Goal: Information Seeking & Learning: Learn about a topic

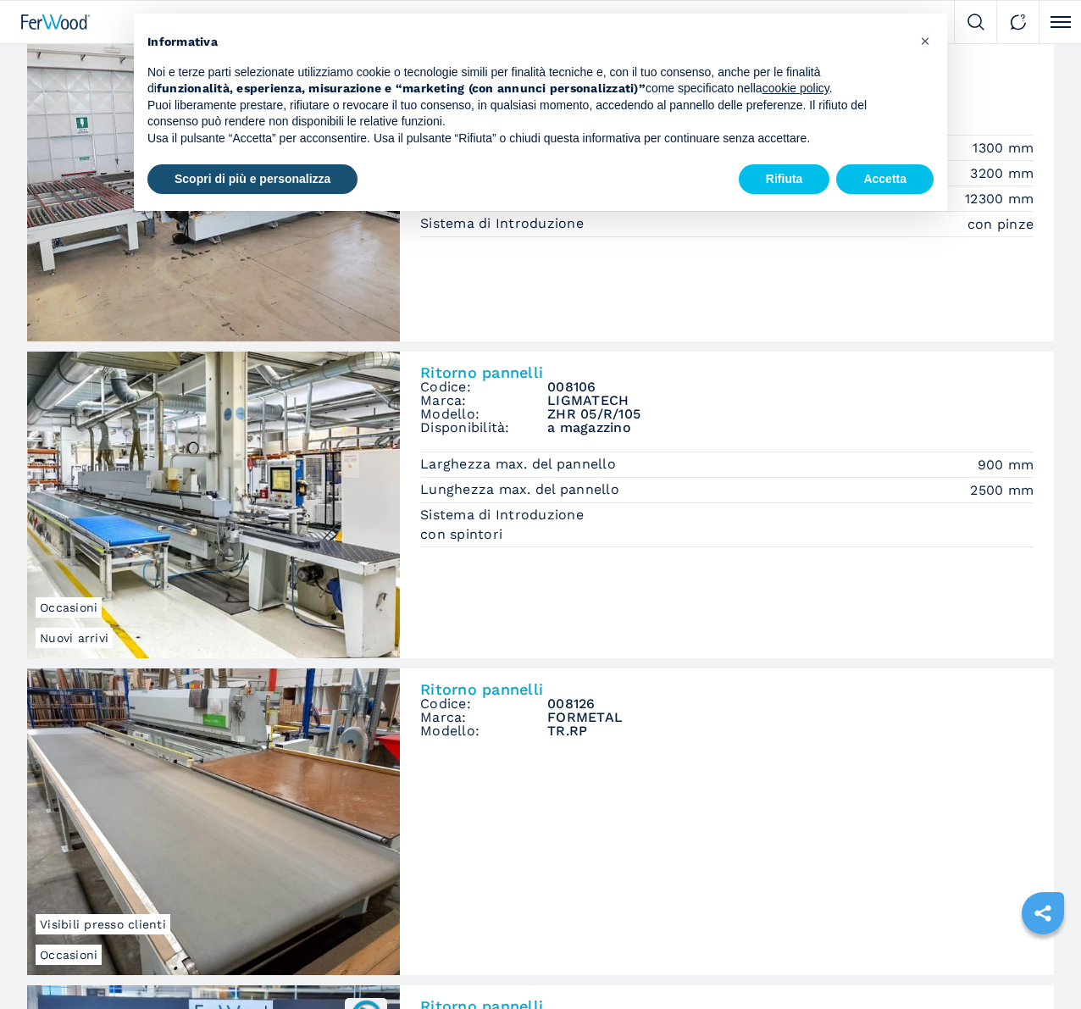
scroll to position [169, 0]
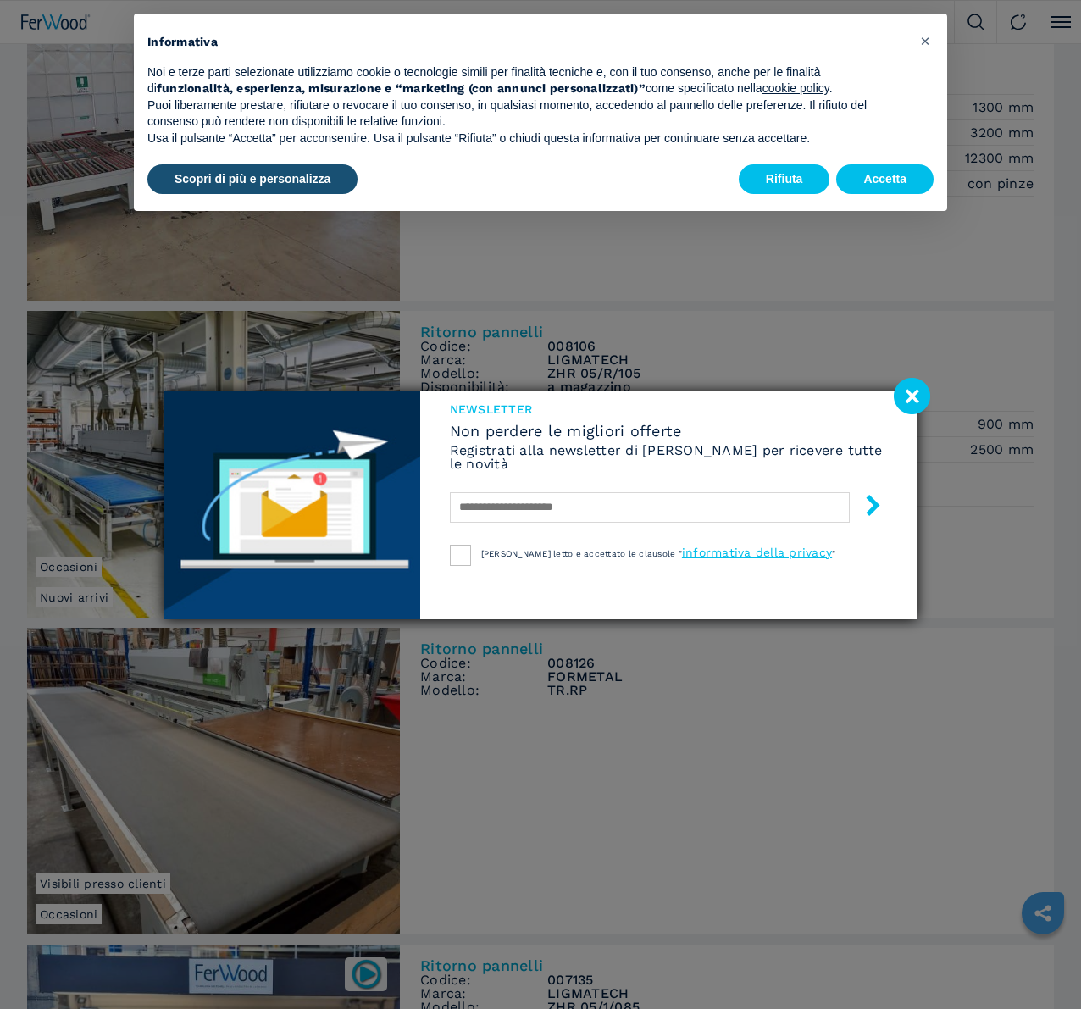
click at [913, 397] on image at bounding box center [912, 396] width 36 height 36
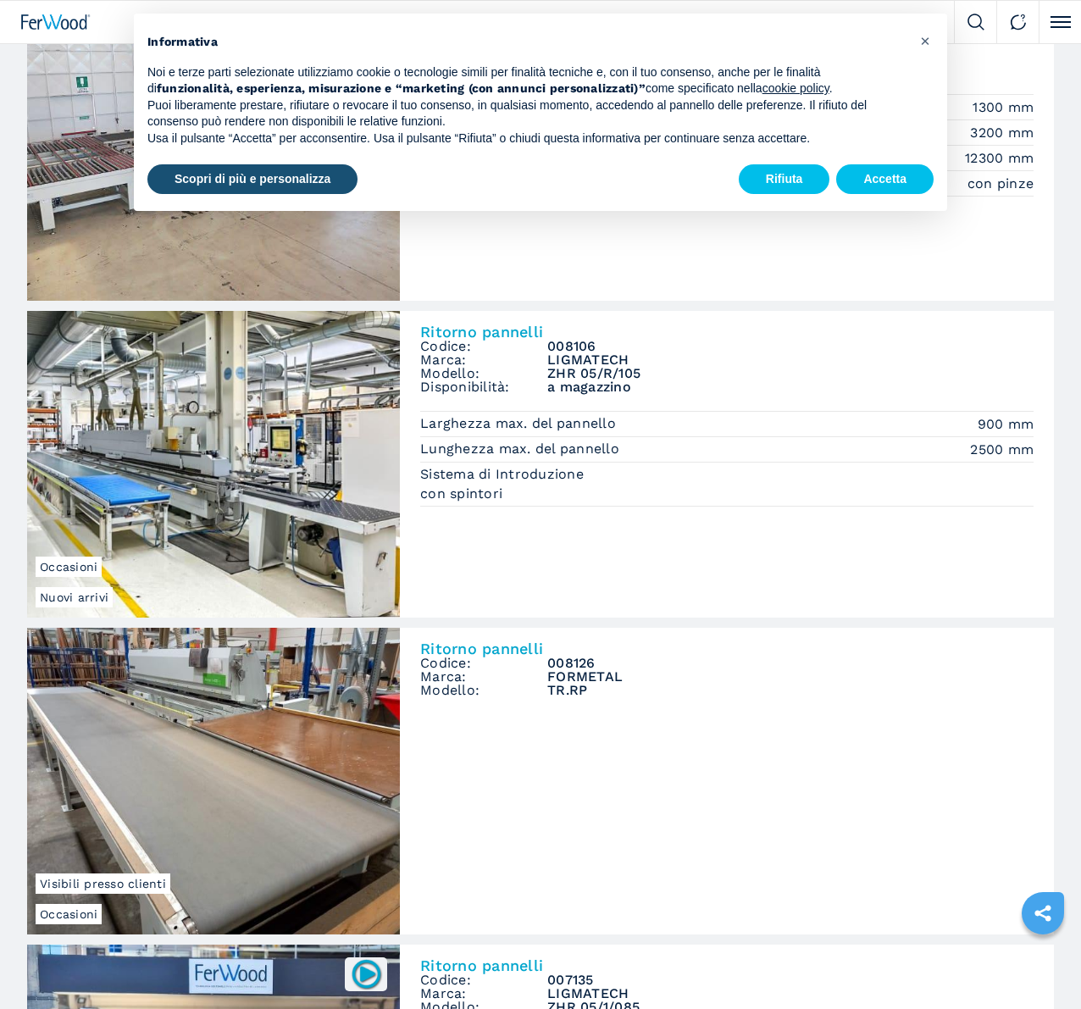
click at [0, 0] on img at bounding box center [0, 0] width 0 height 0
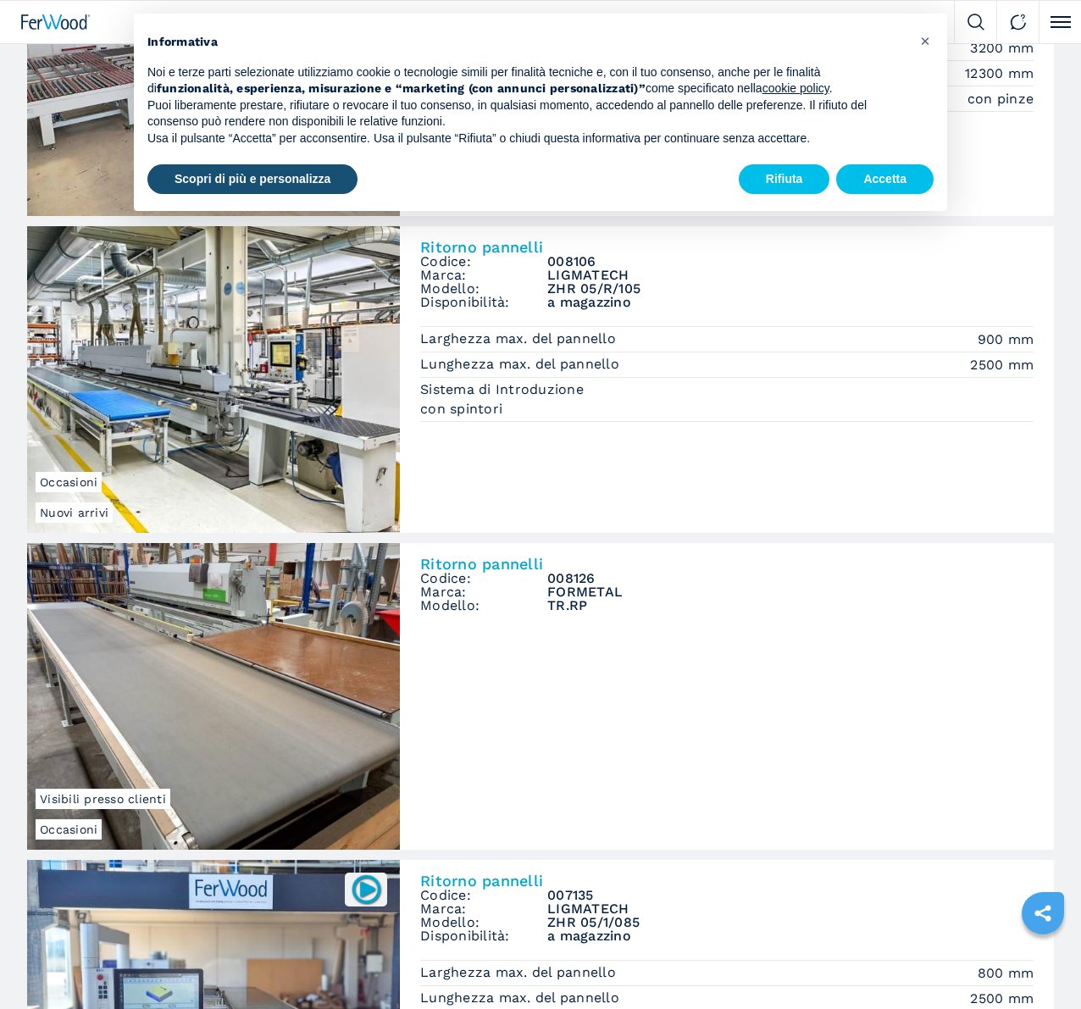
scroll to position [339, 0]
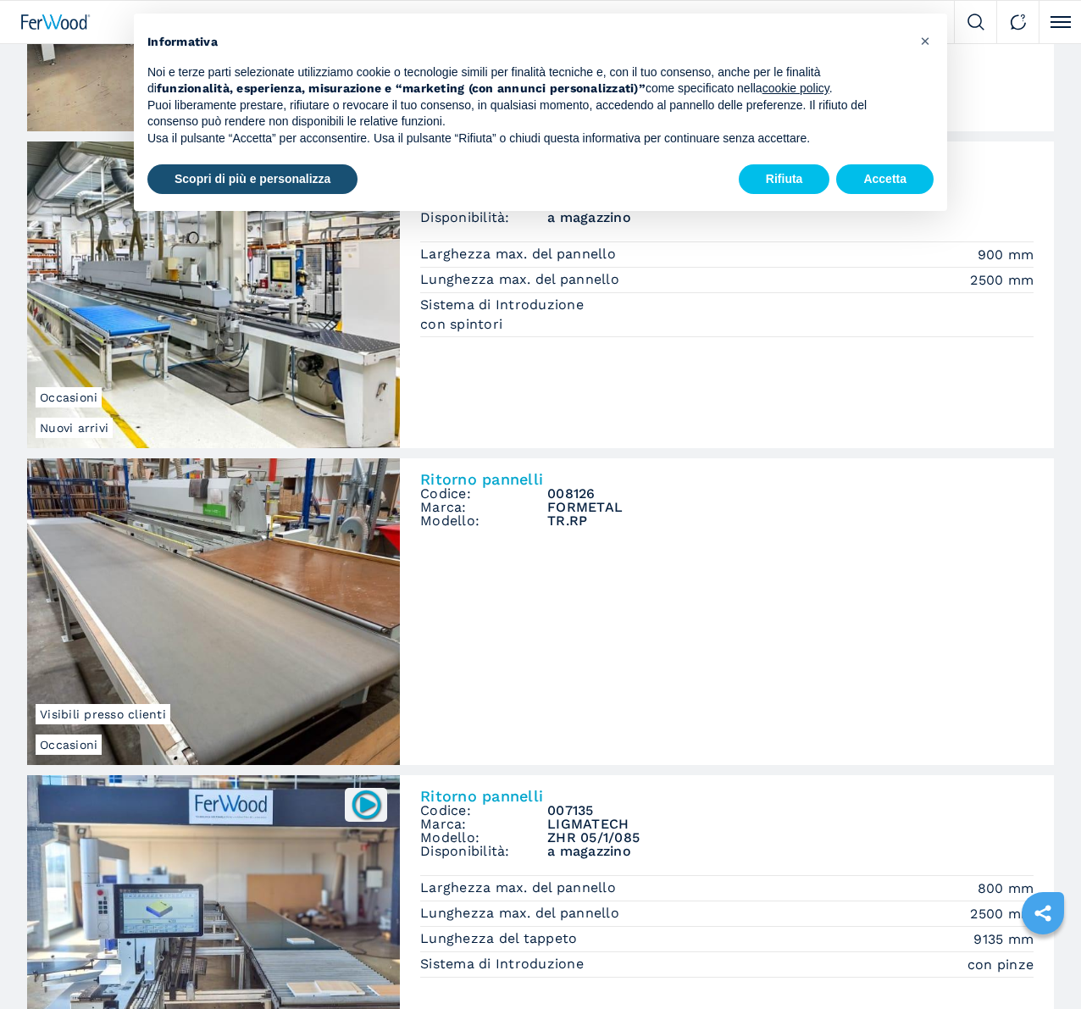
click at [0, 0] on img at bounding box center [0, 0] width 0 height 0
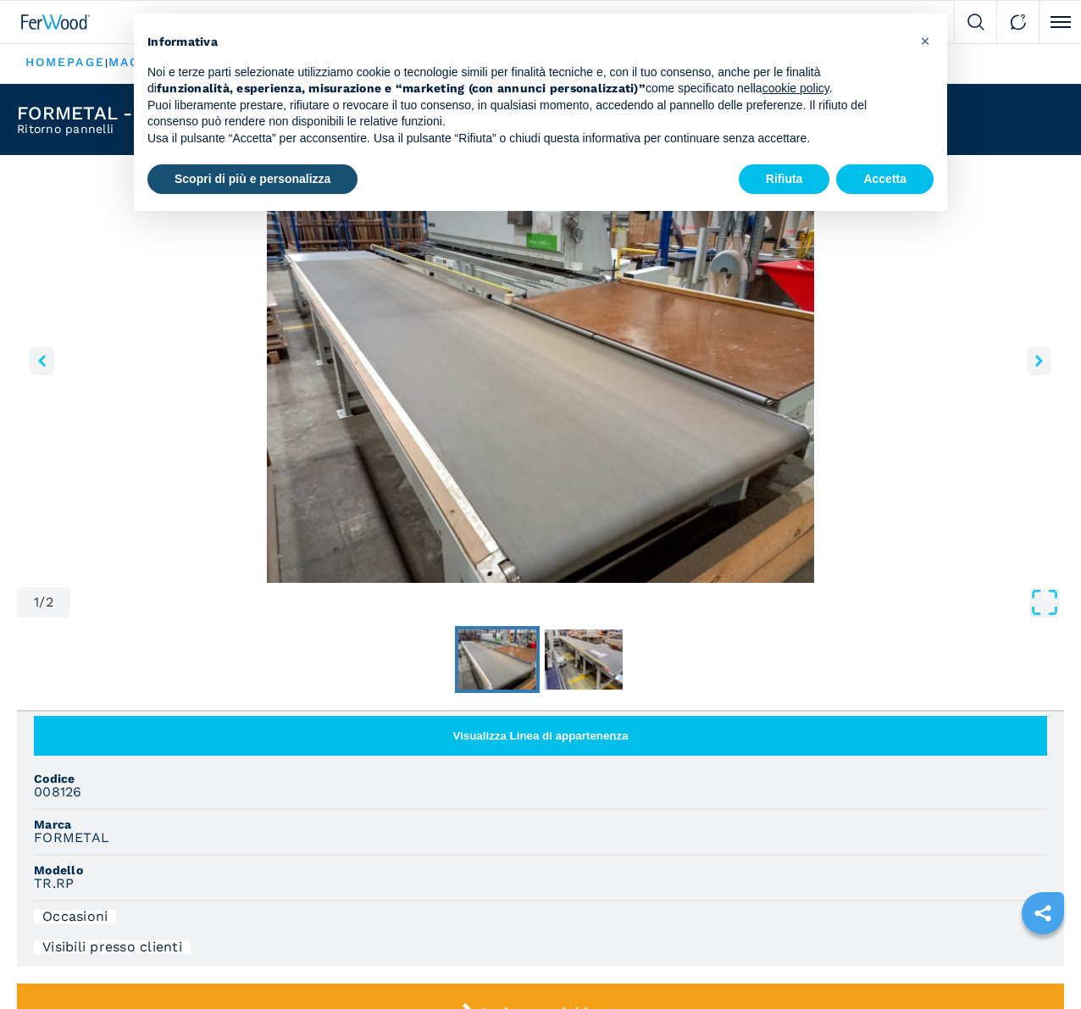
click at [1035, 367] on icon "right-button" at bounding box center [1039, 361] width 8 height 12
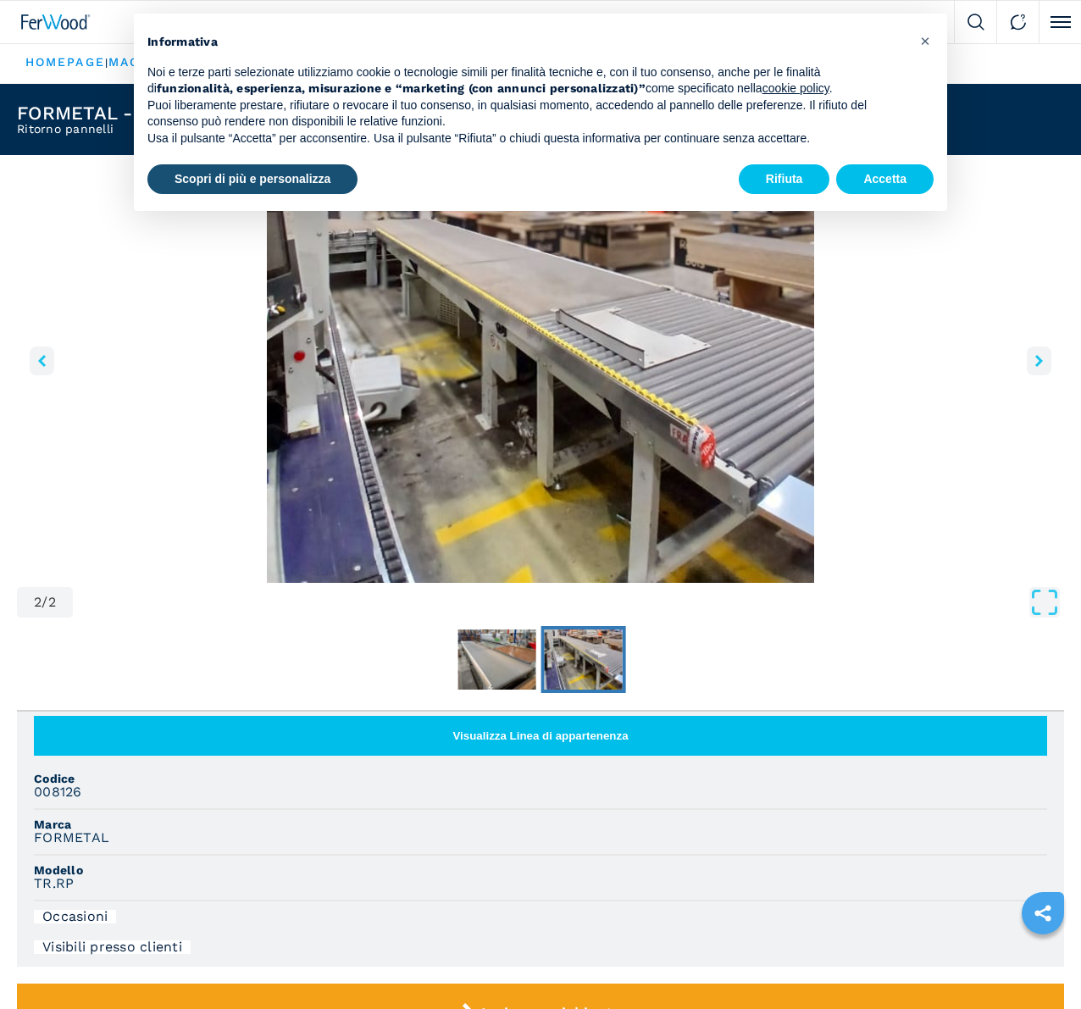
click at [1035, 367] on icon "right-button" at bounding box center [1039, 361] width 8 height 12
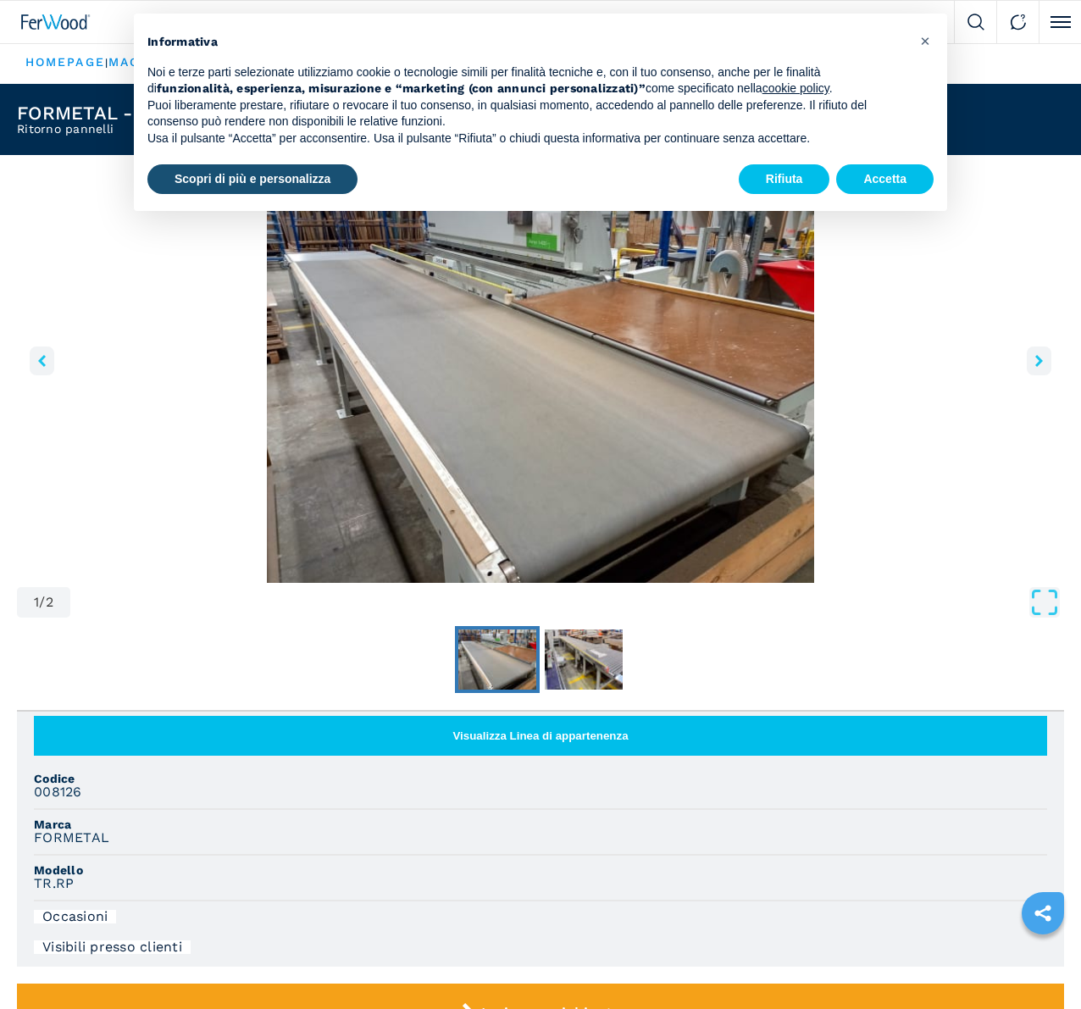
click at [1035, 367] on icon "right-button" at bounding box center [1039, 361] width 8 height 12
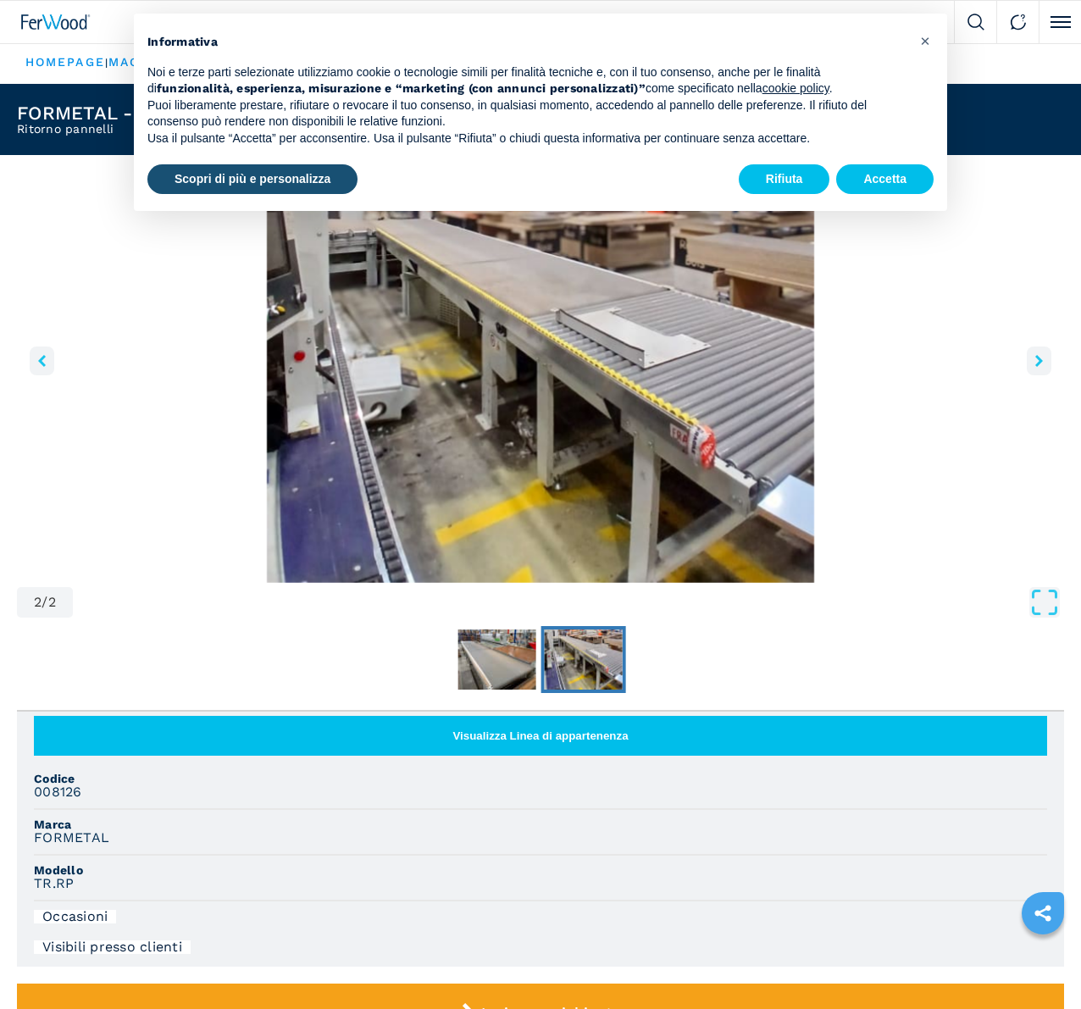
click at [1035, 367] on icon "right-button" at bounding box center [1039, 361] width 8 height 12
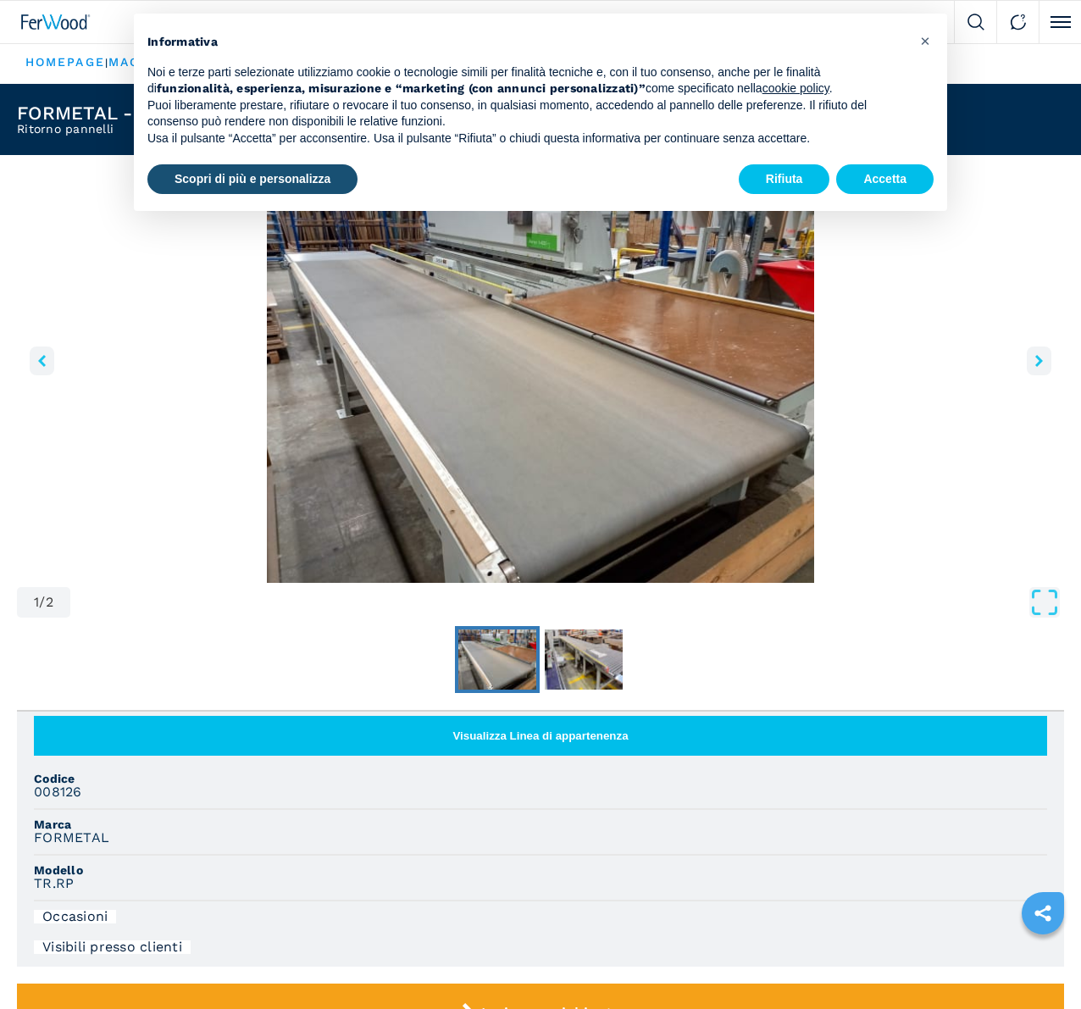
click at [1035, 367] on icon "right-button" at bounding box center [1039, 361] width 8 height 12
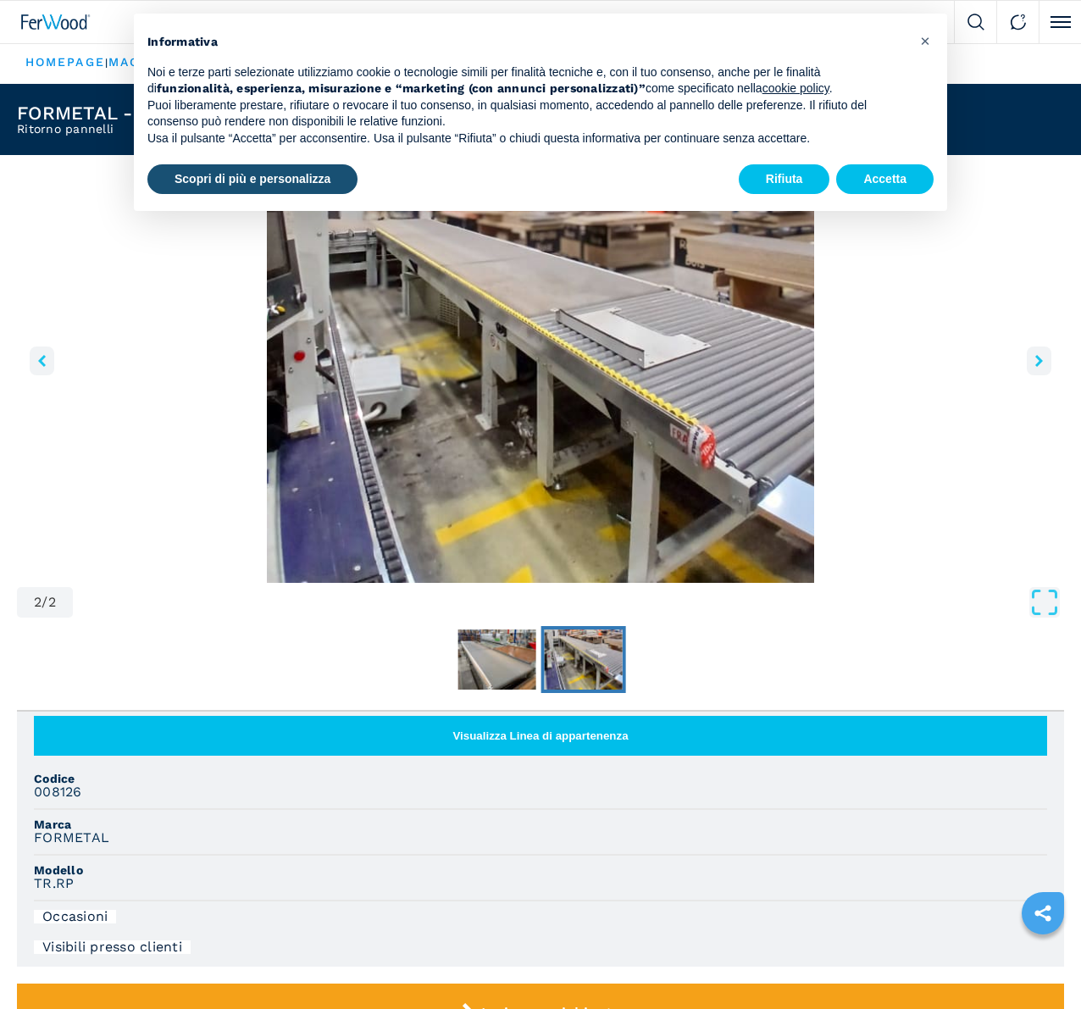
click at [1035, 367] on icon "right-button" at bounding box center [1039, 361] width 8 height 12
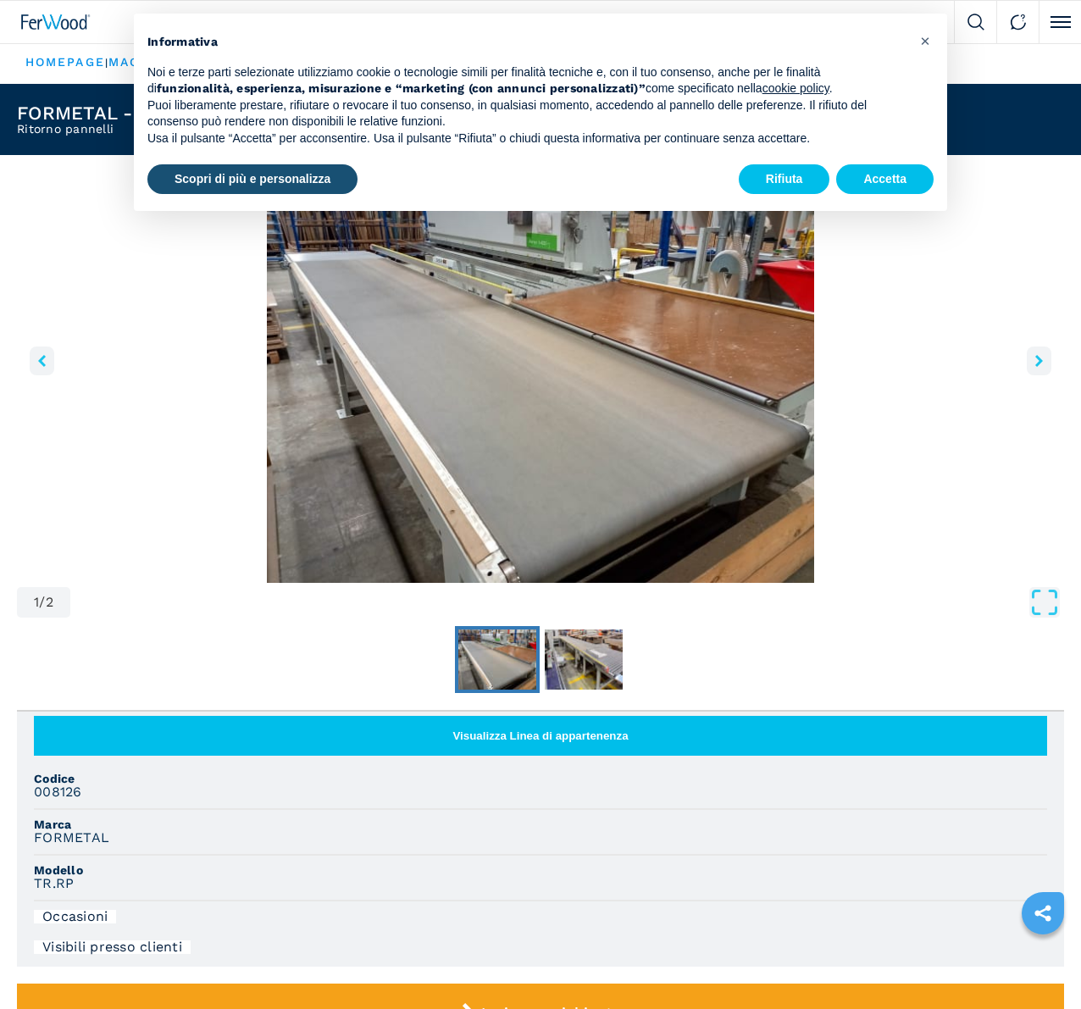
click at [1035, 367] on icon "right-button" at bounding box center [1039, 361] width 8 height 12
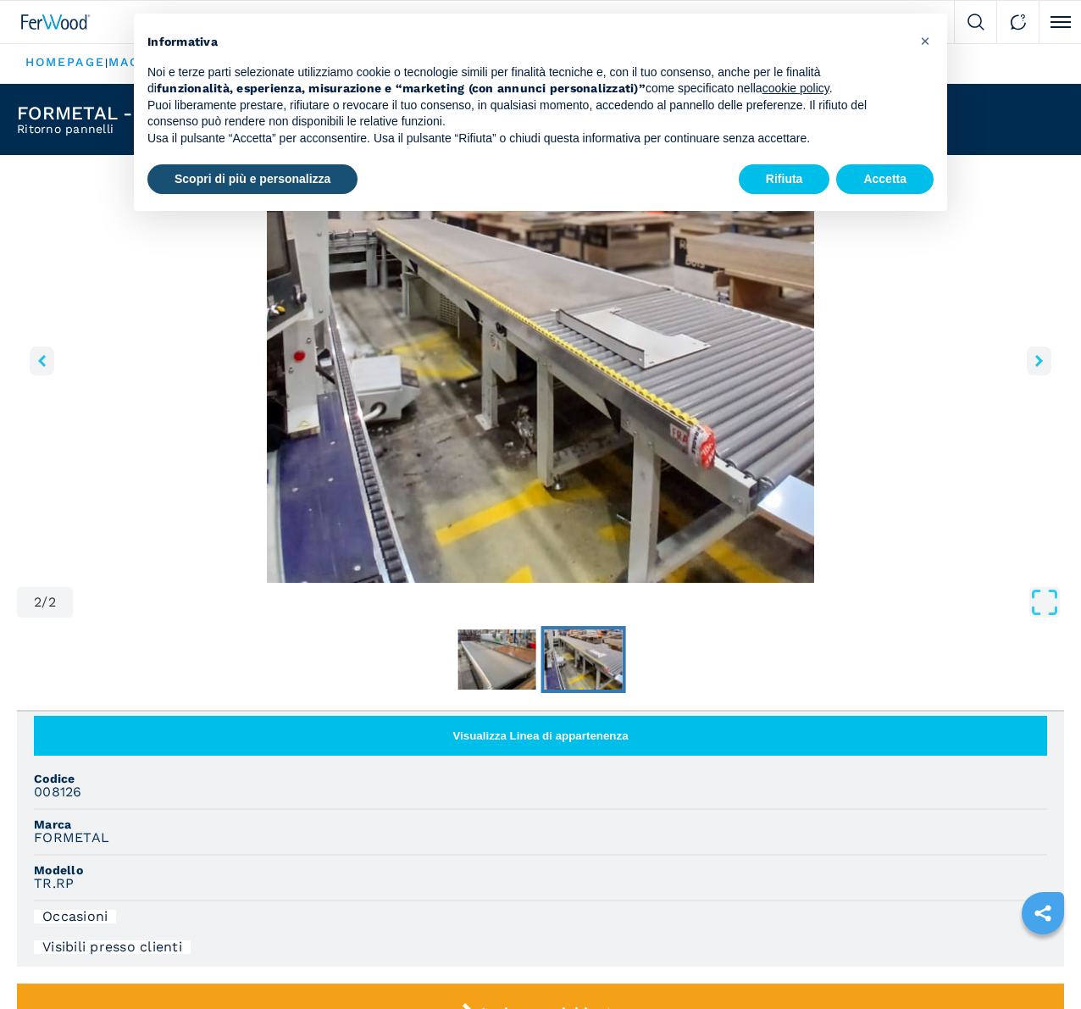
click at [1035, 367] on icon "right-button" at bounding box center [1039, 361] width 8 height 12
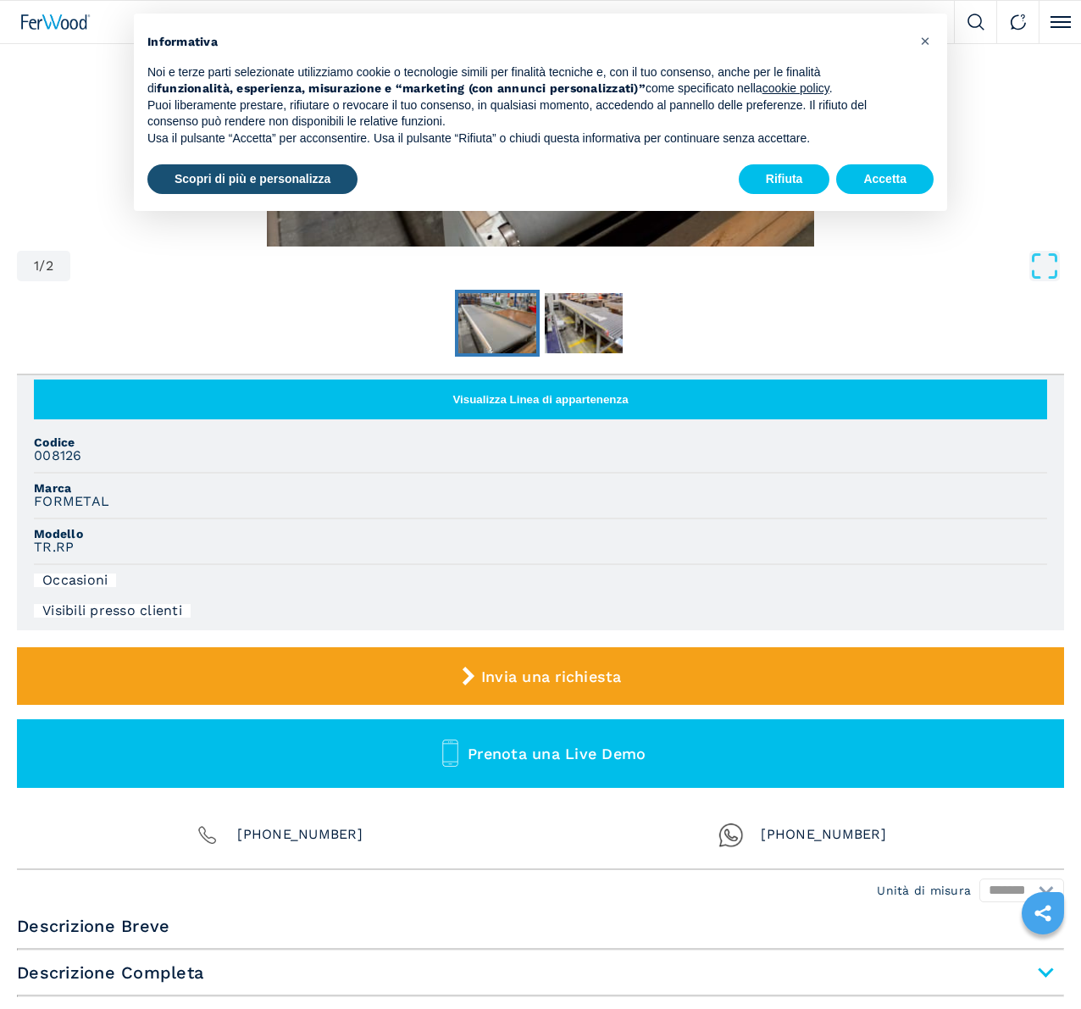
scroll to position [339, 0]
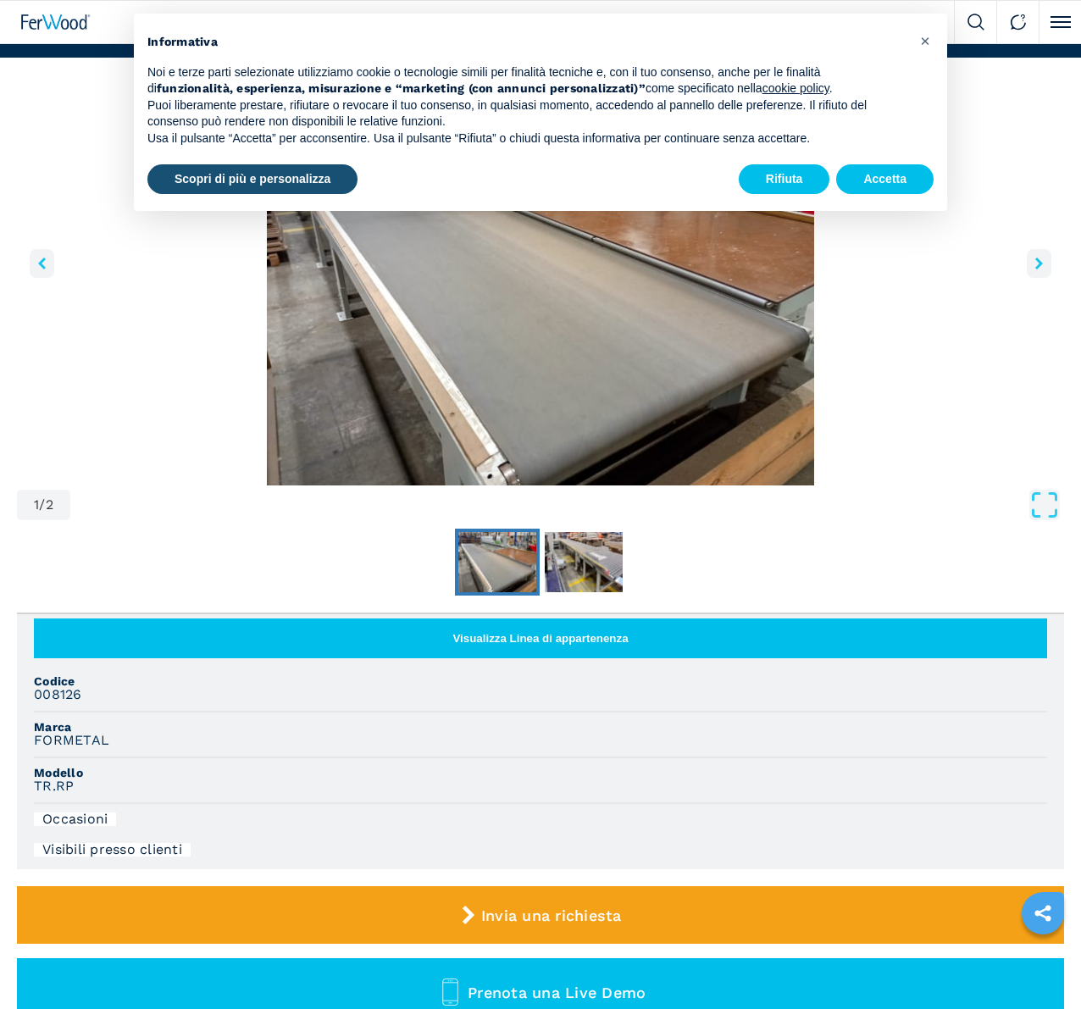
scroll to position [0, 0]
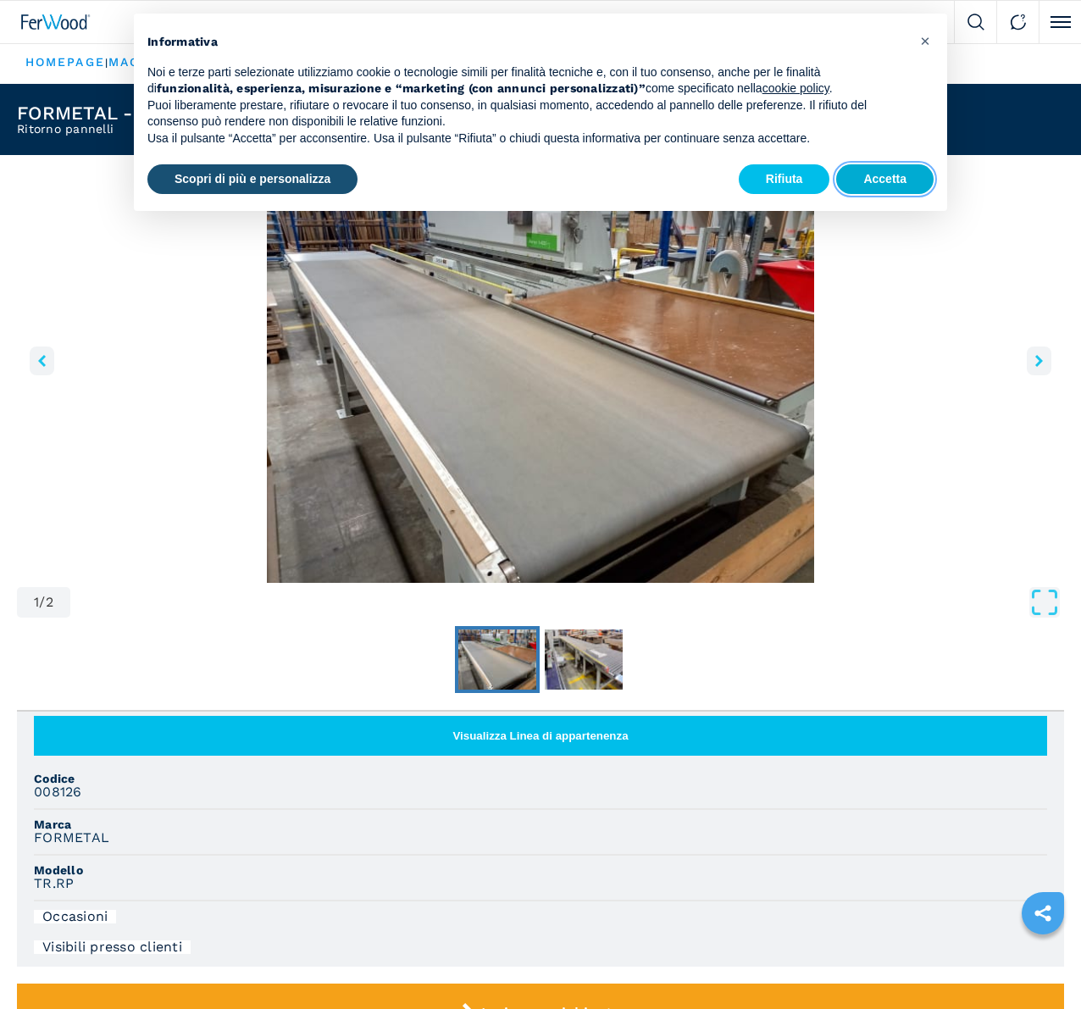
click at [871, 175] on button "Accetta" at bounding box center [884, 179] width 97 height 30
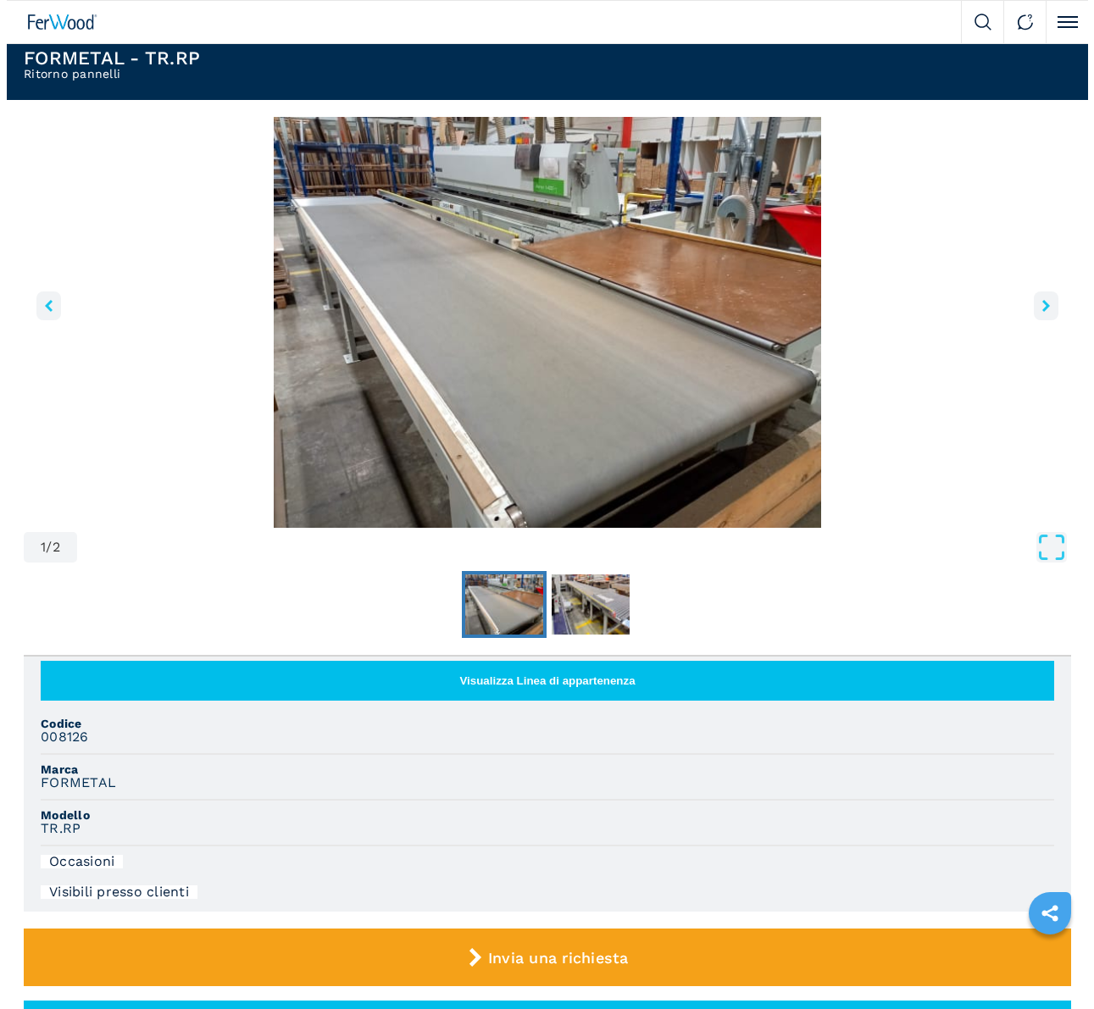
scroll to position [85, 0]
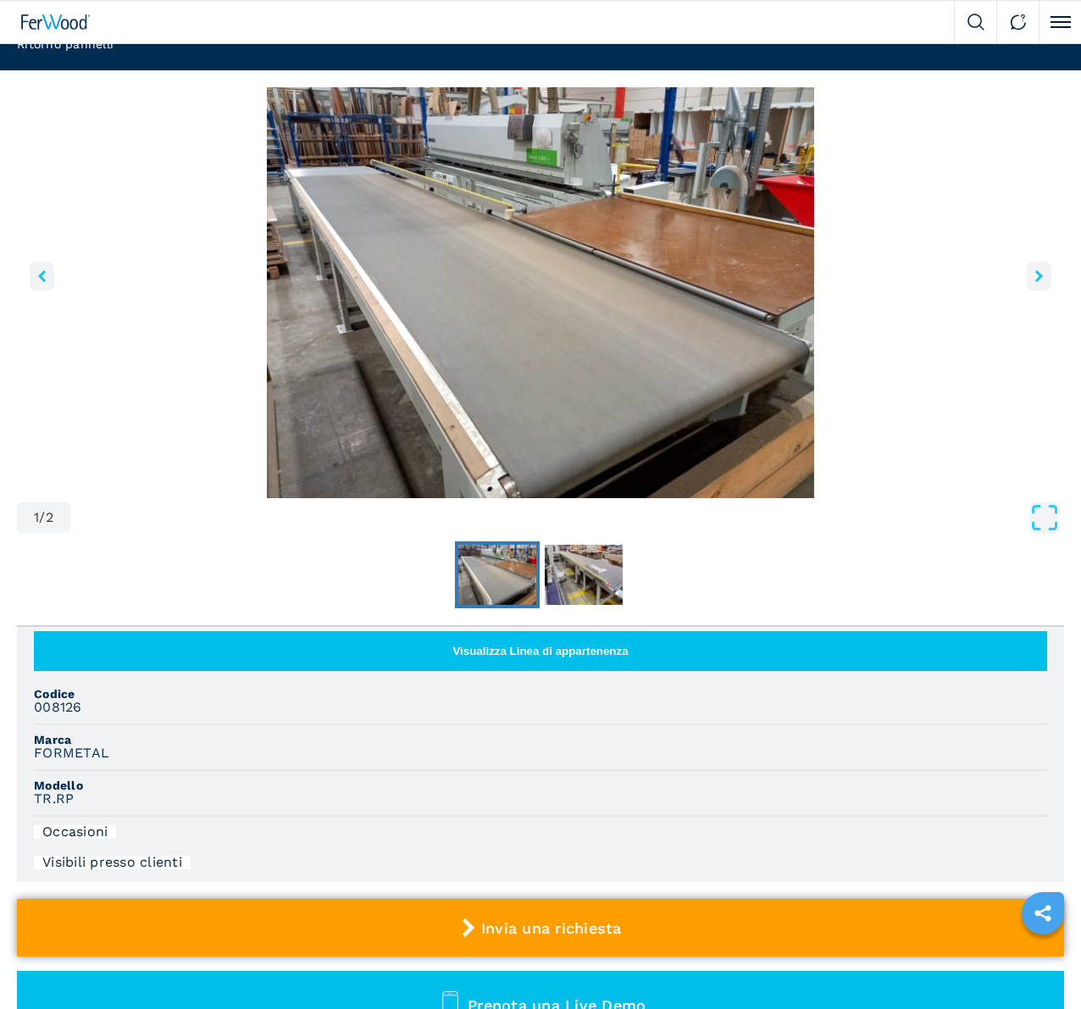
click at [622, 919] on span "Invia una richiesta" at bounding box center [551, 928] width 141 height 18
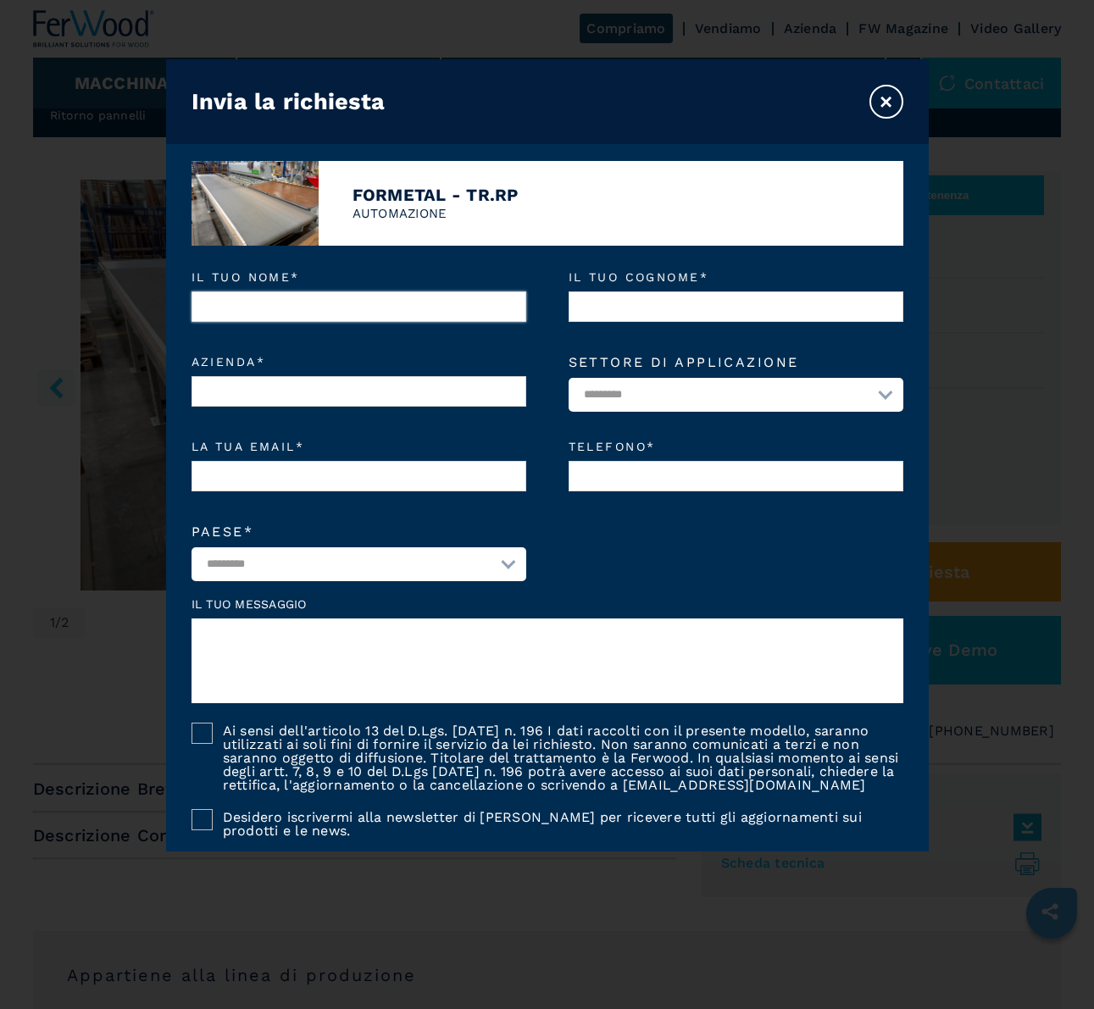
click at [468, 313] on input "Il tuo nome *" at bounding box center [358, 306] width 335 height 30
type input "******"
type input "********"
type input "**********"
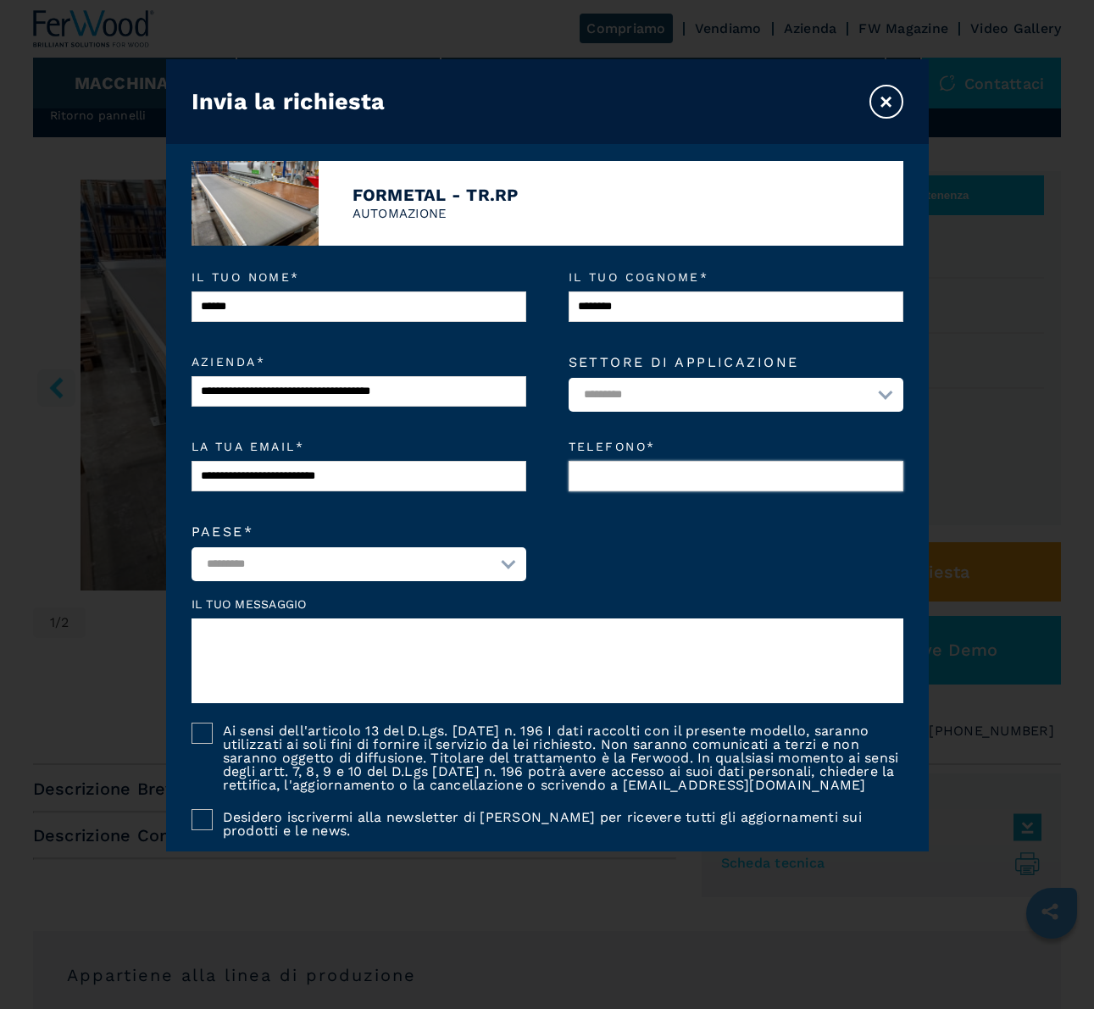
type input "*********"
select select "**"
click at [602, 398] on select "**********" at bounding box center [735, 395] width 335 height 34
click at [661, 396] on select "**********" at bounding box center [735, 395] width 335 height 34
click at [573, 479] on input "*********" at bounding box center [735, 476] width 335 height 30
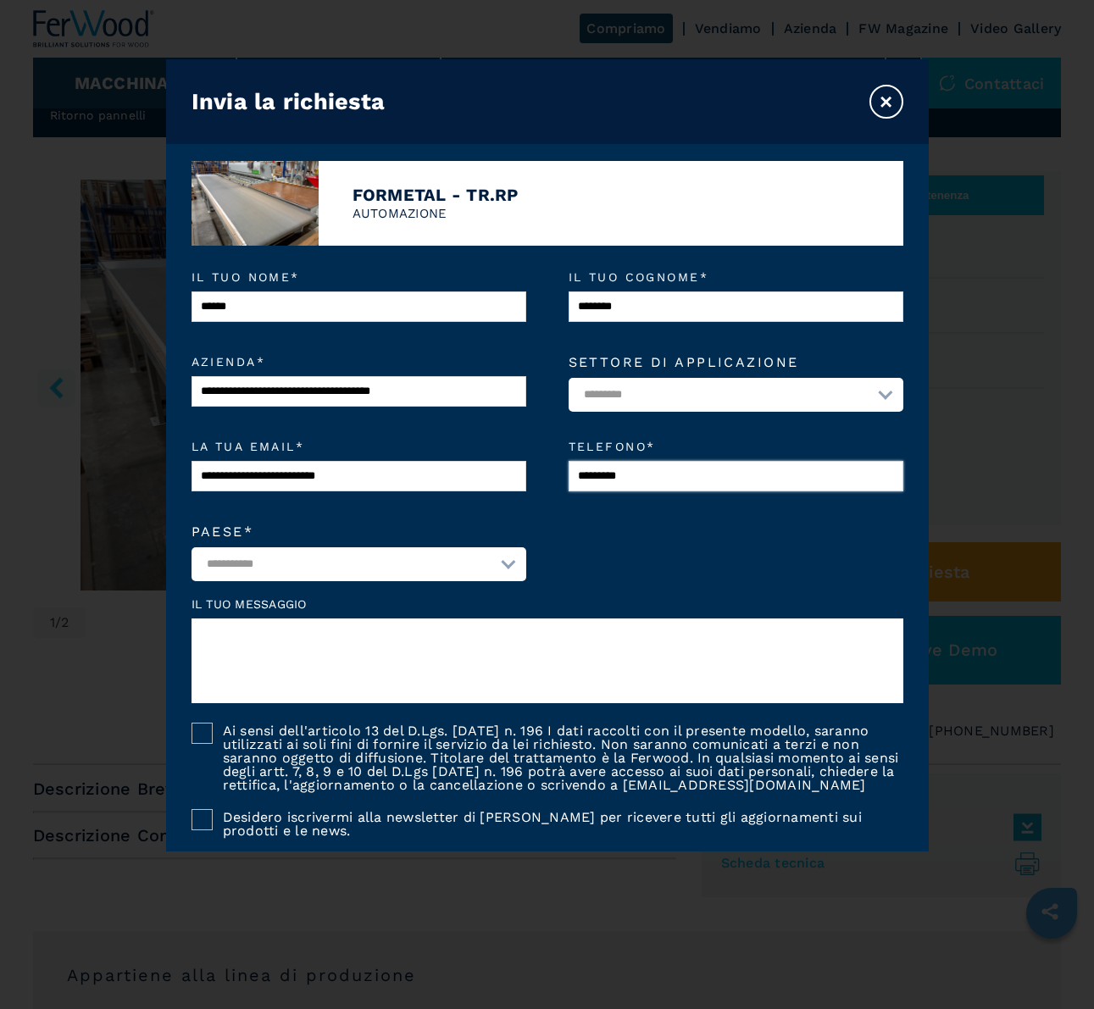
click at [576, 476] on input "*********" at bounding box center [735, 476] width 335 height 30
type input "**********"
click at [418, 650] on textarea at bounding box center [547, 660] width 712 height 85
type textarea "**********"
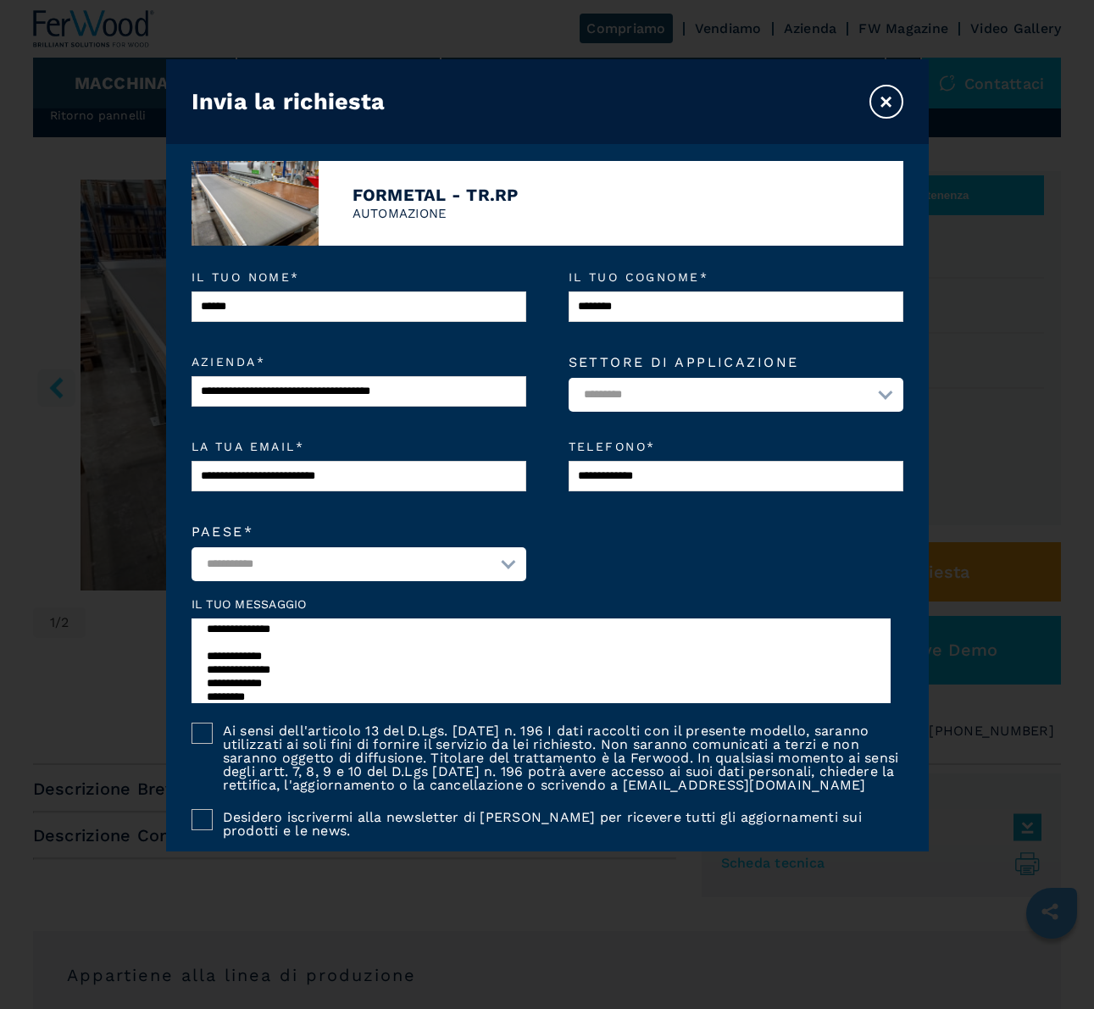
click at [200, 734] on div at bounding box center [201, 733] width 21 height 21
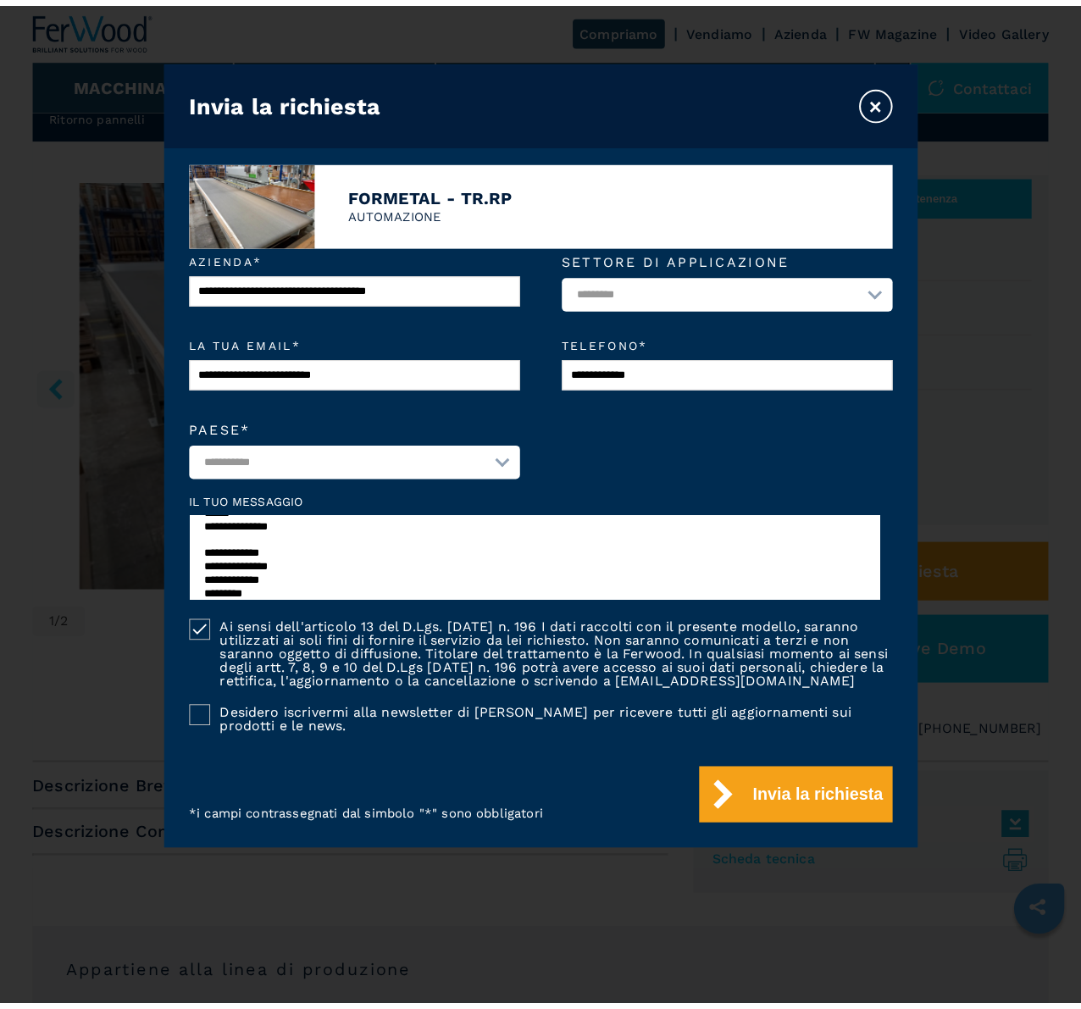
scroll to position [119, 0]
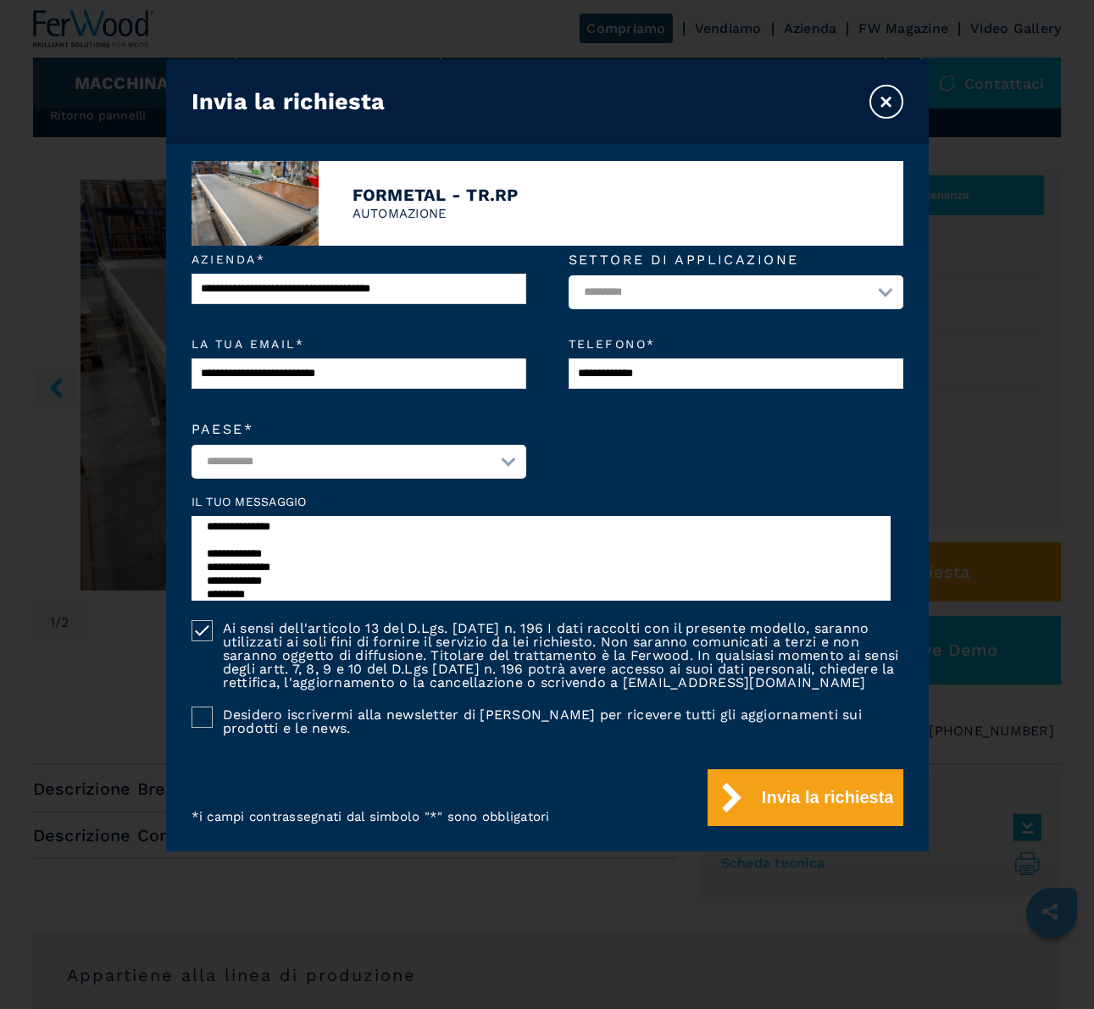
click at [204, 714] on div at bounding box center [201, 716] width 21 height 21
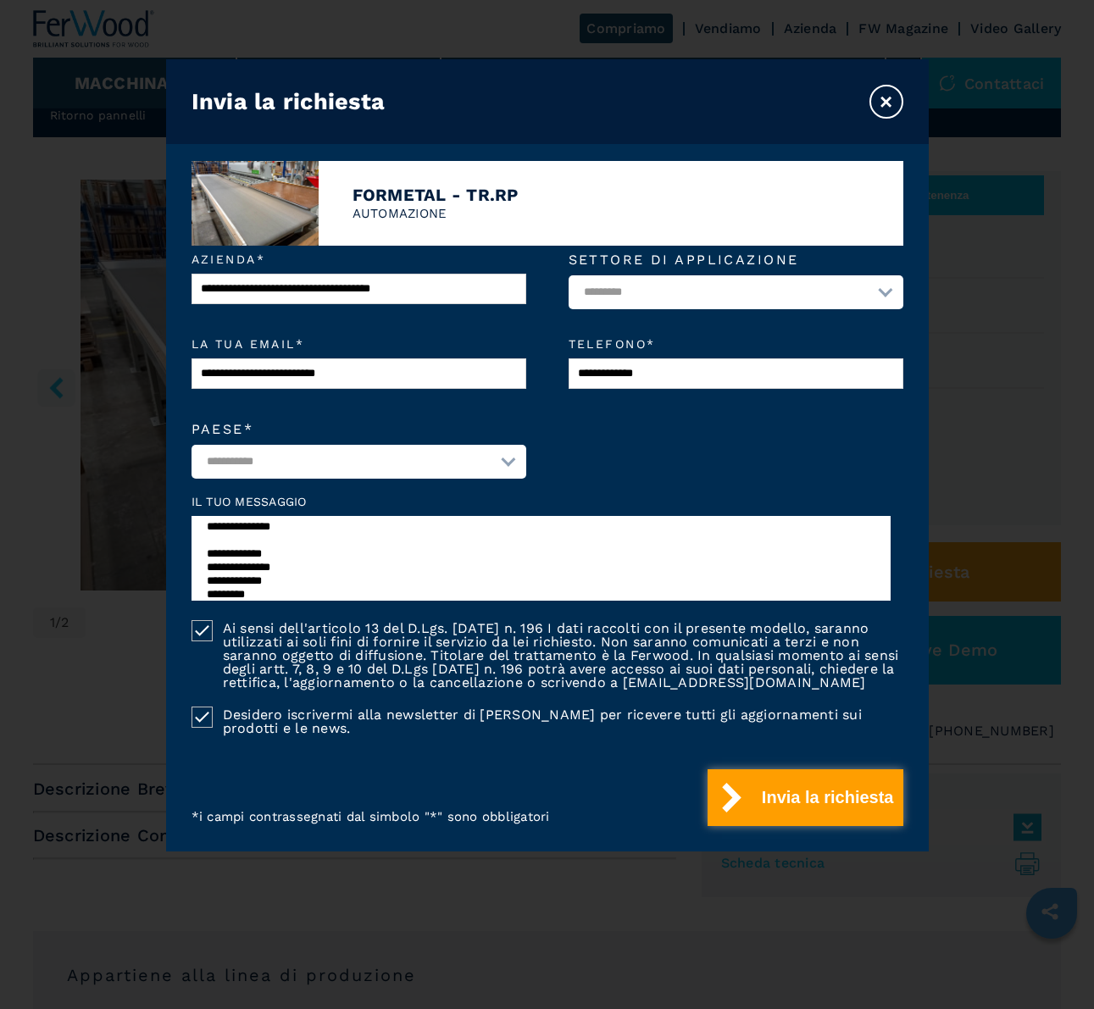
click at [789, 794] on button "Invia la richiesta" at bounding box center [804, 797] width 195 height 57
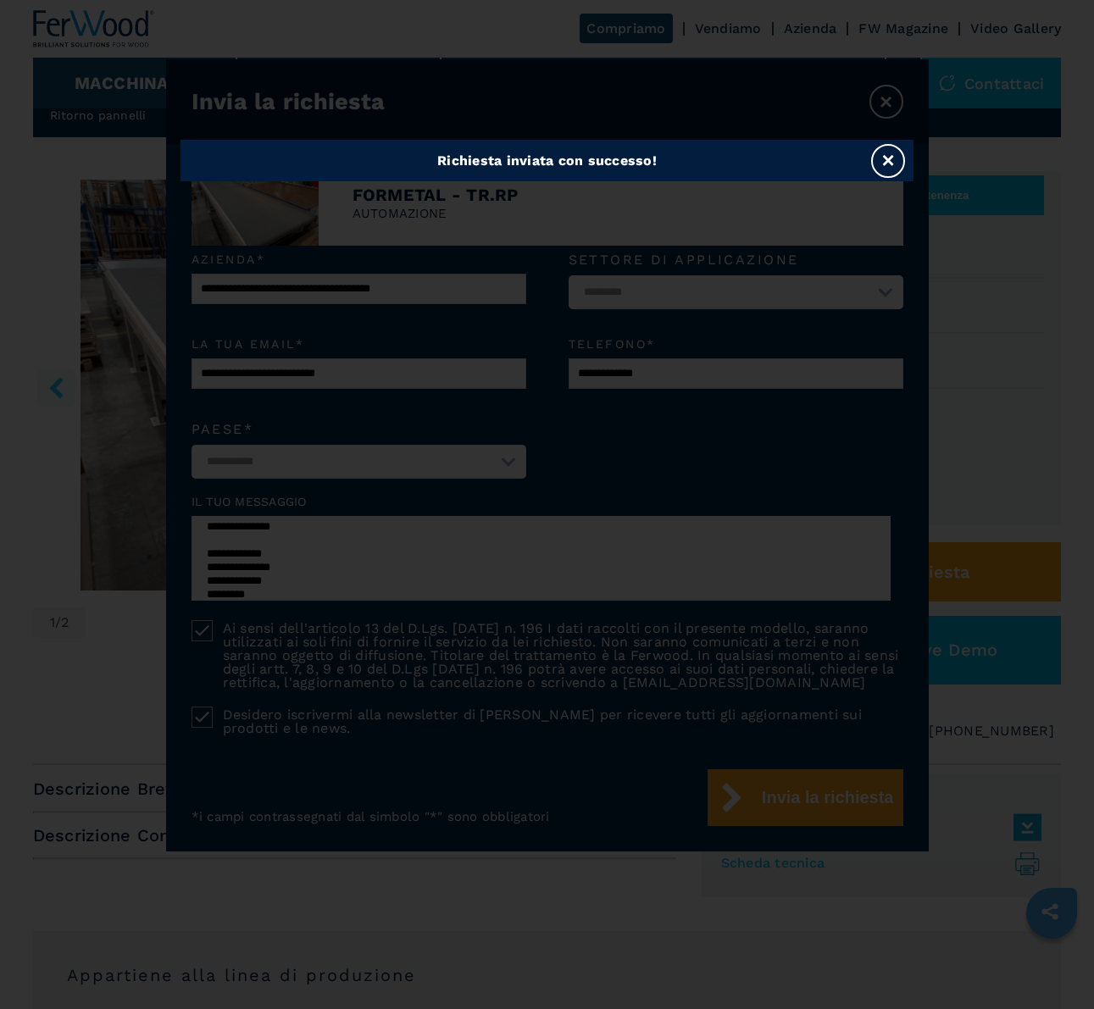
click at [889, 159] on button "×" at bounding box center [888, 161] width 34 height 34
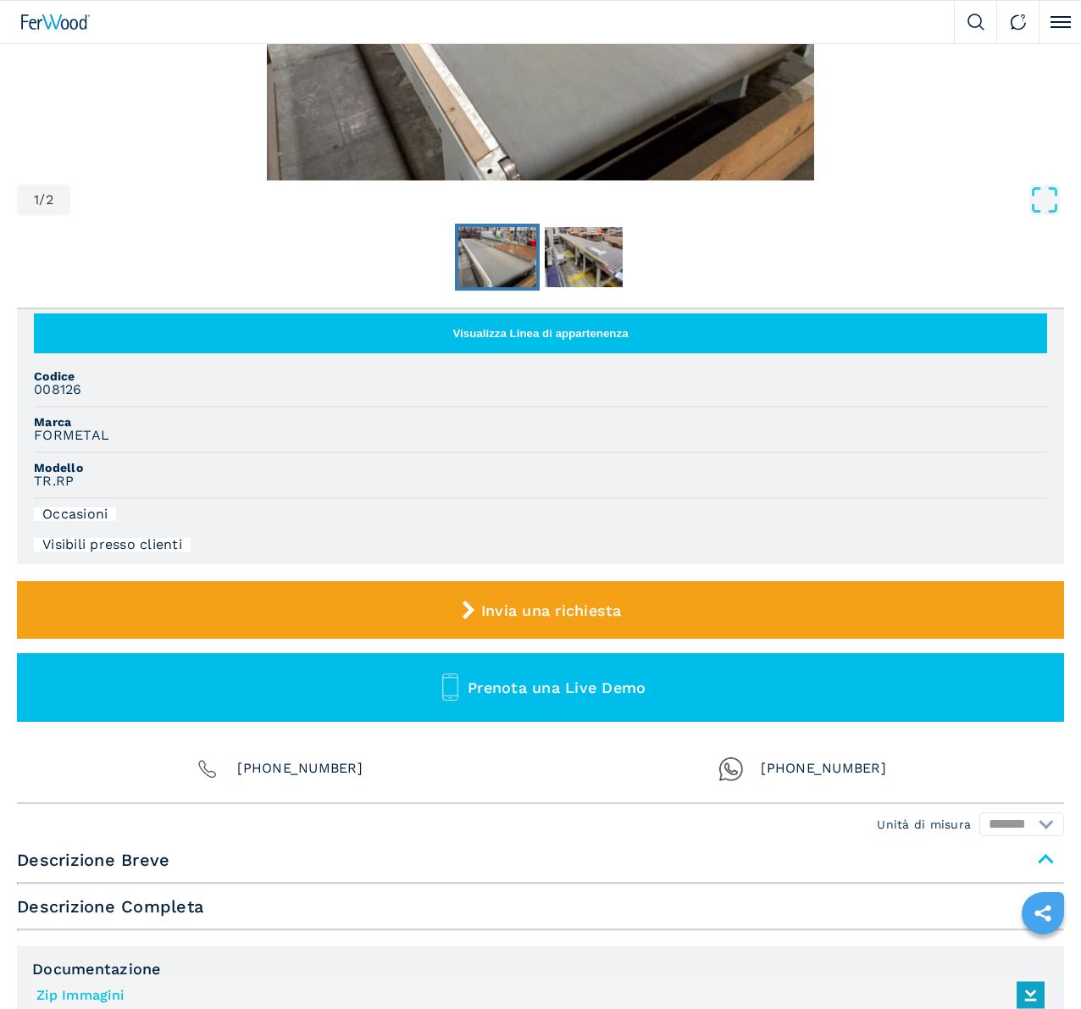
scroll to position [169, 0]
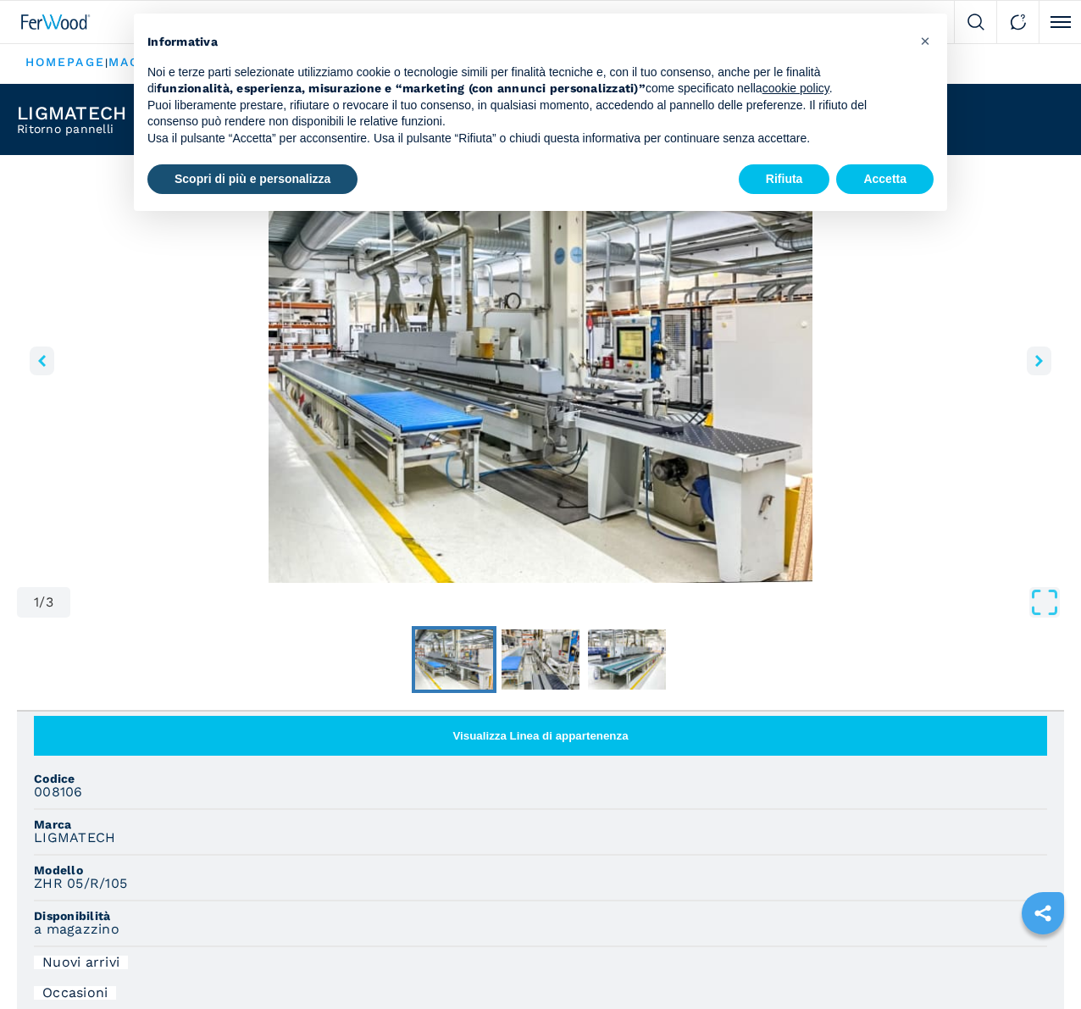
click at [1035, 367] on icon "right-button" at bounding box center [1039, 361] width 8 height 12
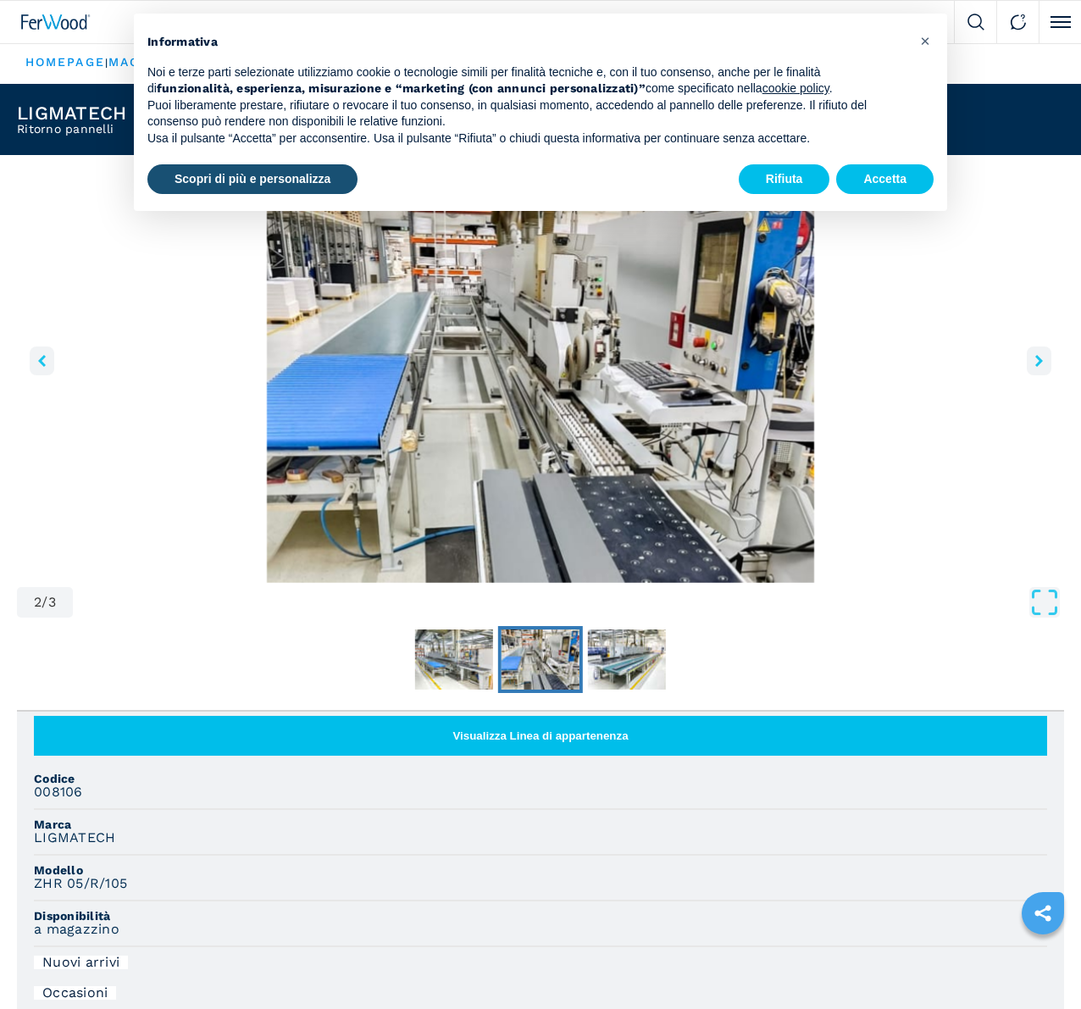
click at [1035, 367] on icon "right-button" at bounding box center [1039, 361] width 8 height 12
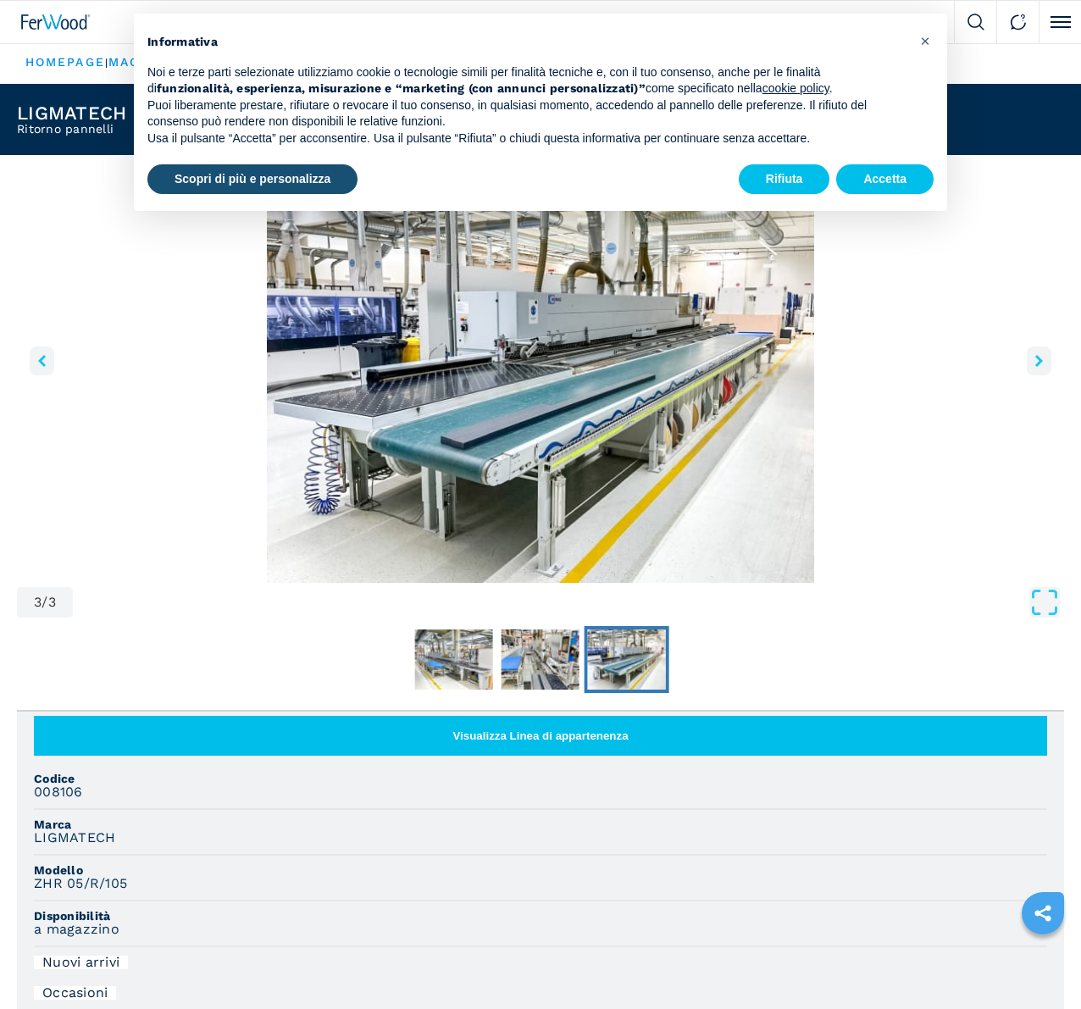
click at [1035, 367] on icon "right-button" at bounding box center [1039, 361] width 8 height 12
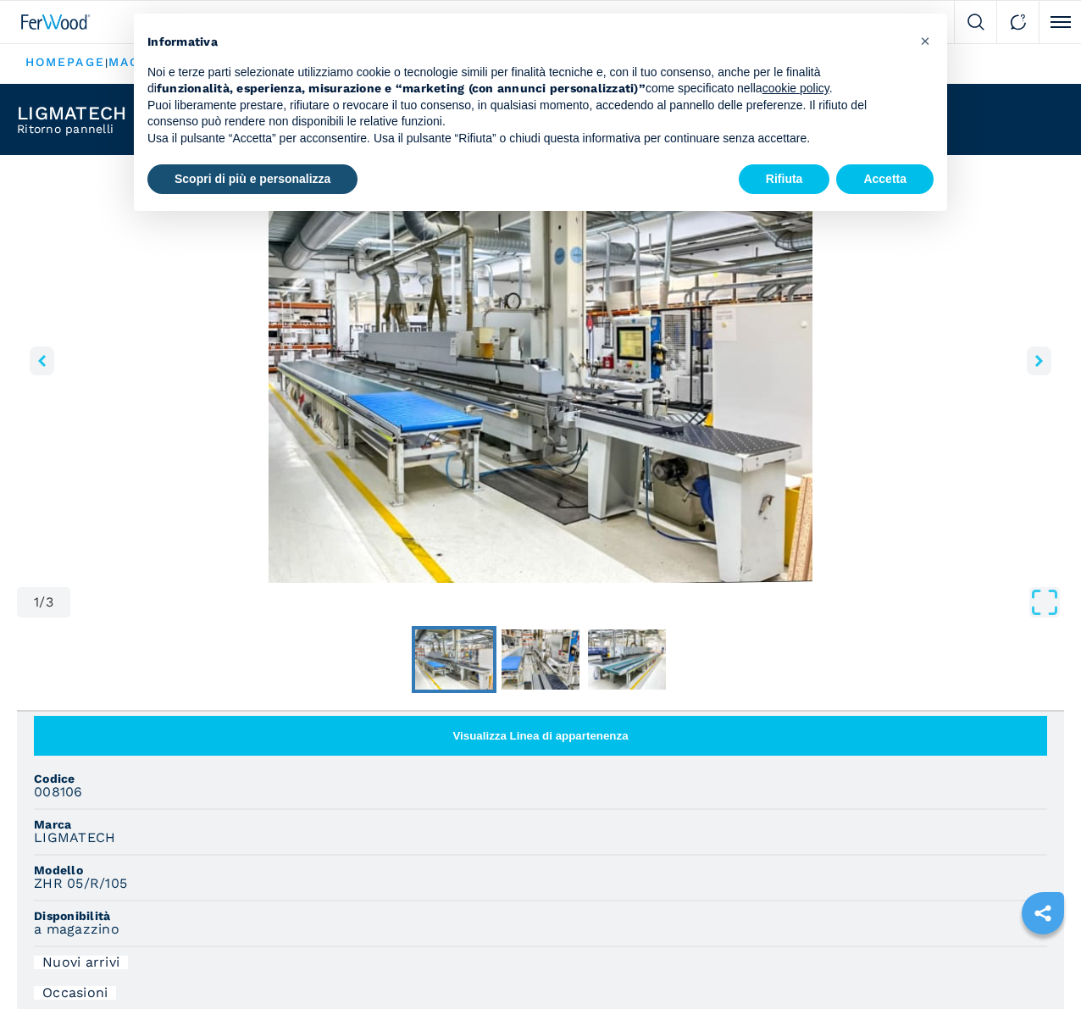
click at [1035, 367] on icon "right-button" at bounding box center [1039, 361] width 8 height 12
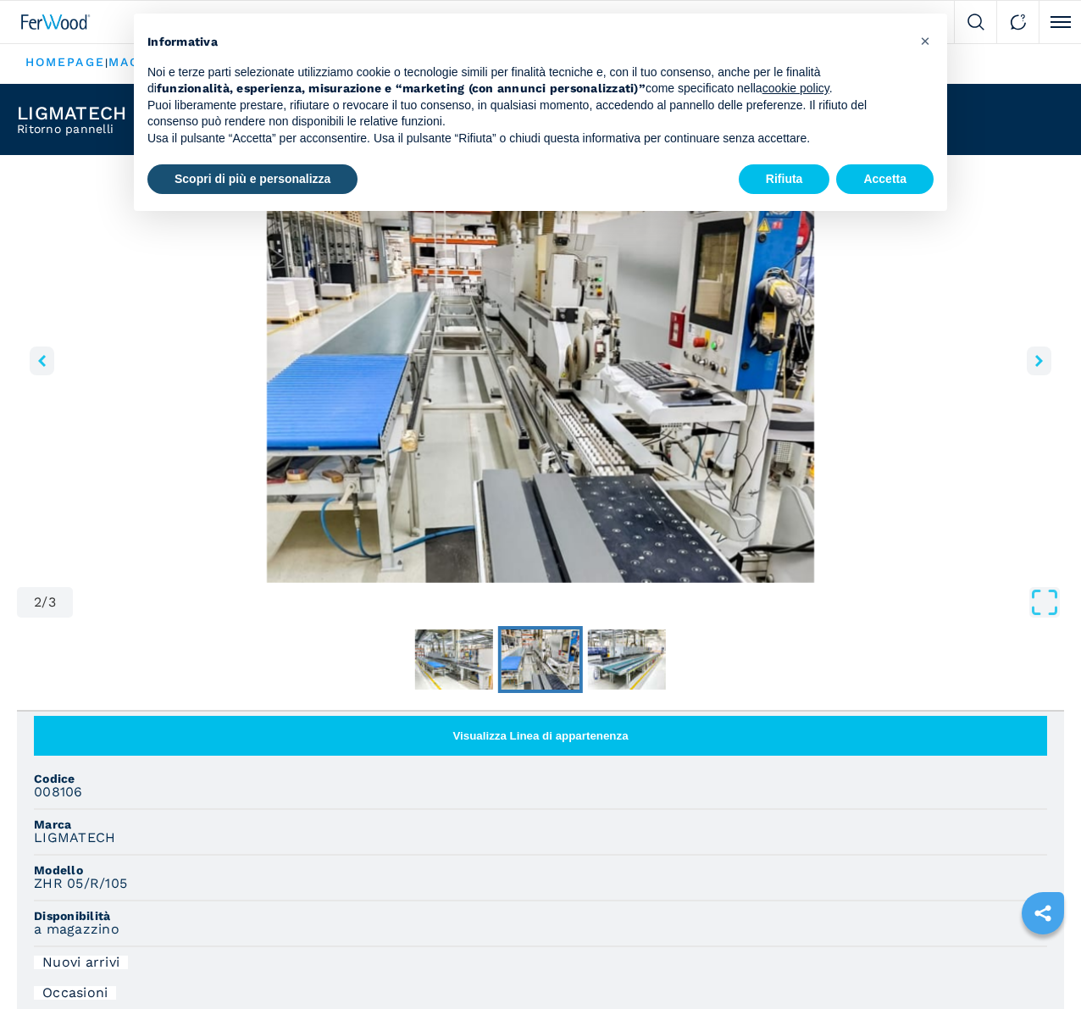
click at [1035, 367] on icon "right-button" at bounding box center [1039, 361] width 8 height 12
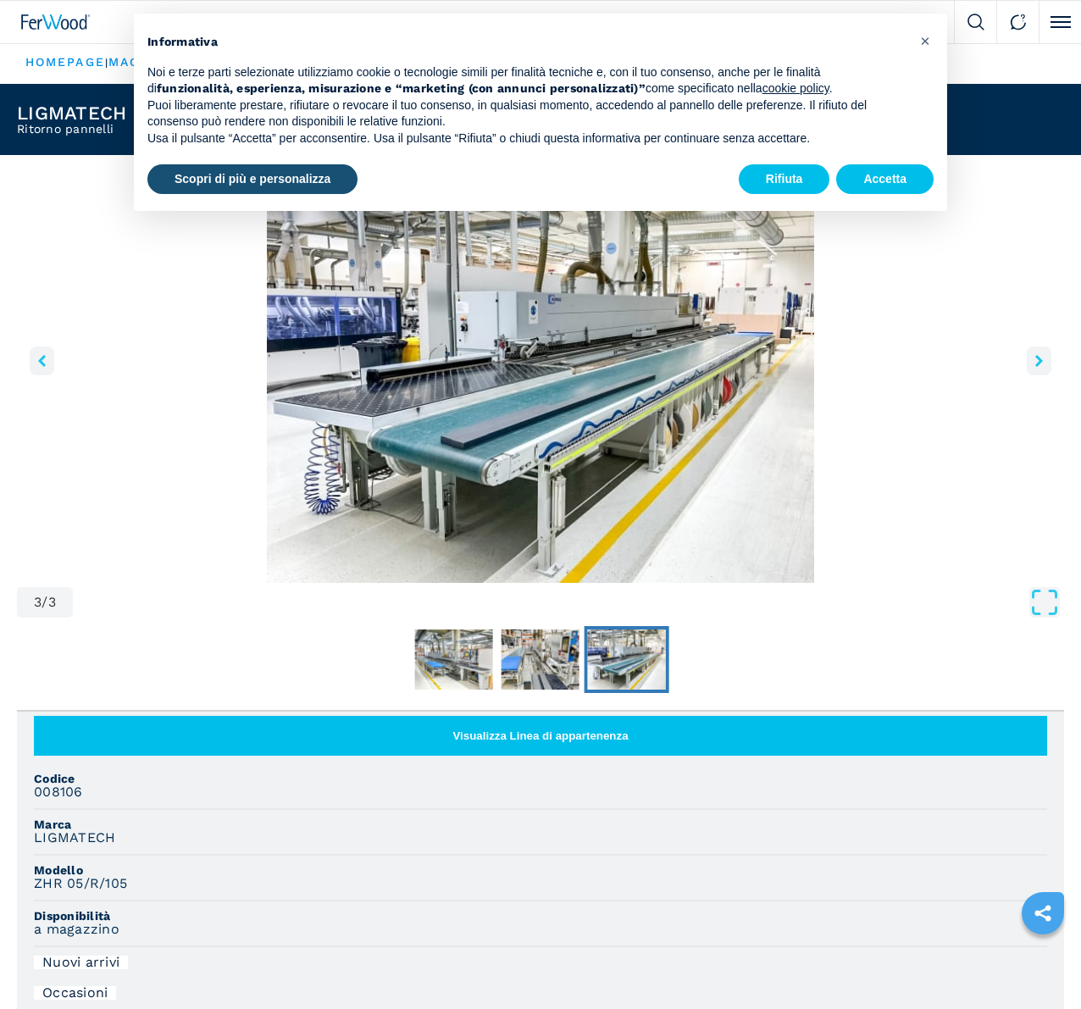
click at [1035, 367] on icon "right-button" at bounding box center [1039, 361] width 8 height 12
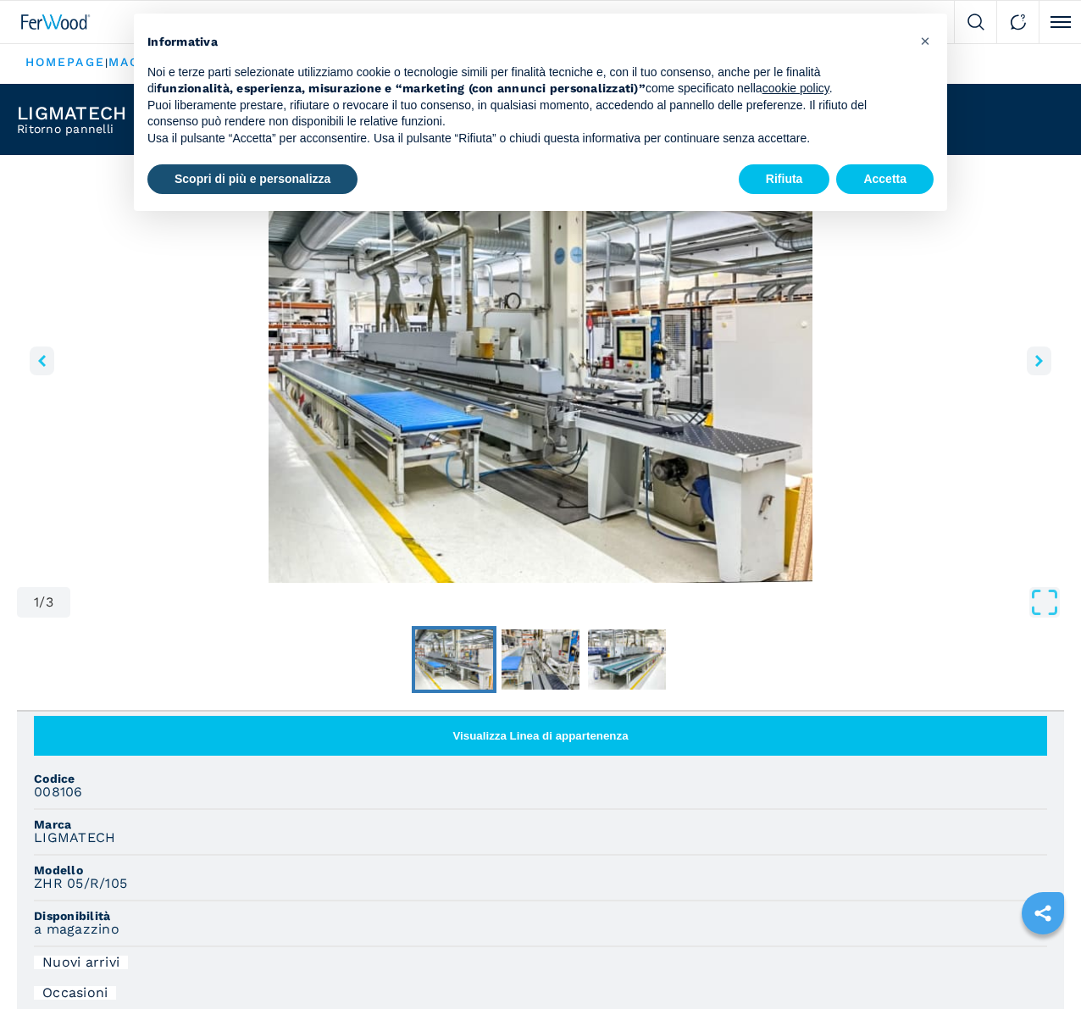
click at [1035, 367] on icon "right-button" at bounding box center [1039, 361] width 8 height 12
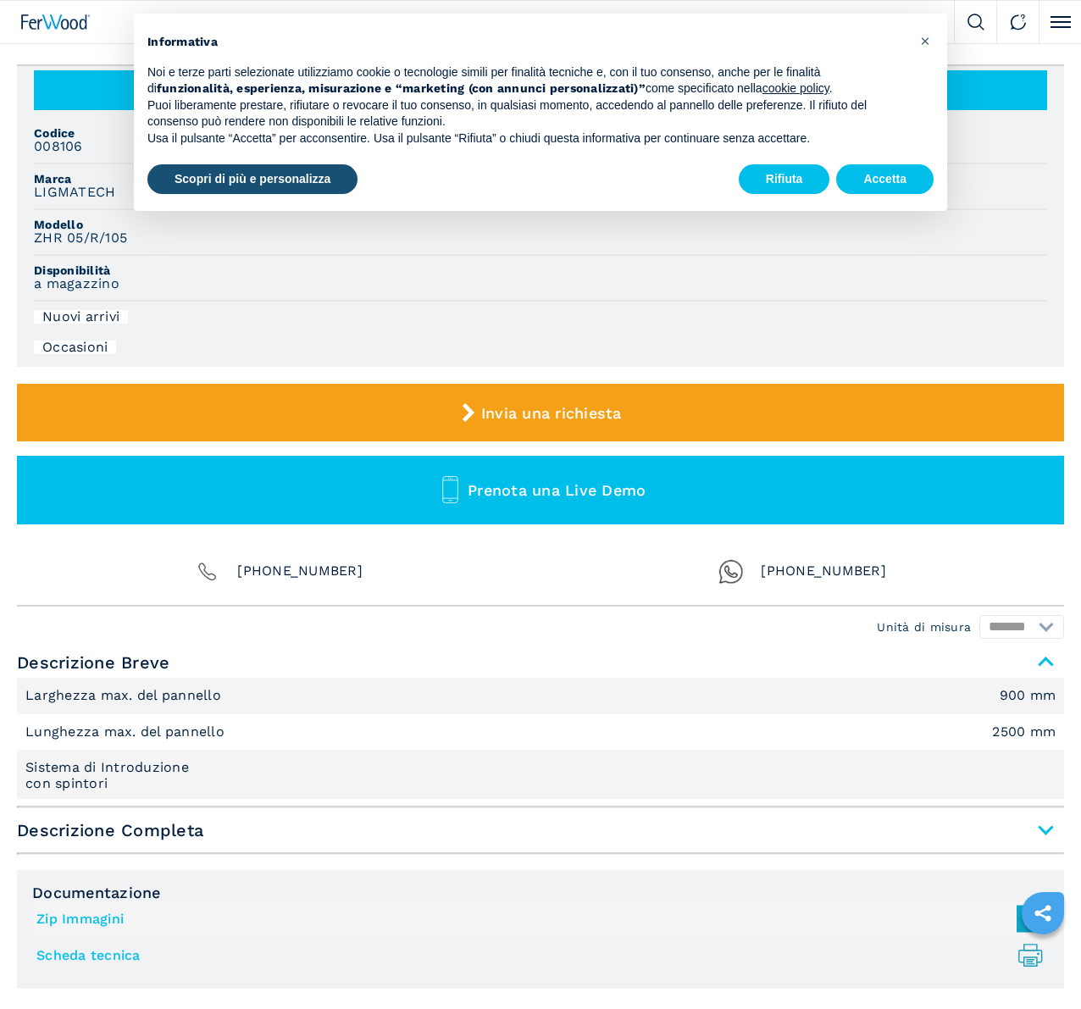
scroll to position [254, 0]
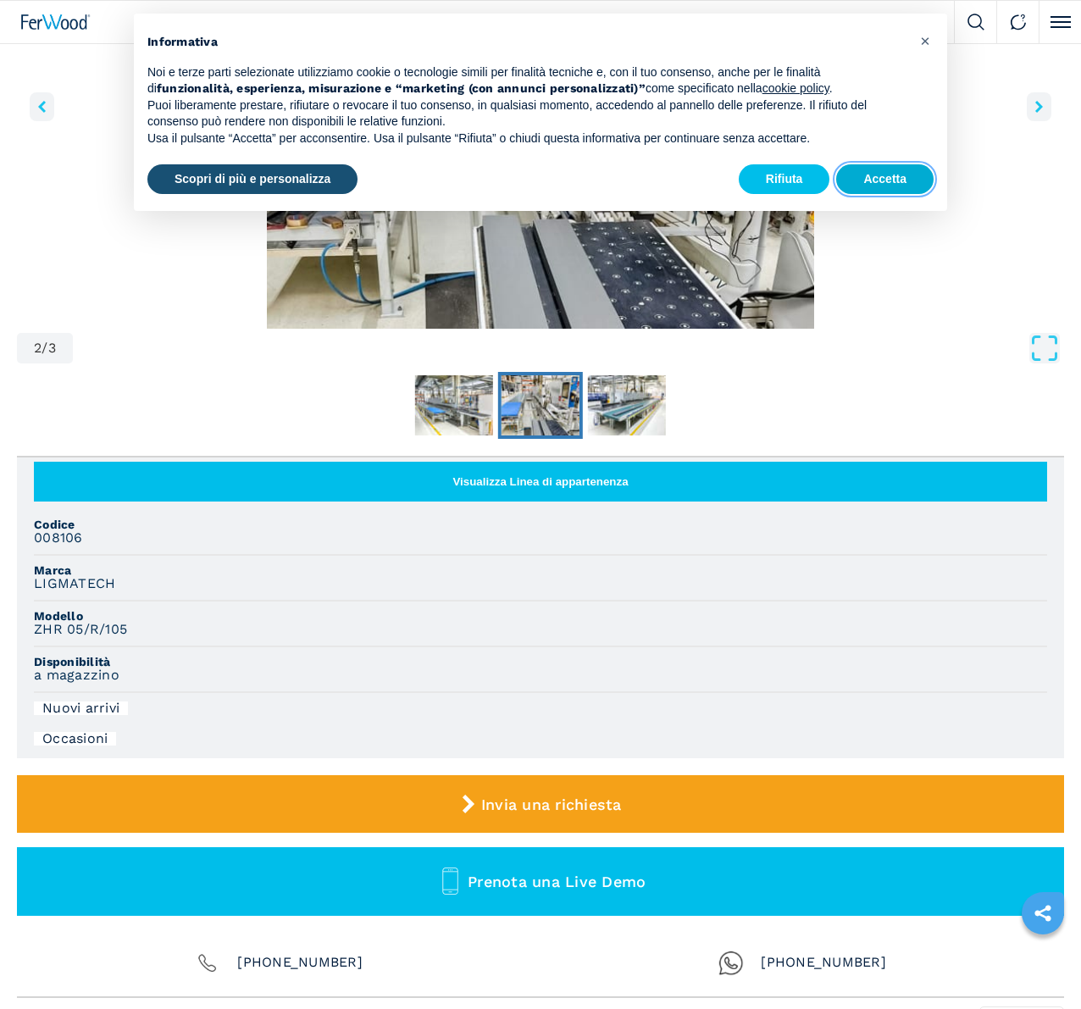
click at [861, 180] on button "Accetta" at bounding box center [884, 179] width 97 height 30
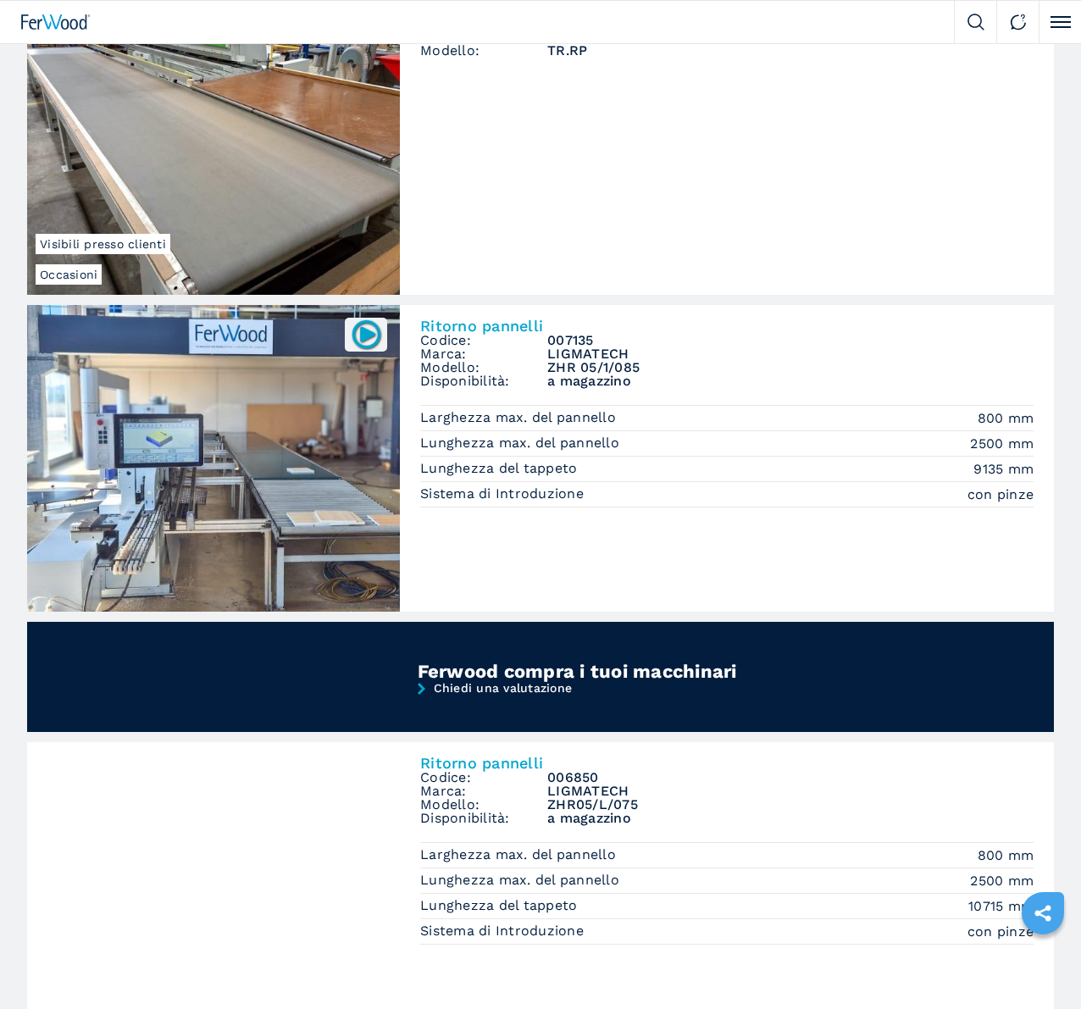
scroll to position [847, 0]
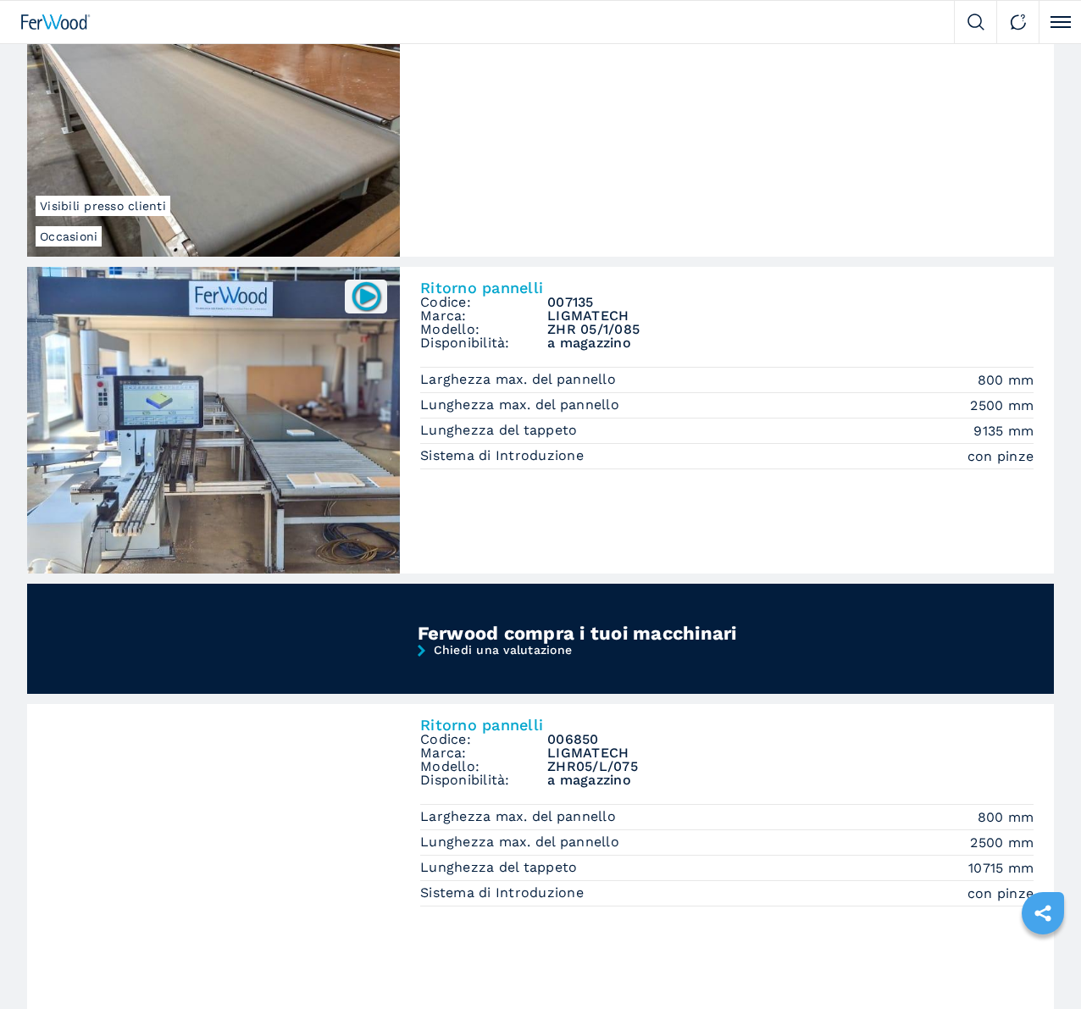
click at [0, 0] on img at bounding box center [0, 0] width 0 height 0
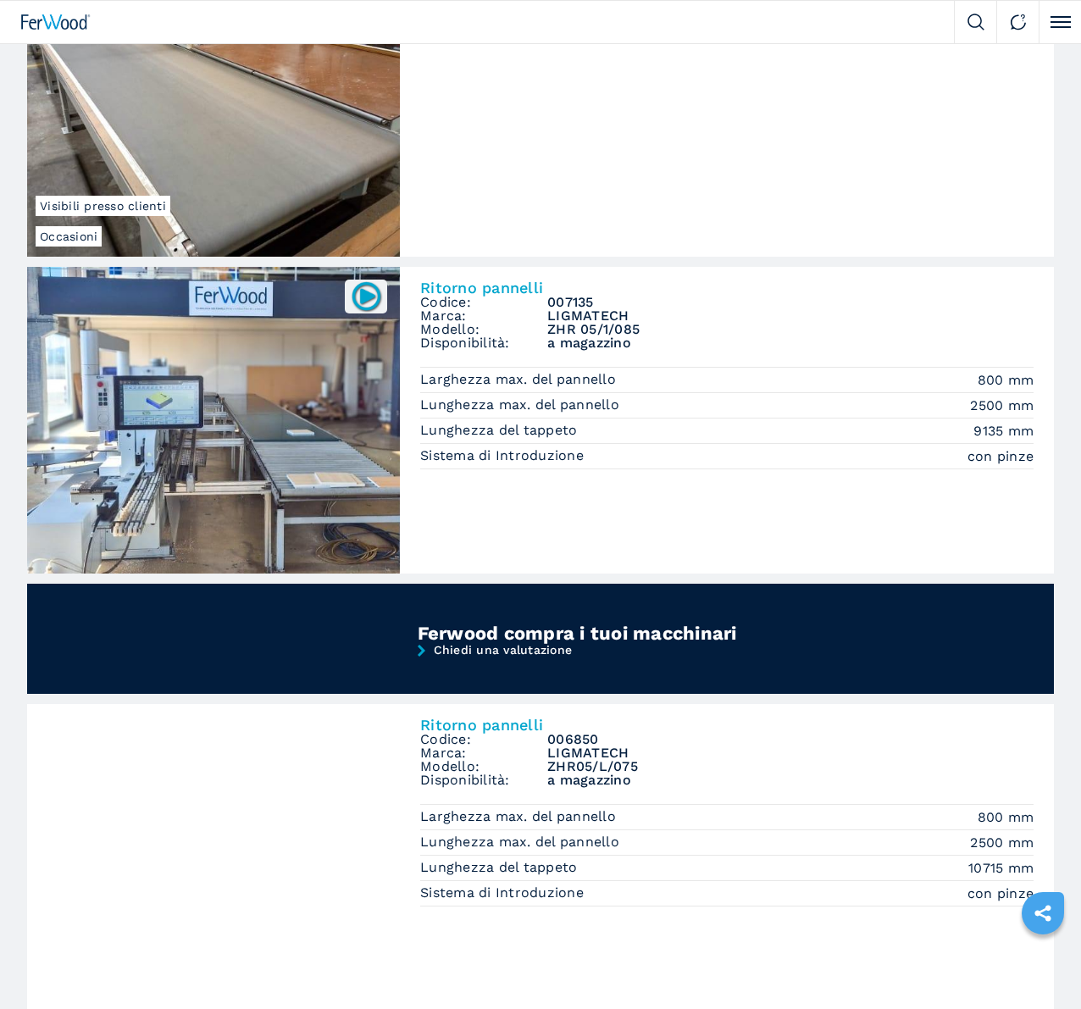
click at [0, 0] on img at bounding box center [0, 0] width 0 height 0
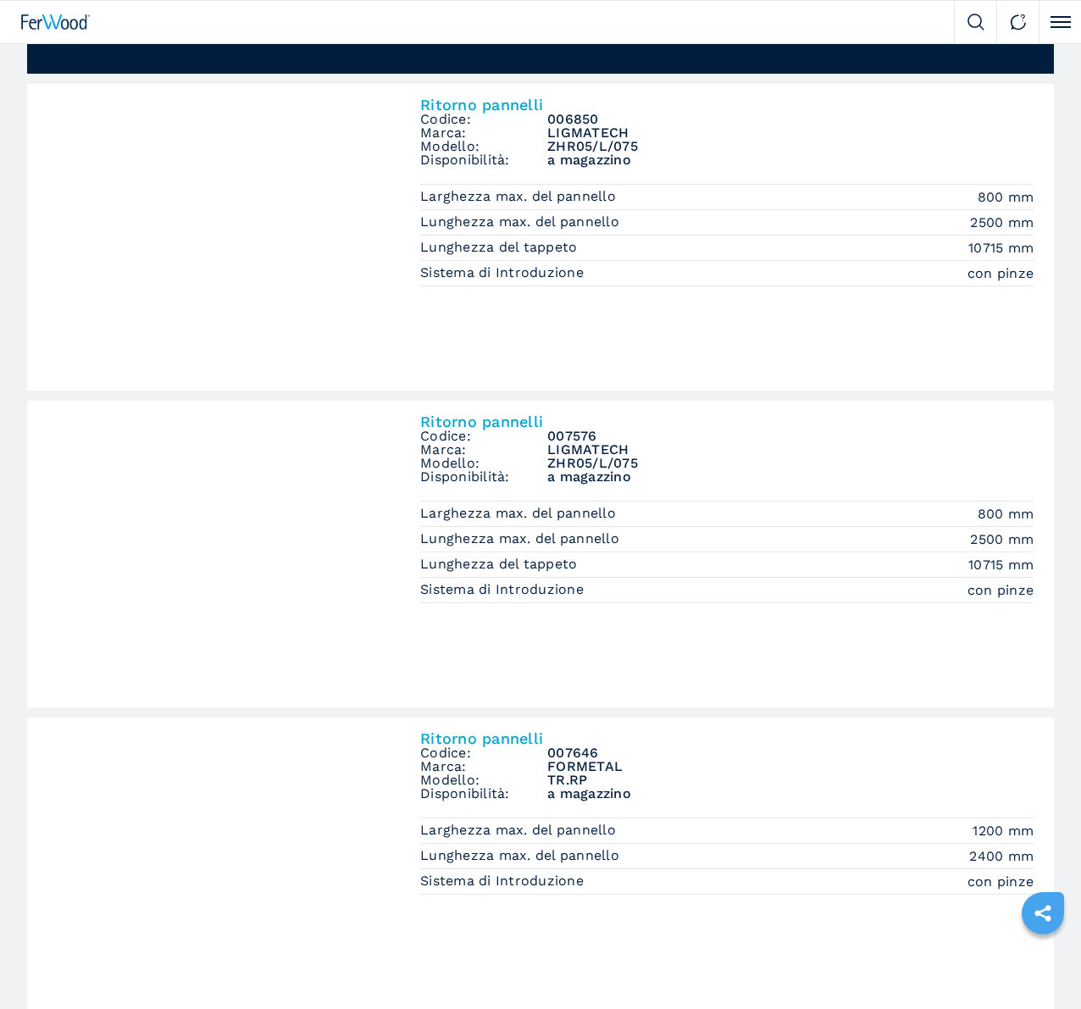
scroll to position [1525, 0]
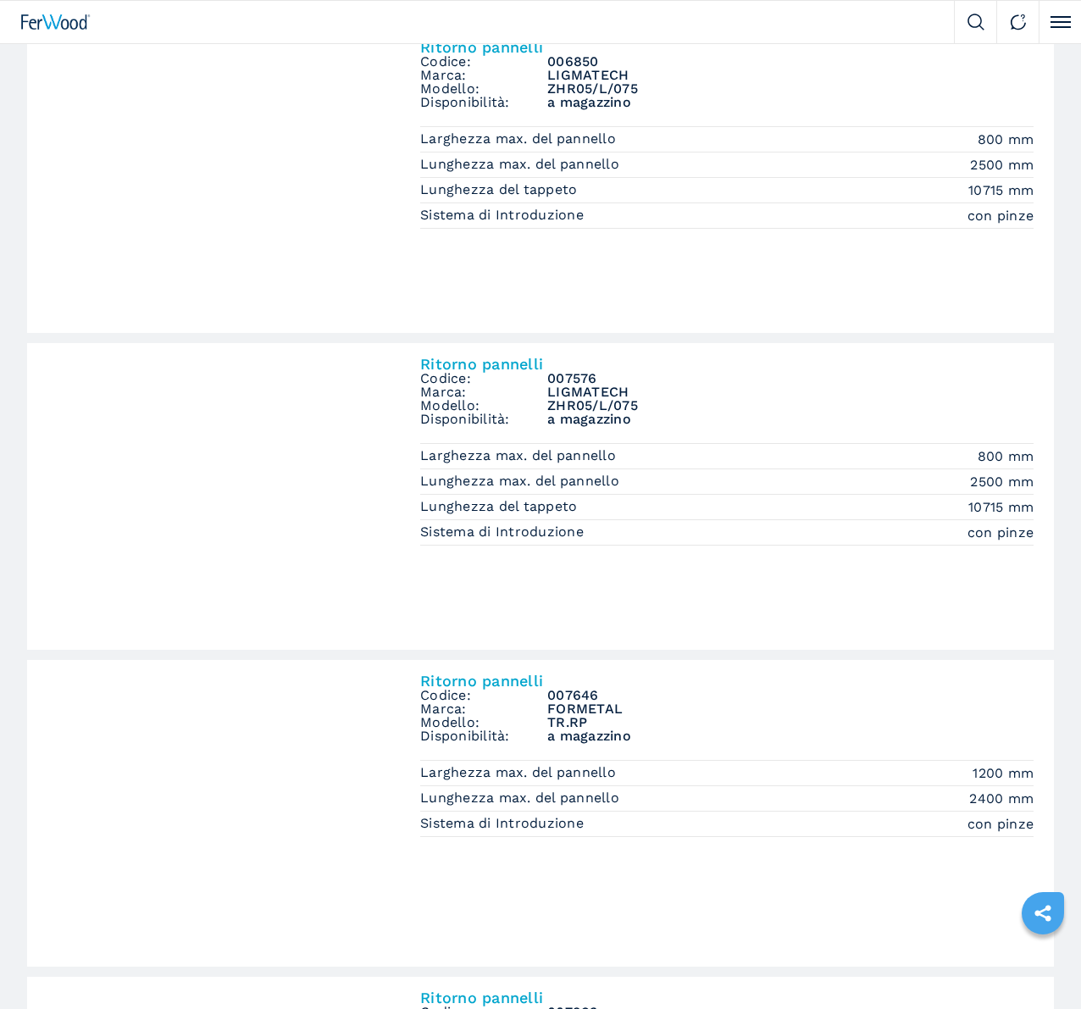
click at [0, 0] on img at bounding box center [0, 0] width 0 height 0
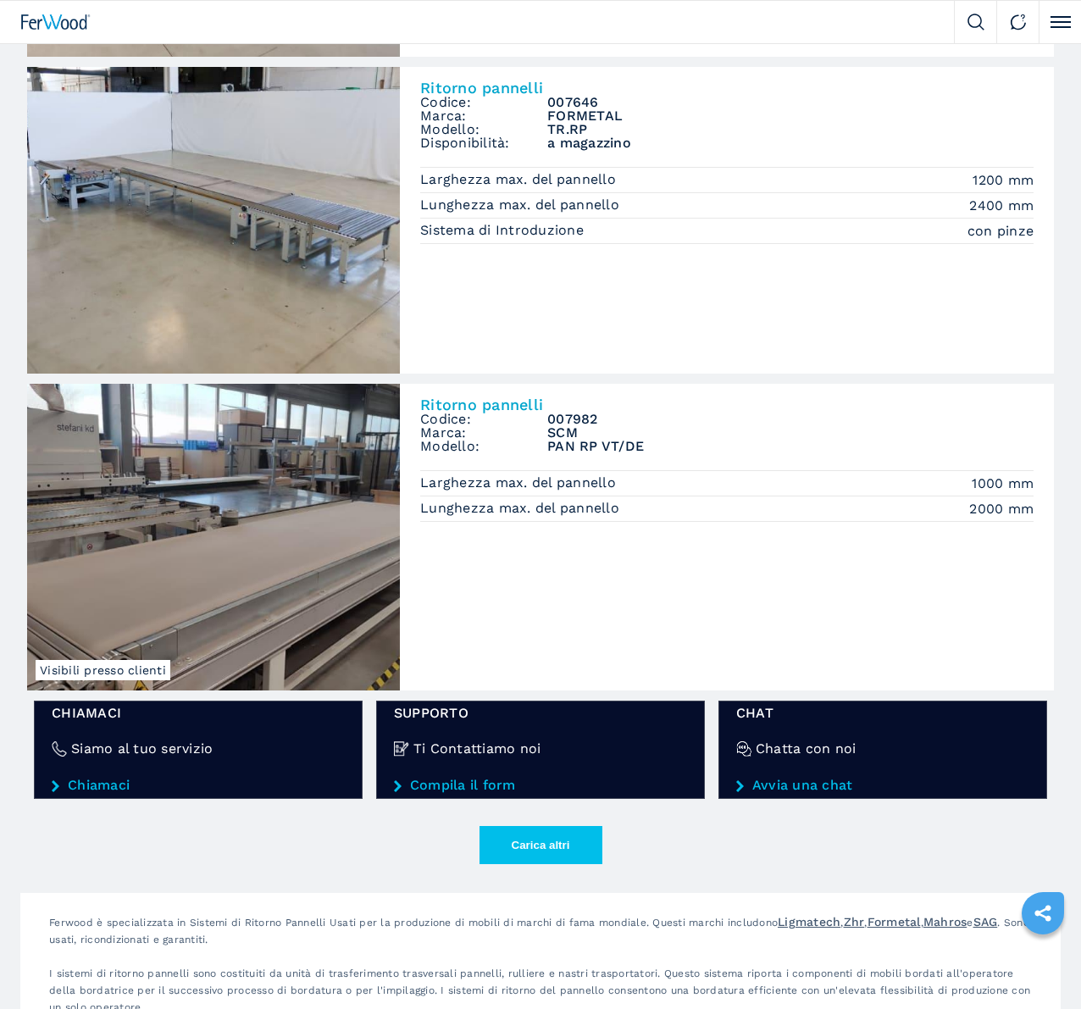
scroll to position [2202, 0]
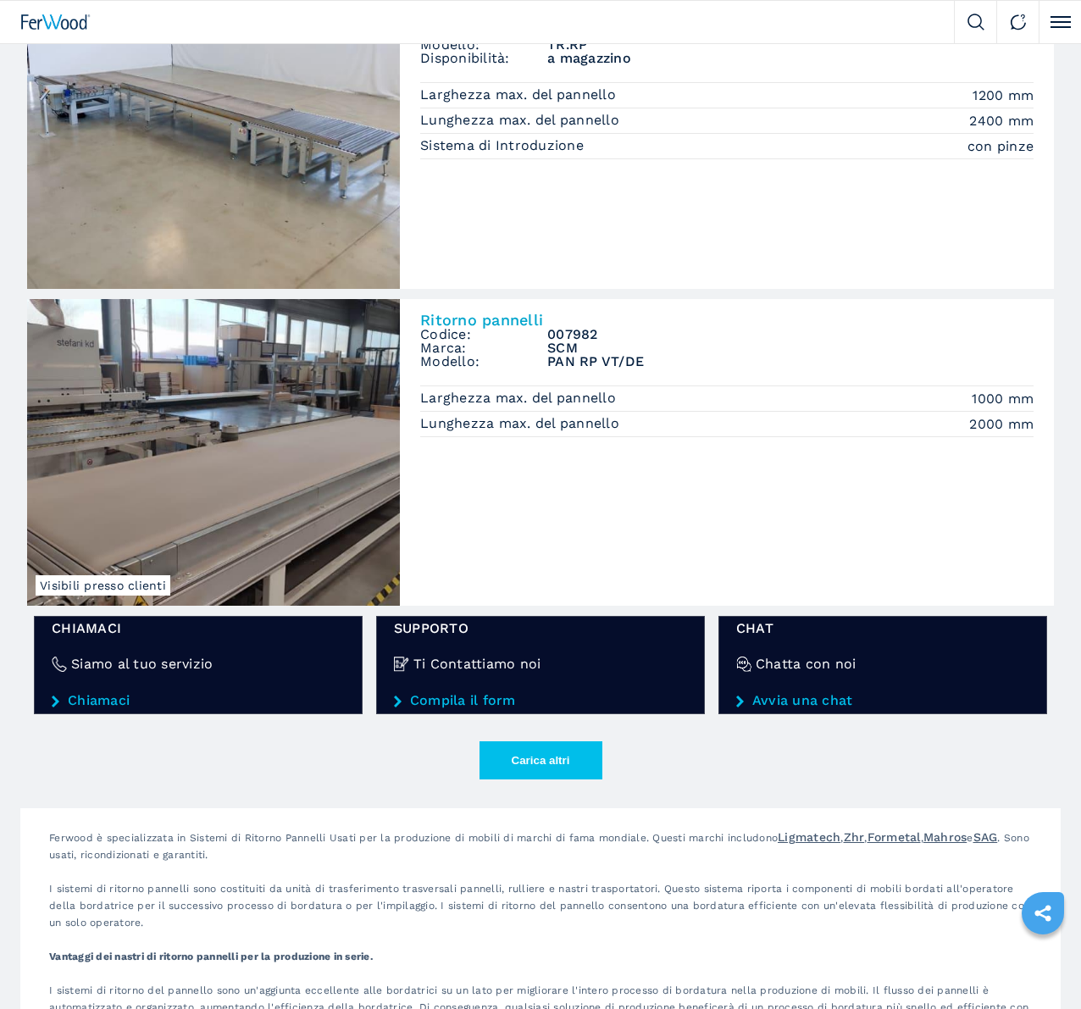
click at [0, 0] on img at bounding box center [0, 0] width 0 height 0
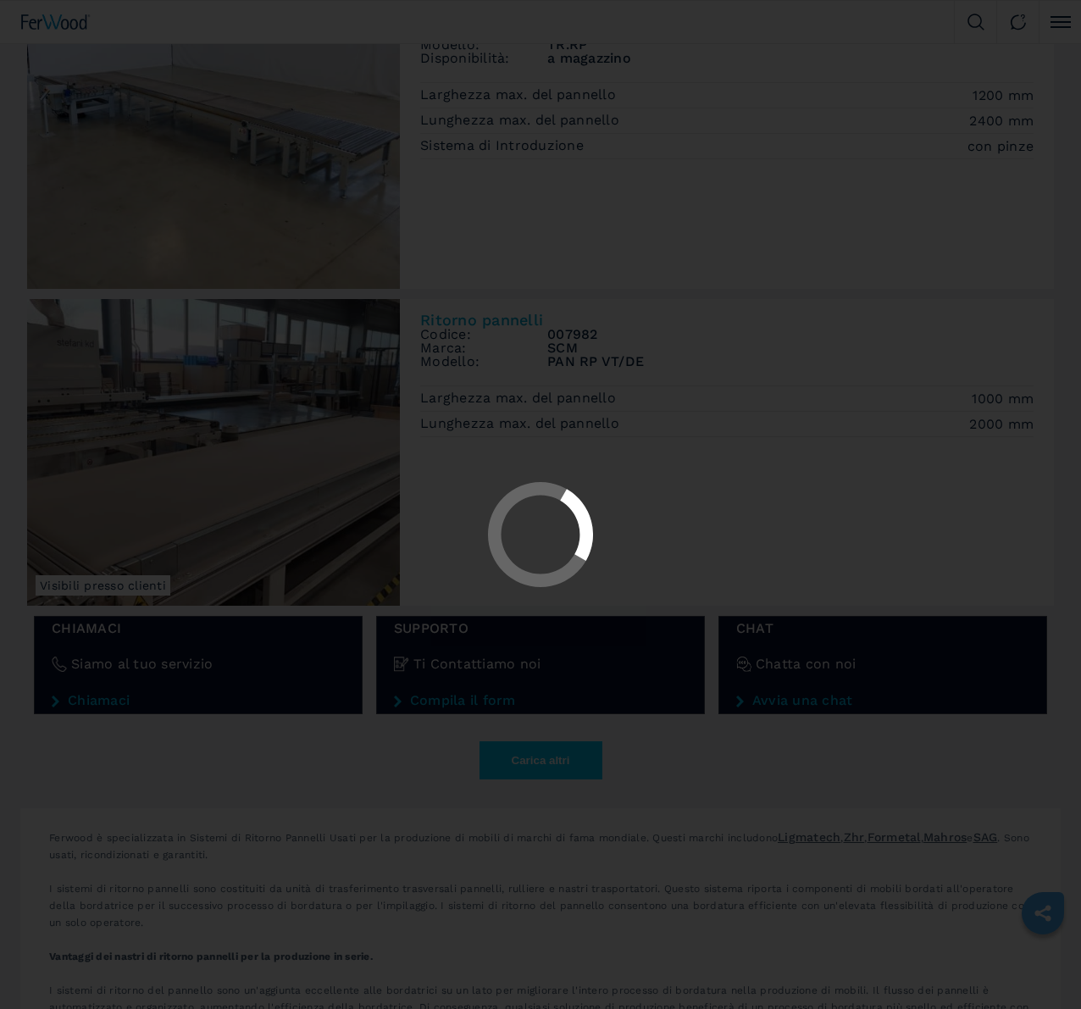
scroll to position [0, 0]
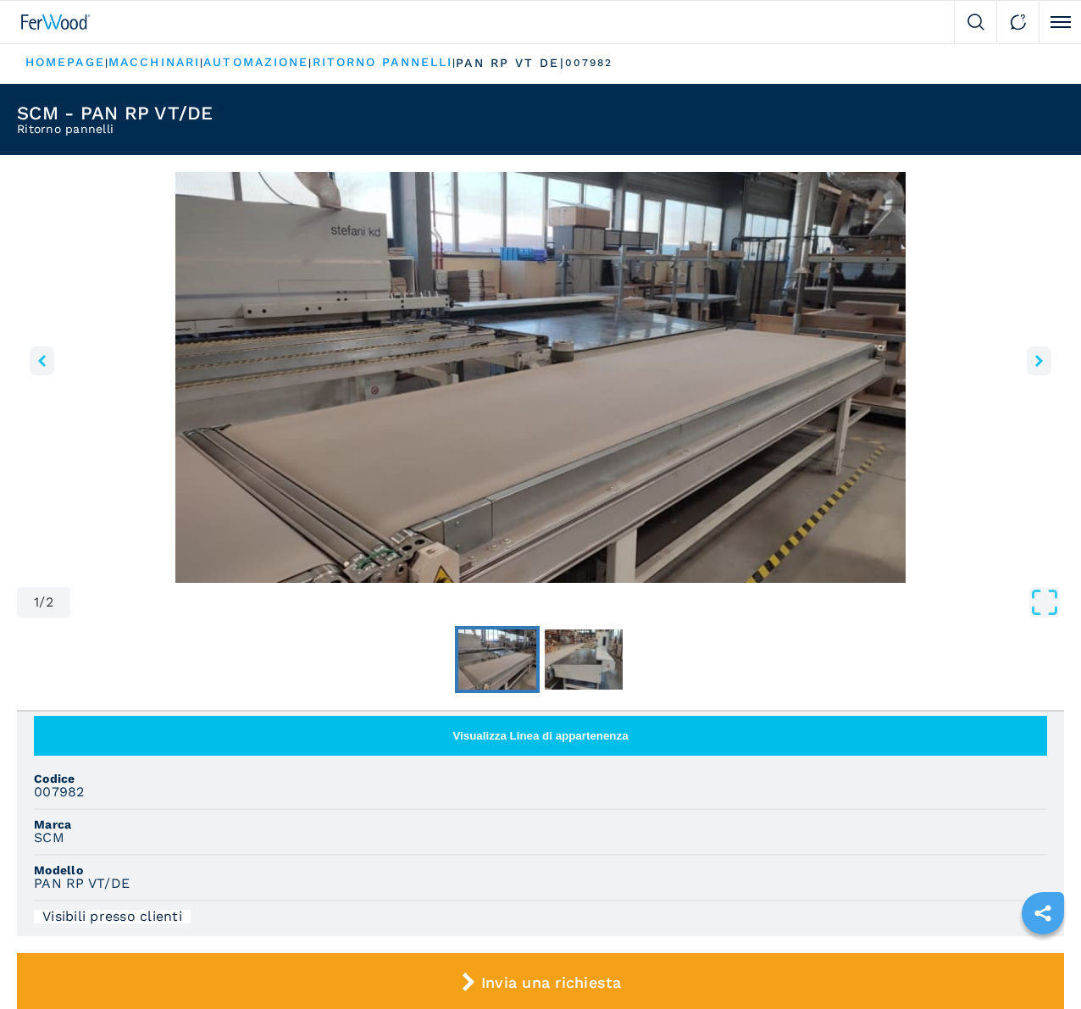
click at [1035, 367] on icon "right-button" at bounding box center [1039, 361] width 8 height 12
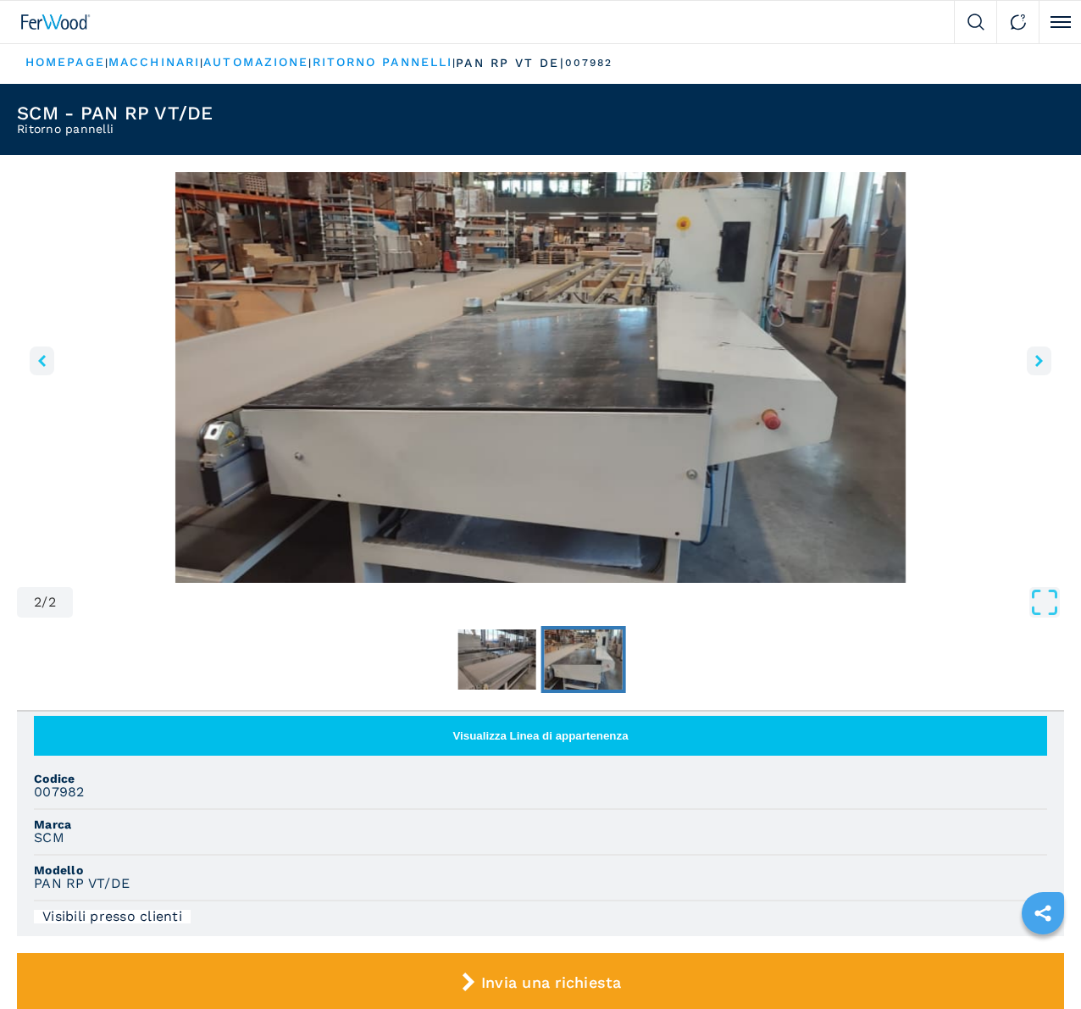
click at [1035, 367] on icon "right-button" at bounding box center [1039, 361] width 8 height 12
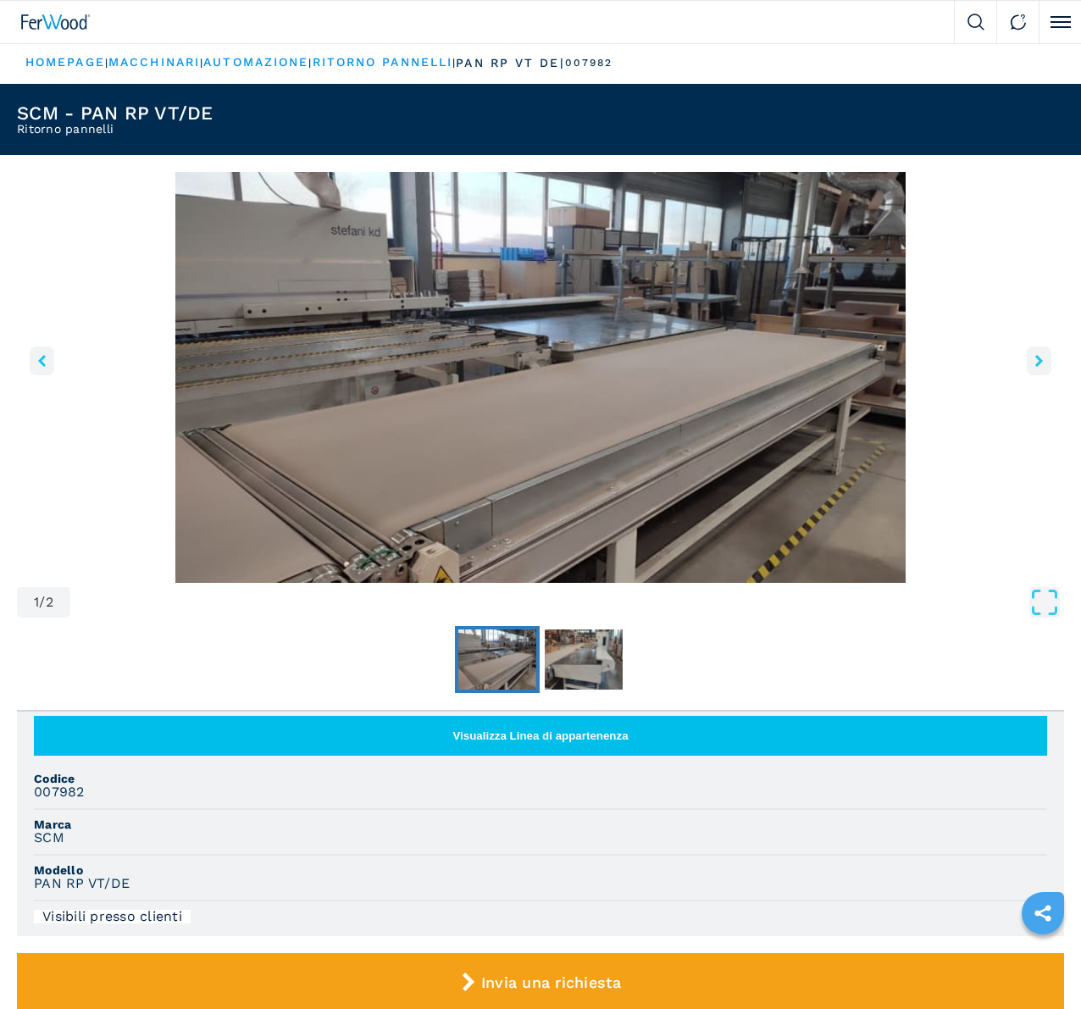
click at [1035, 367] on icon "right-button" at bounding box center [1039, 361] width 8 height 12
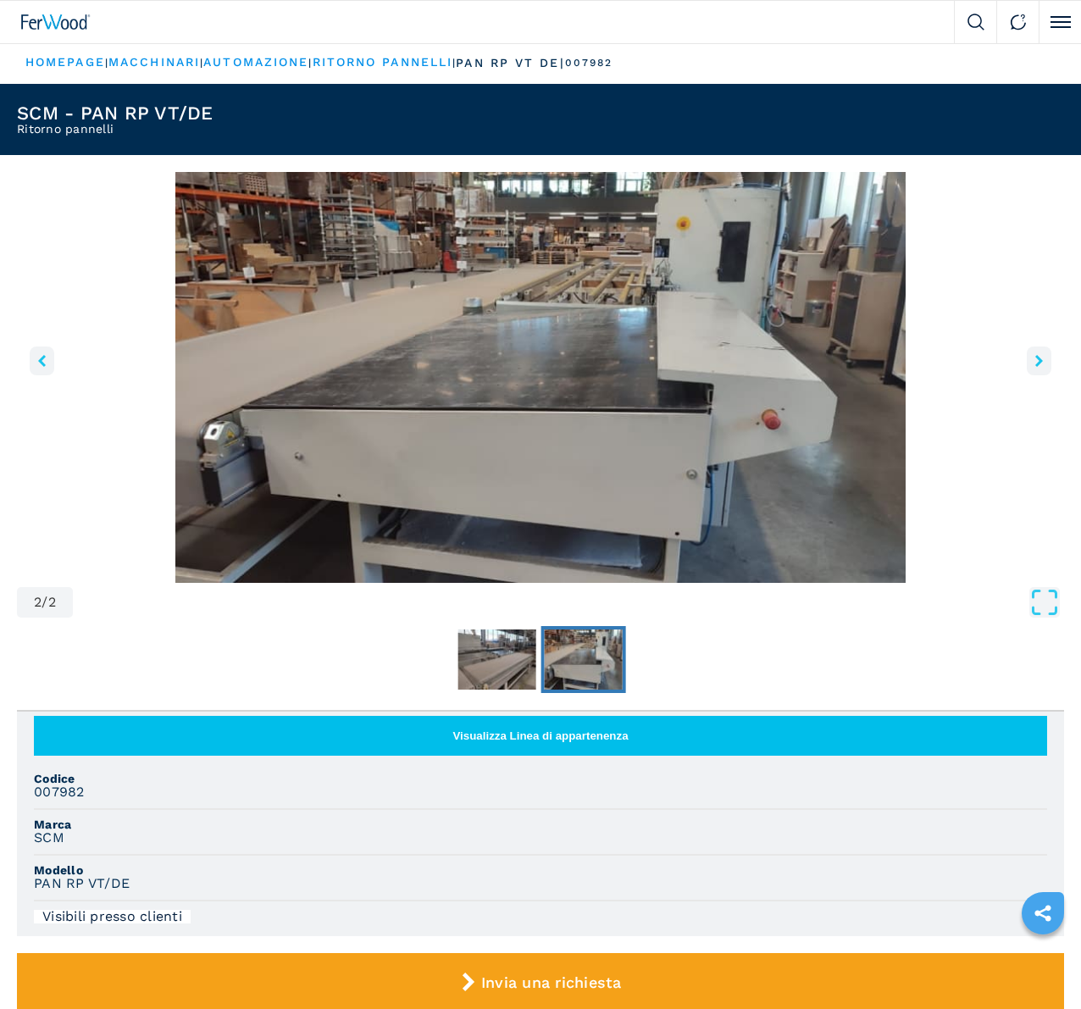
click at [1035, 367] on icon "right-button" at bounding box center [1039, 361] width 8 height 12
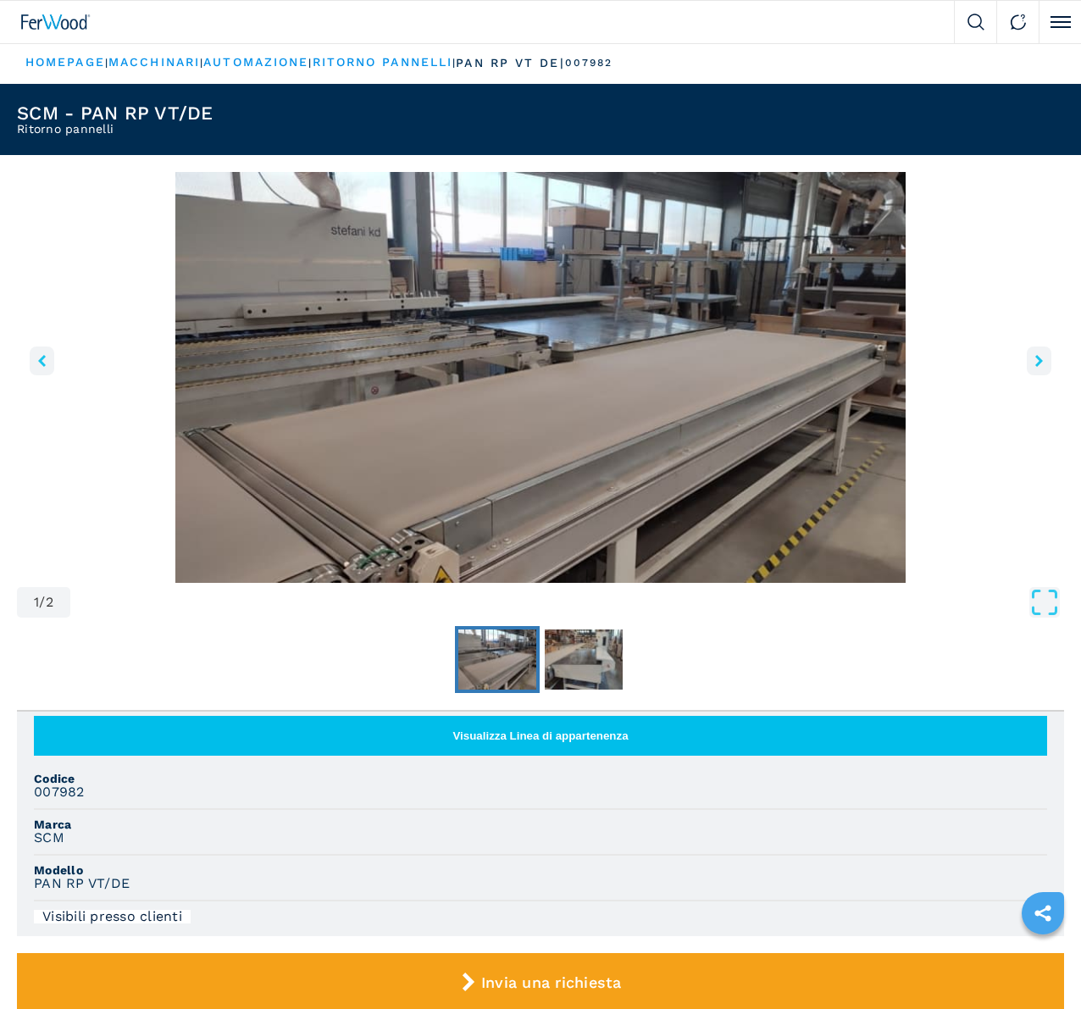
click at [1035, 367] on icon "right-button" at bounding box center [1039, 361] width 8 height 12
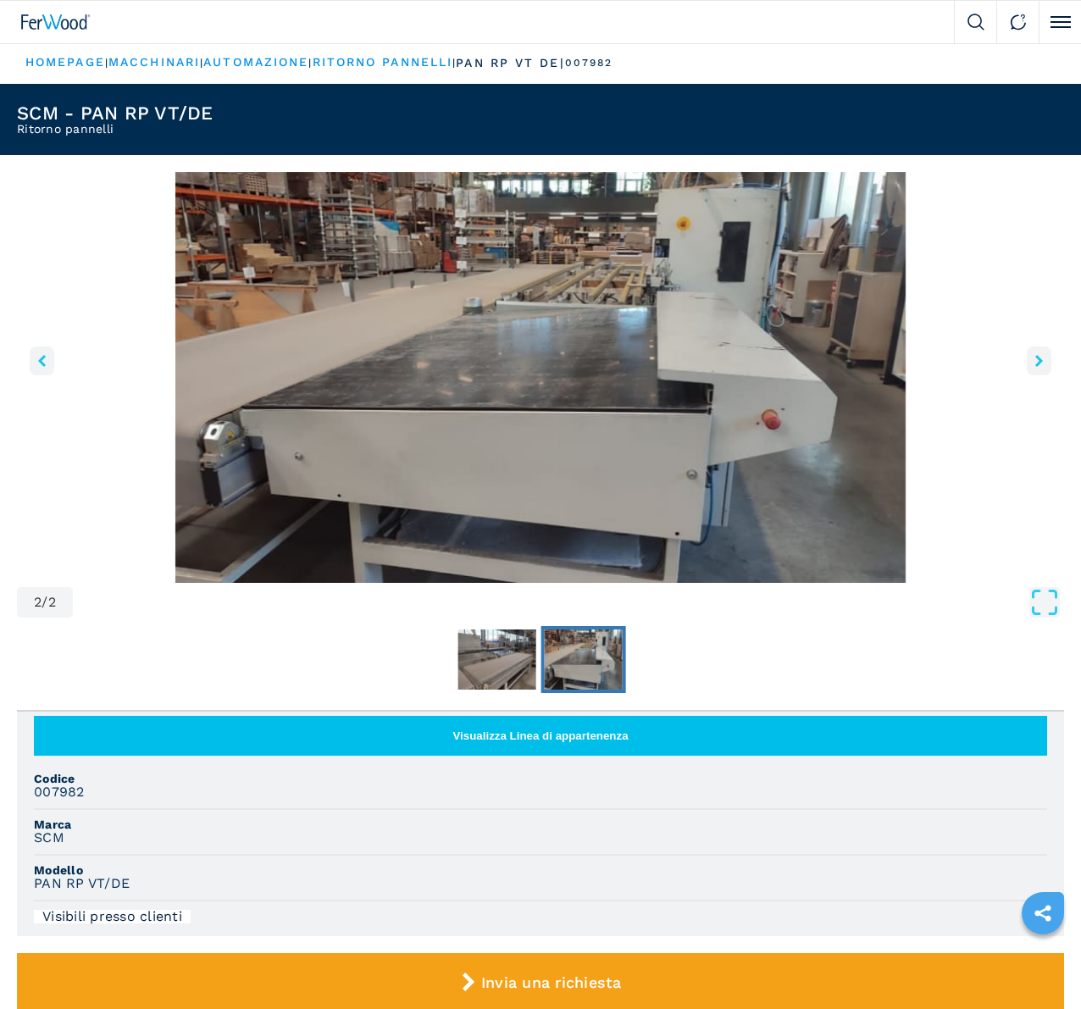
click at [1035, 367] on icon "right-button" at bounding box center [1039, 361] width 8 height 12
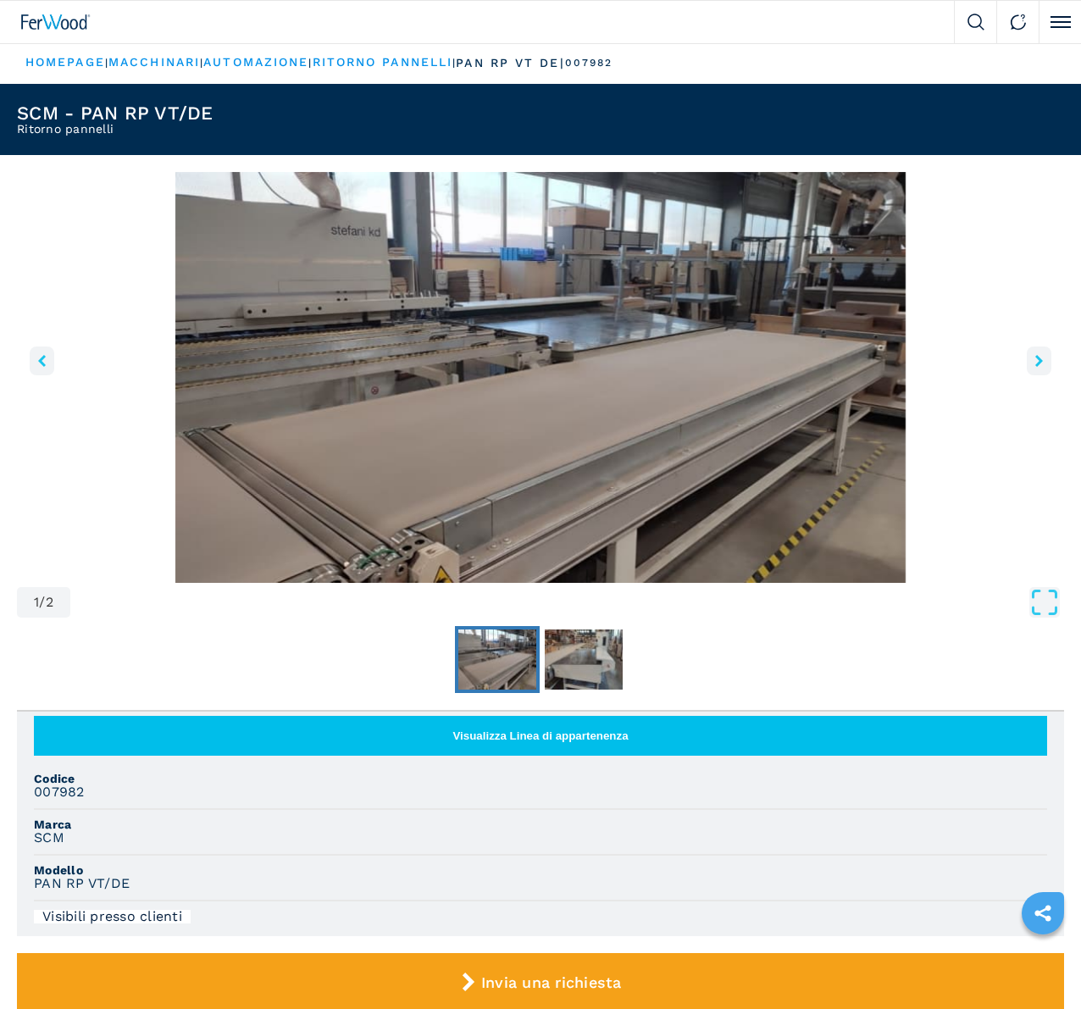
click at [1035, 367] on icon "right-button" at bounding box center [1039, 361] width 8 height 12
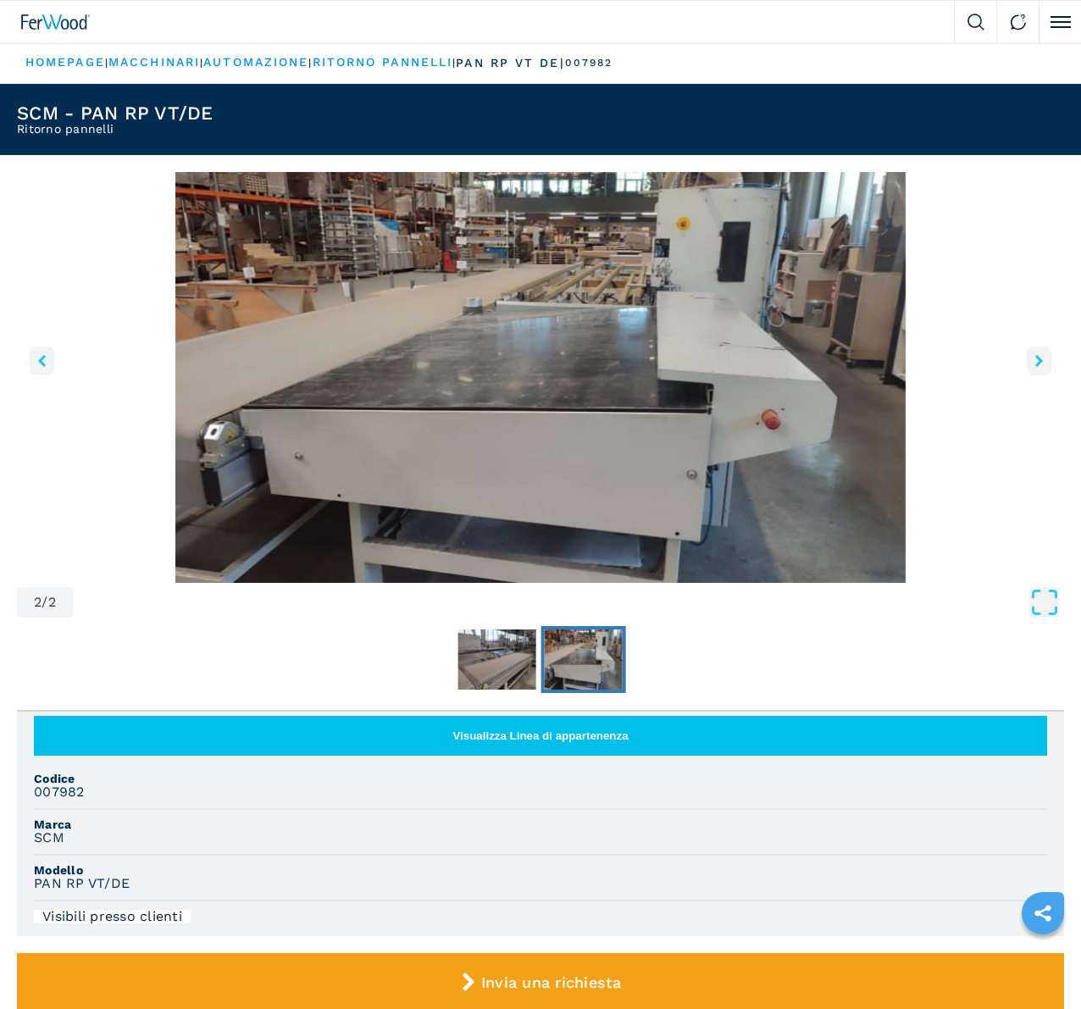
click at [1035, 367] on icon "right-button" at bounding box center [1039, 361] width 8 height 12
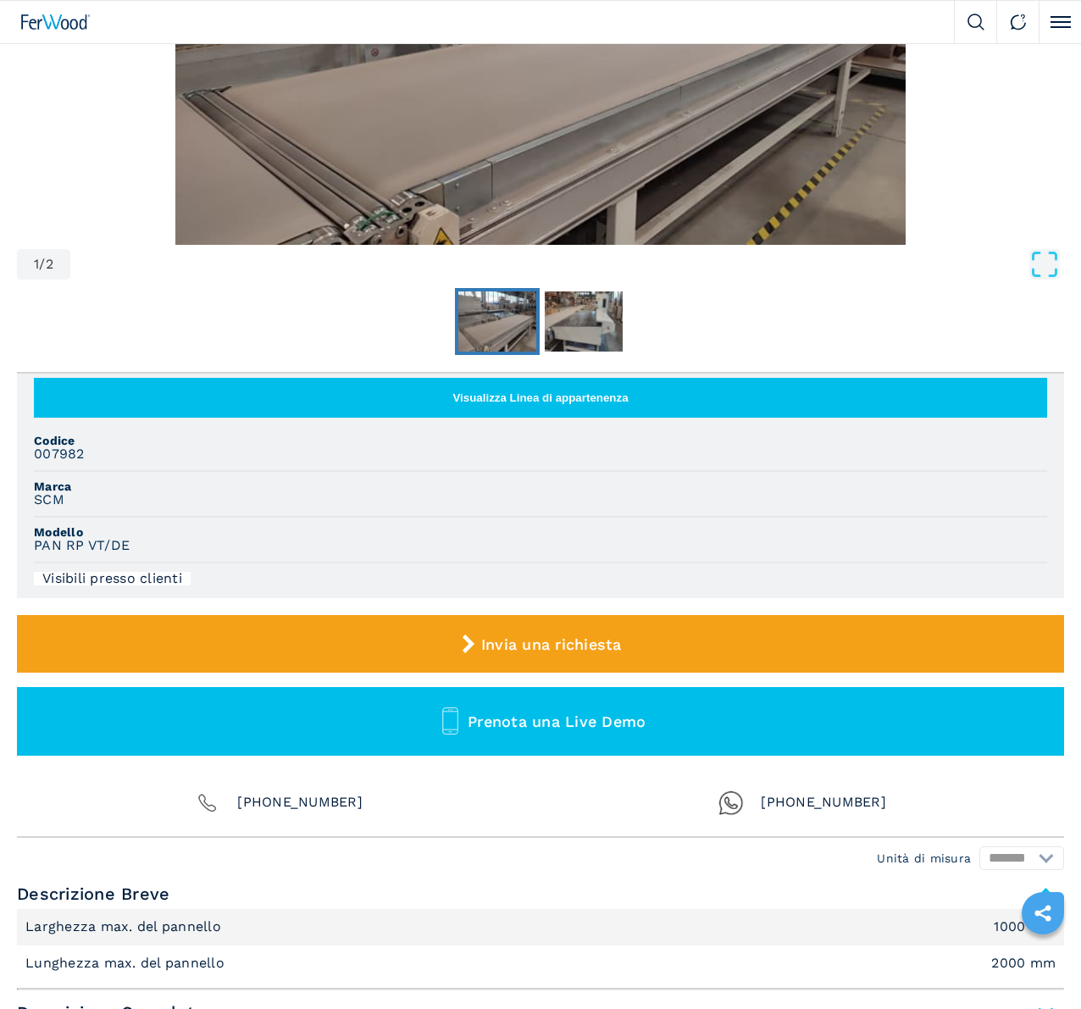
scroll to position [339, 0]
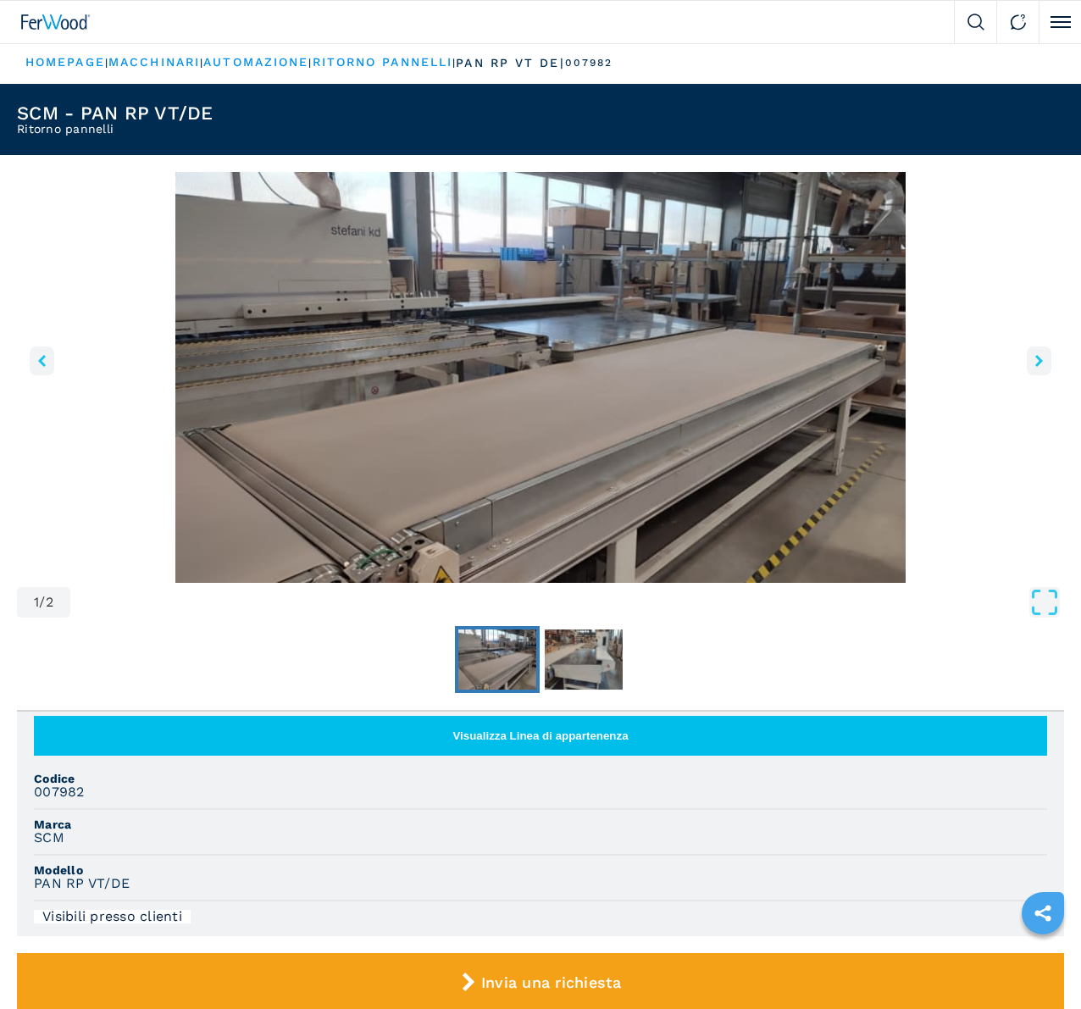
select select "**********"
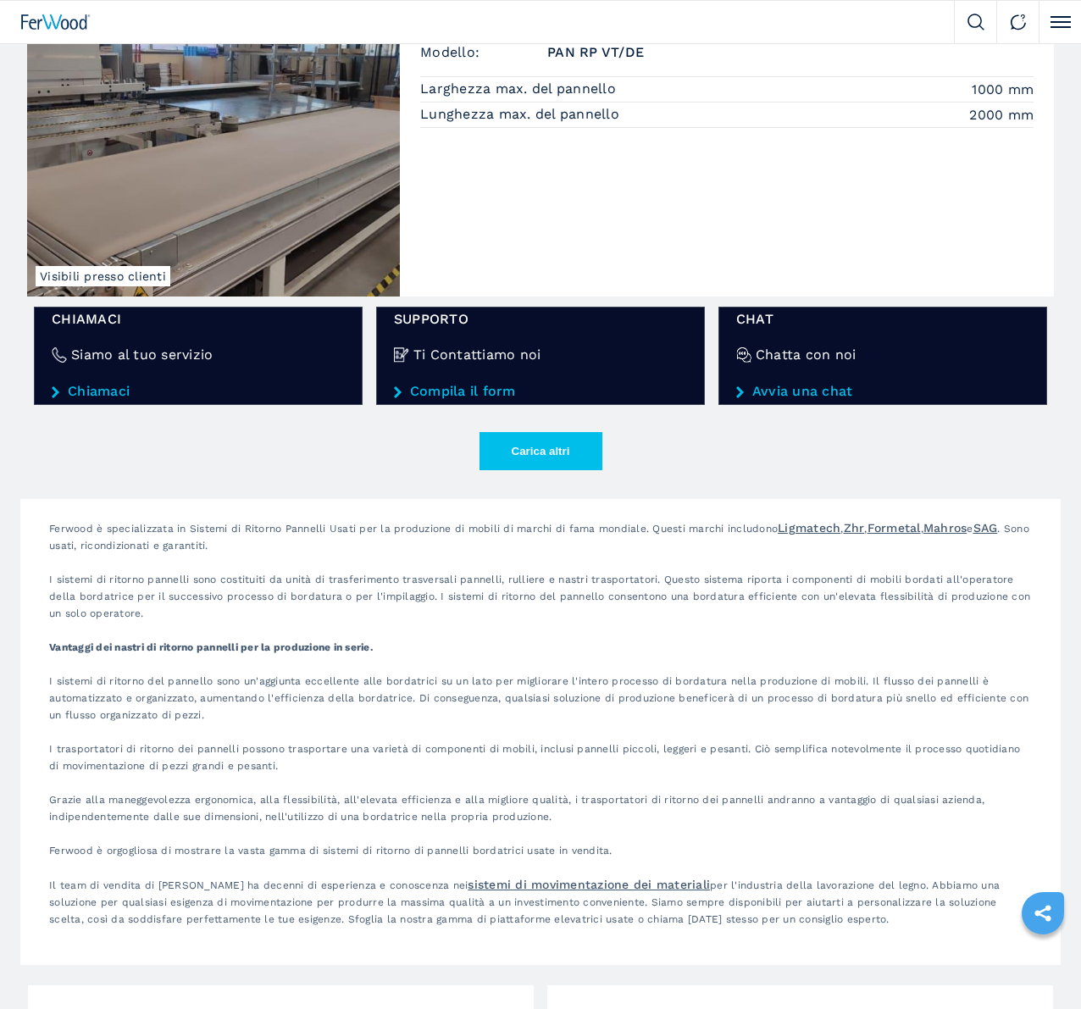
scroll to position [2541, 0]
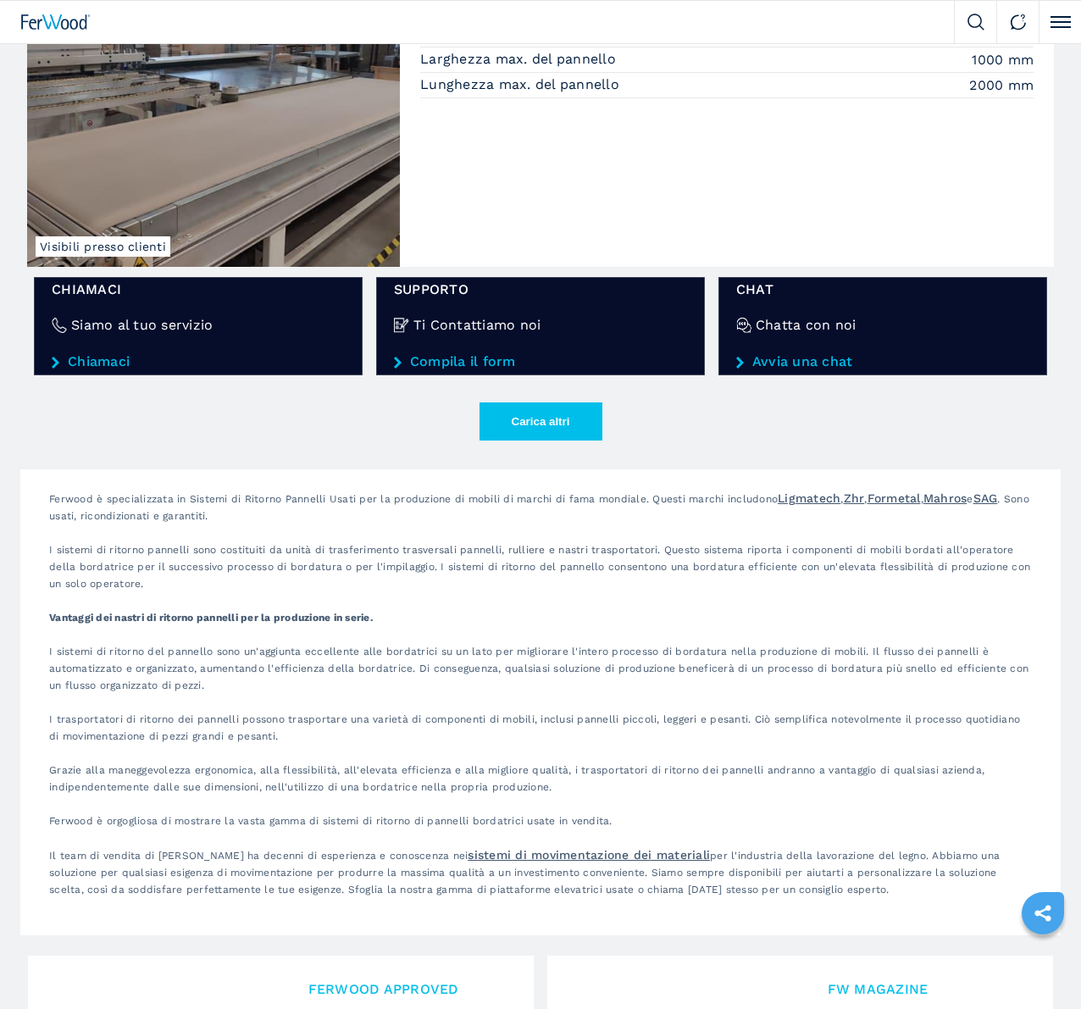
click at [0, 0] on img at bounding box center [0, 0] width 0 height 0
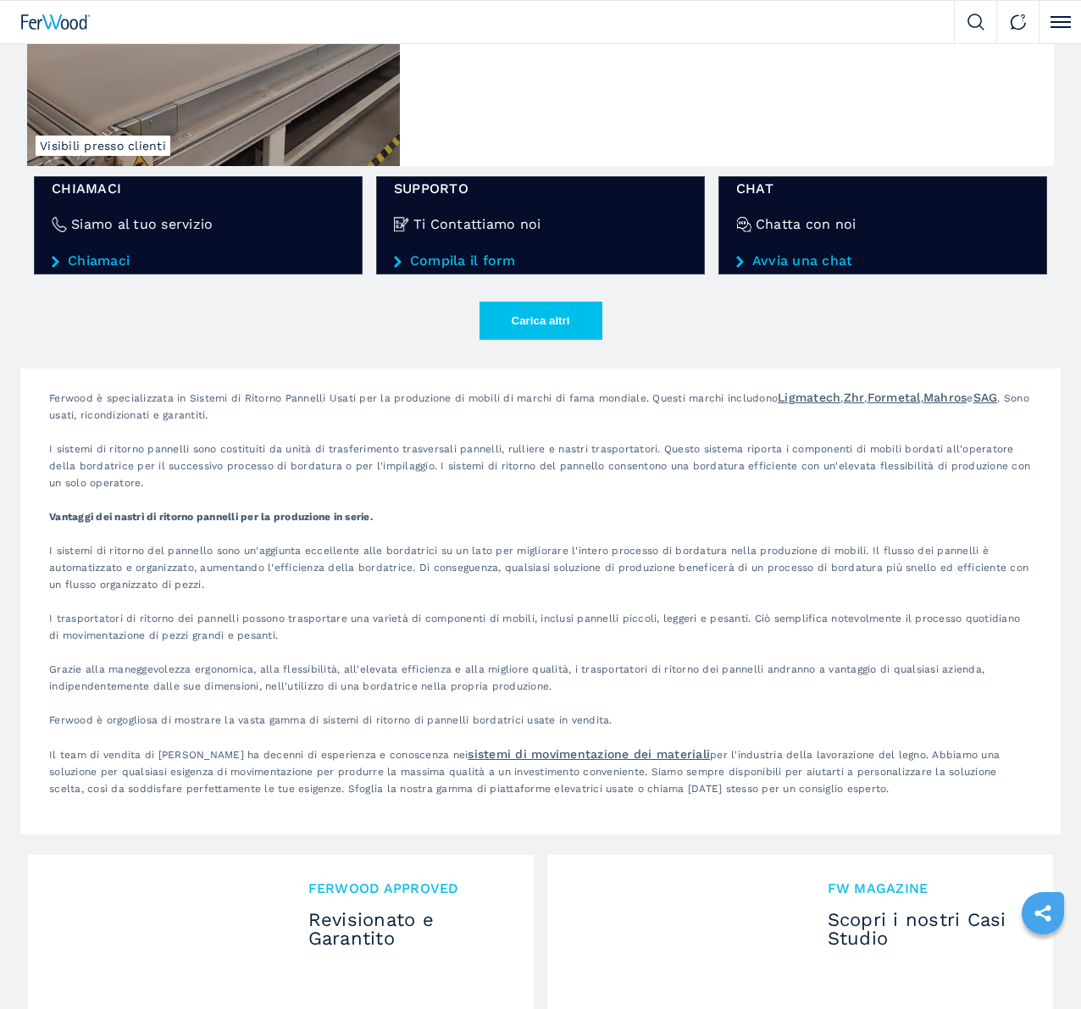
scroll to position [2626, 0]
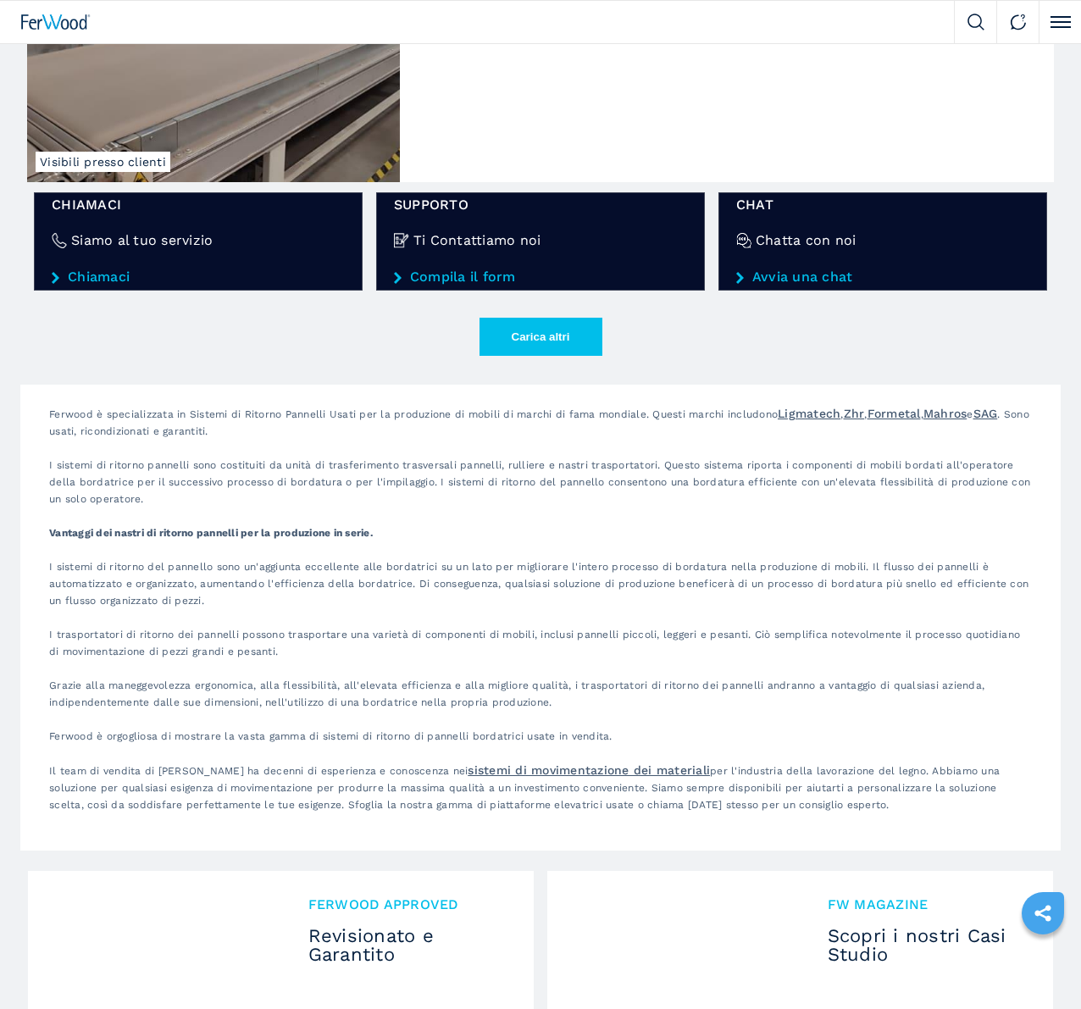
click at [0, 0] on img at bounding box center [0, 0] width 0 height 0
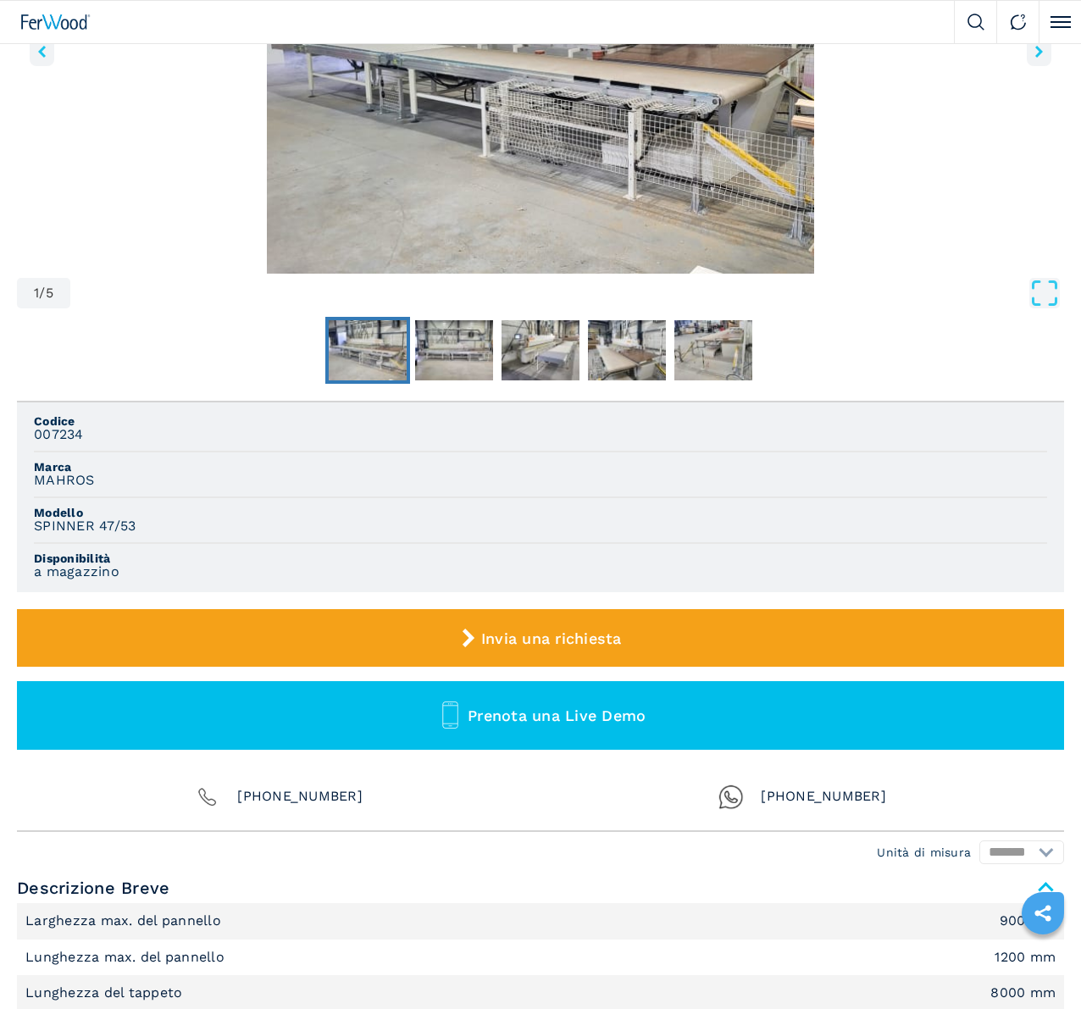
scroll to position [339, 0]
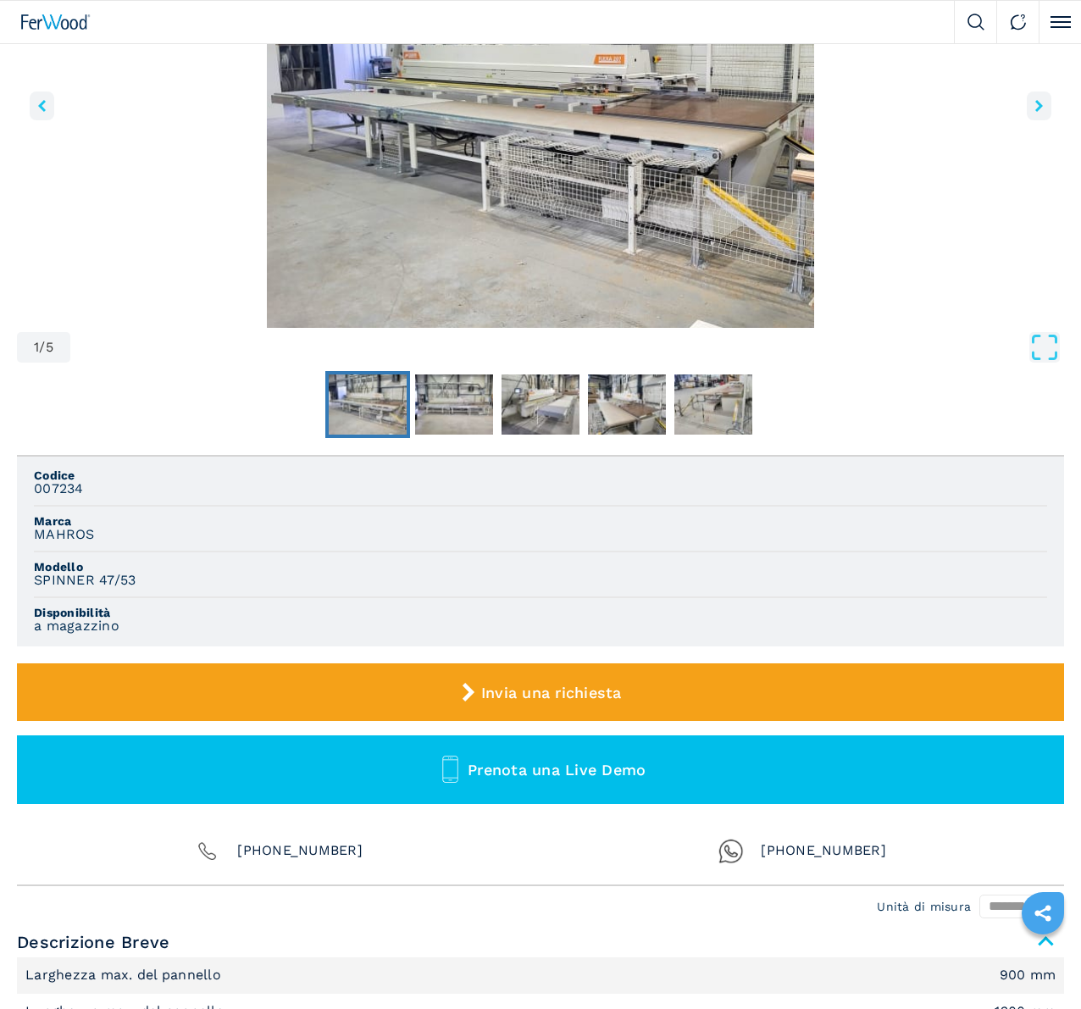
scroll to position [254, 0]
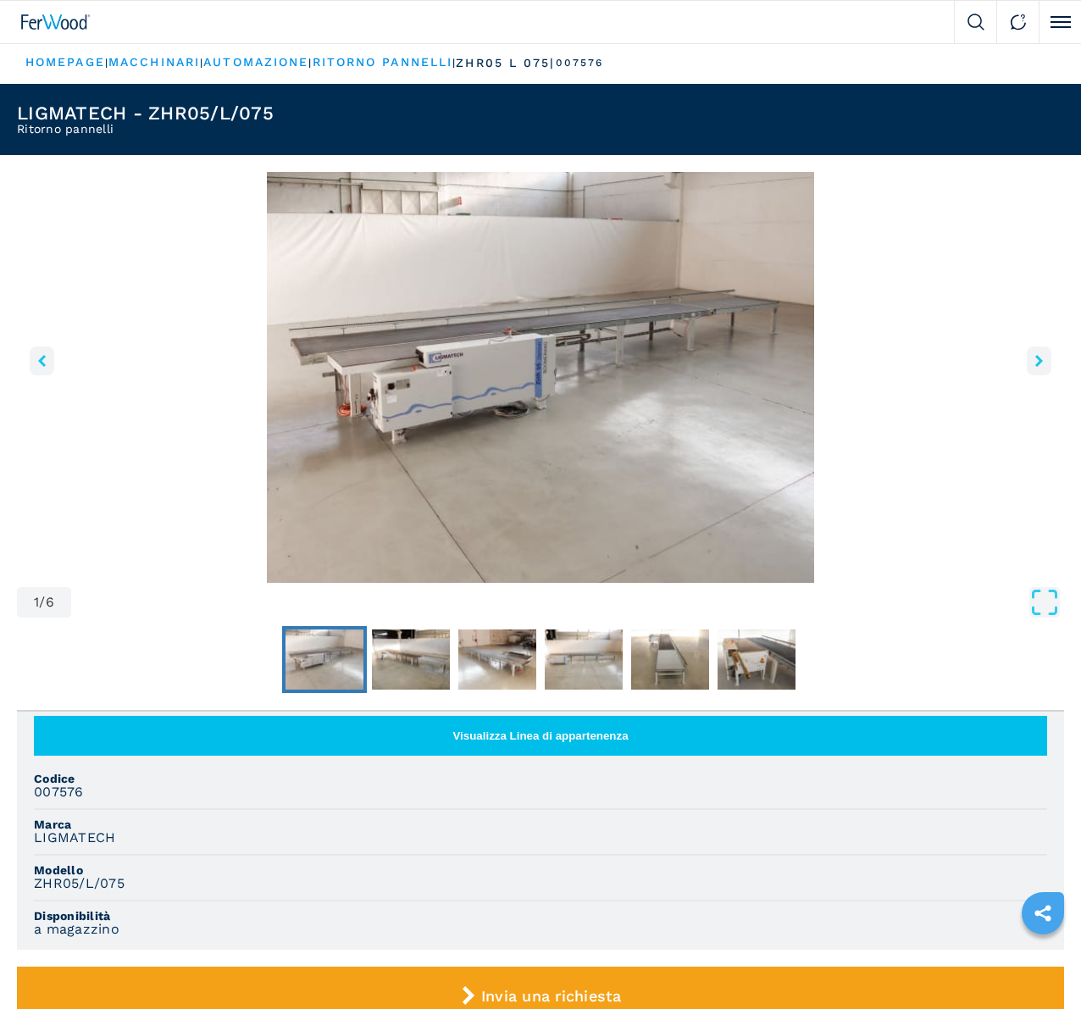
click at [1035, 367] on icon "right-button" at bounding box center [1039, 361] width 8 height 12
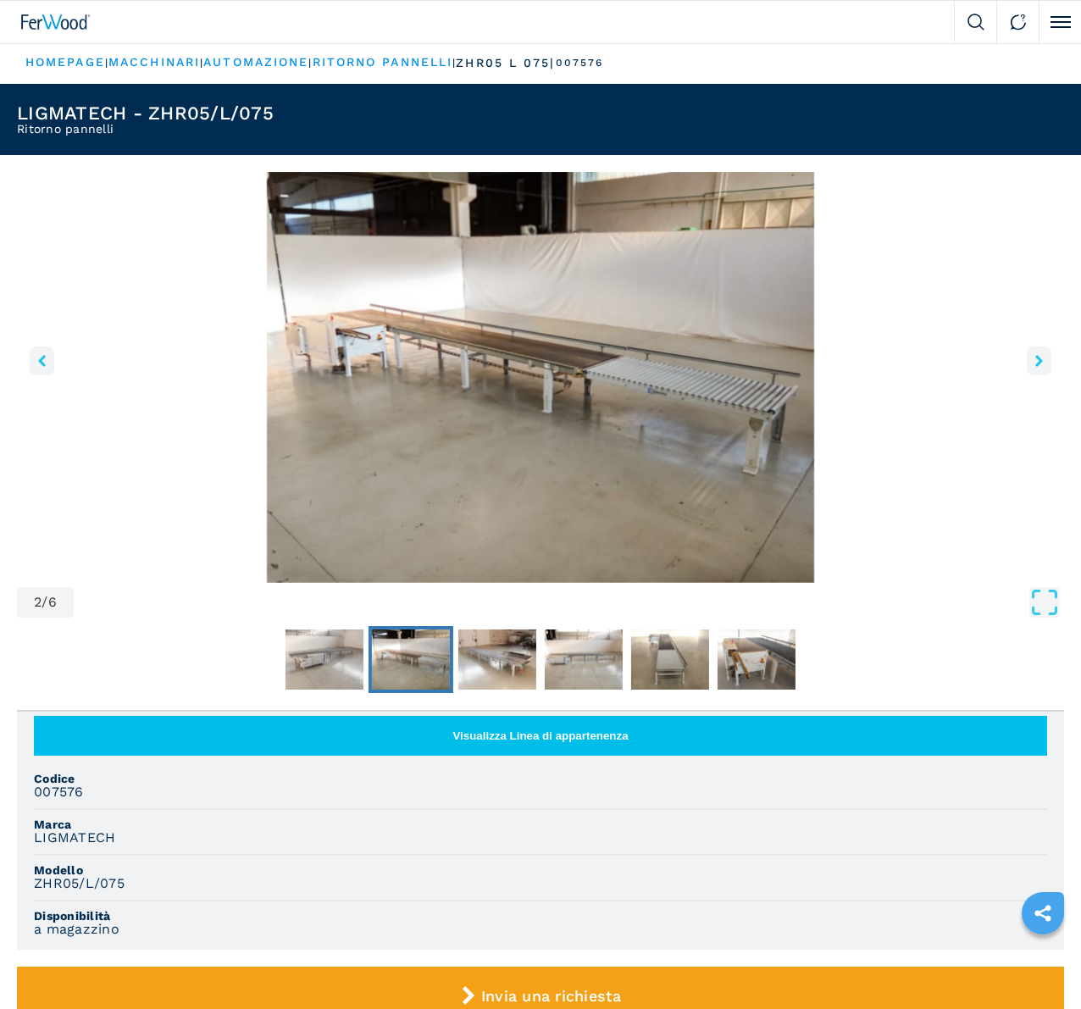
click at [1035, 367] on icon "right-button" at bounding box center [1039, 361] width 8 height 12
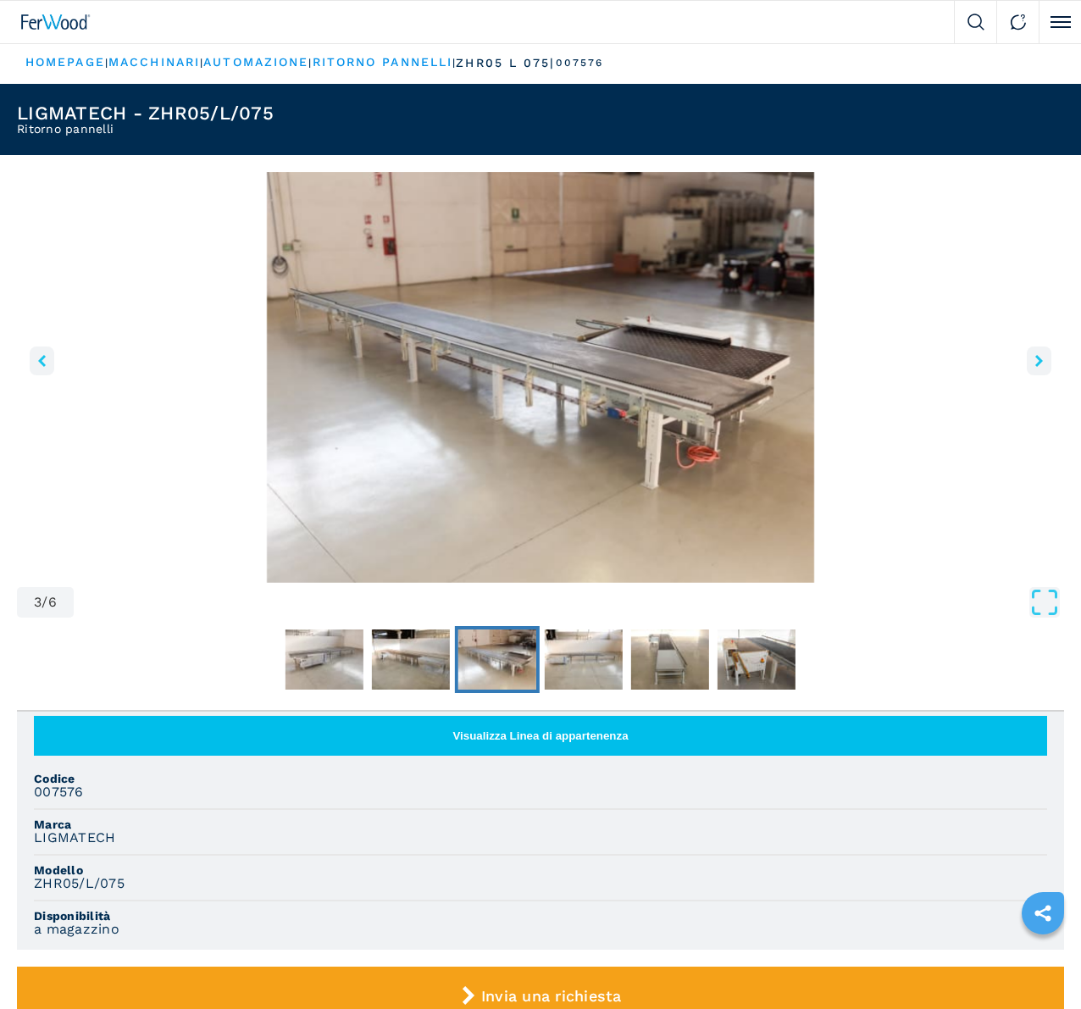
click at [1035, 367] on icon "right-button" at bounding box center [1039, 361] width 8 height 12
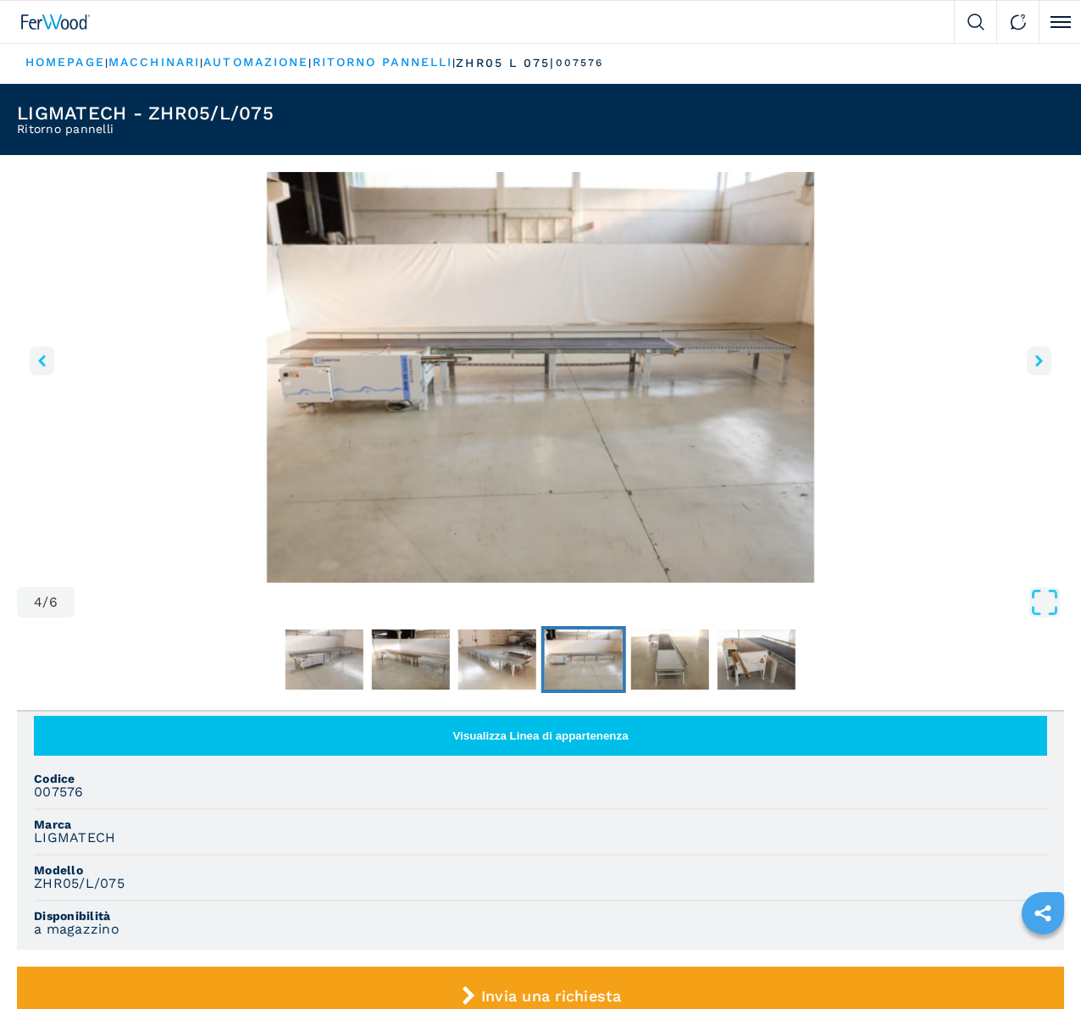
click at [1035, 367] on icon "right-button" at bounding box center [1039, 361] width 8 height 12
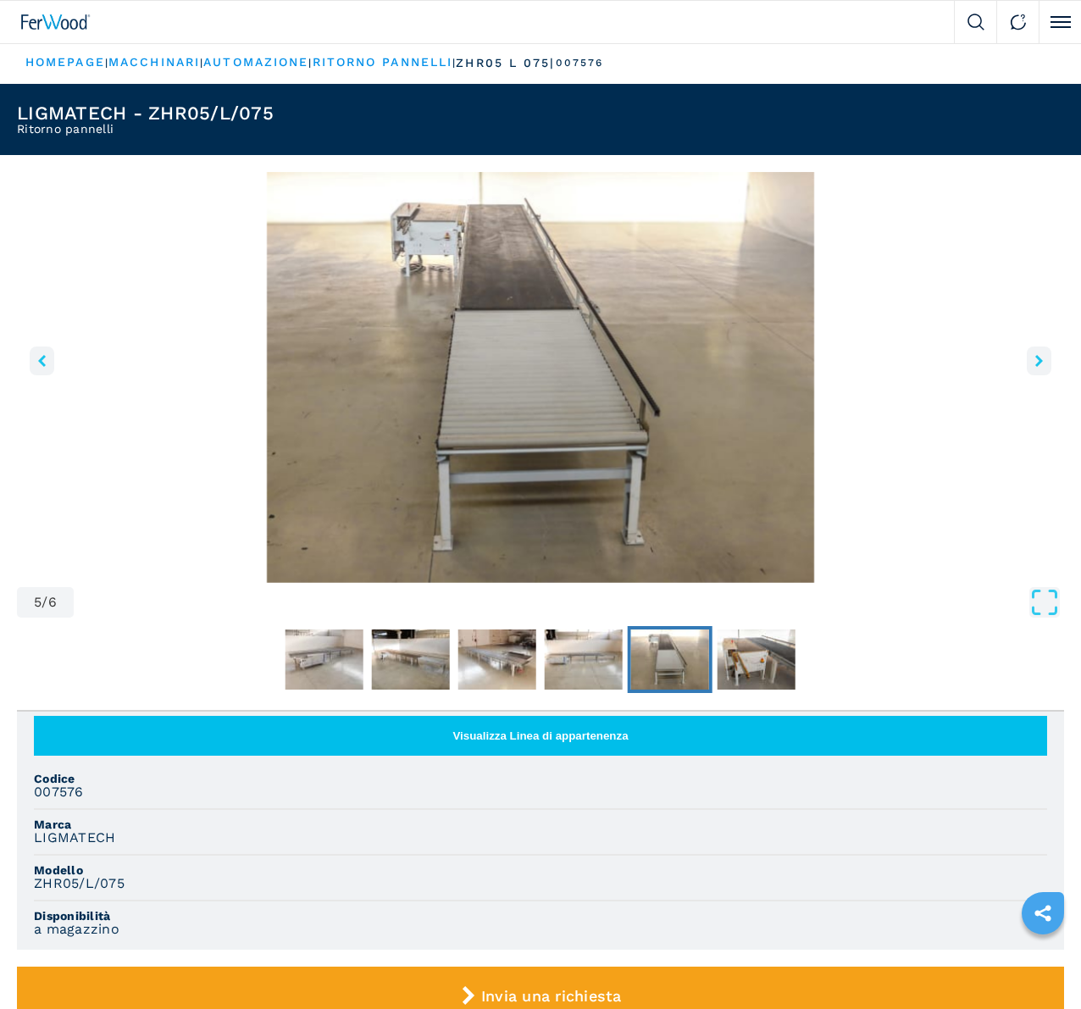
click at [1035, 367] on icon "right-button" at bounding box center [1039, 361] width 8 height 12
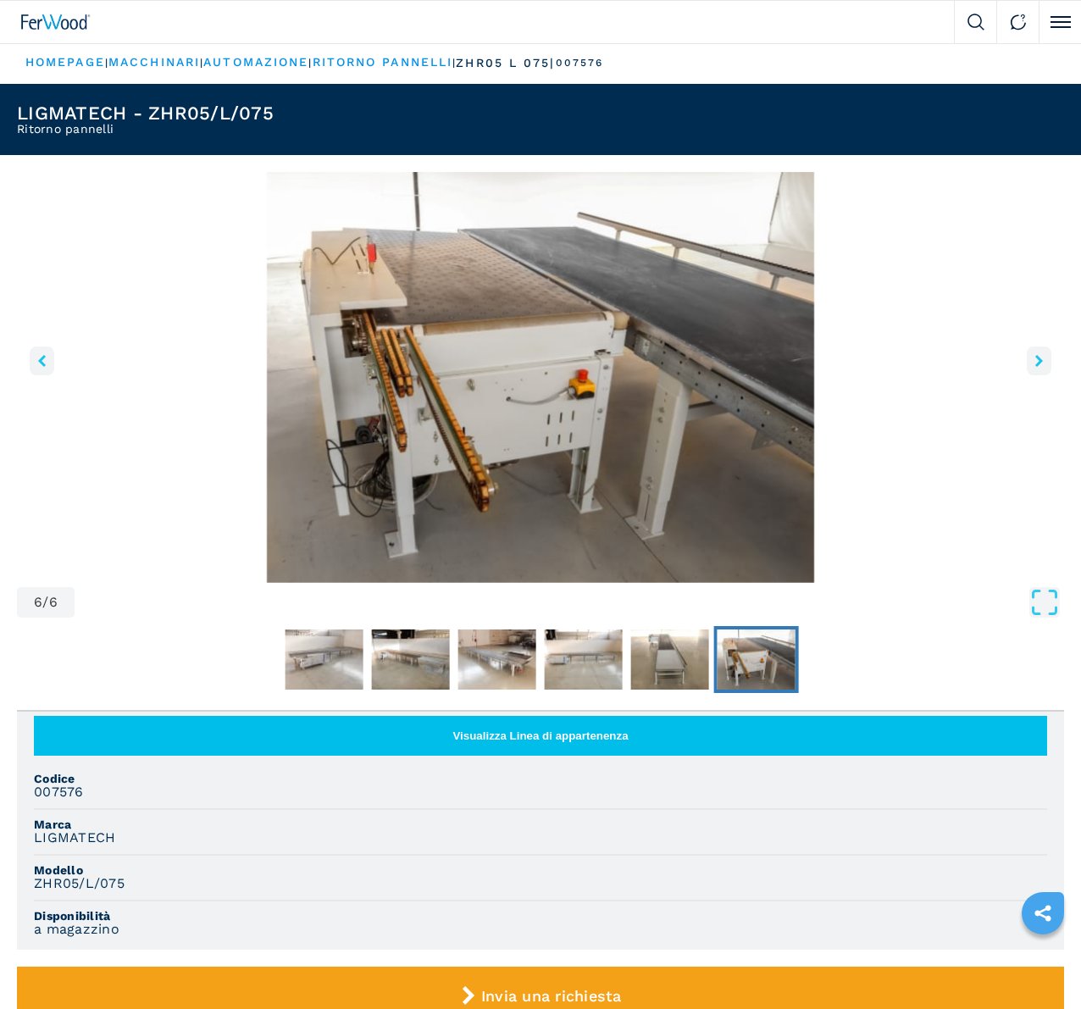
click at [1035, 367] on icon "right-button" at bounding box center [1039, 361] width 8 height 12
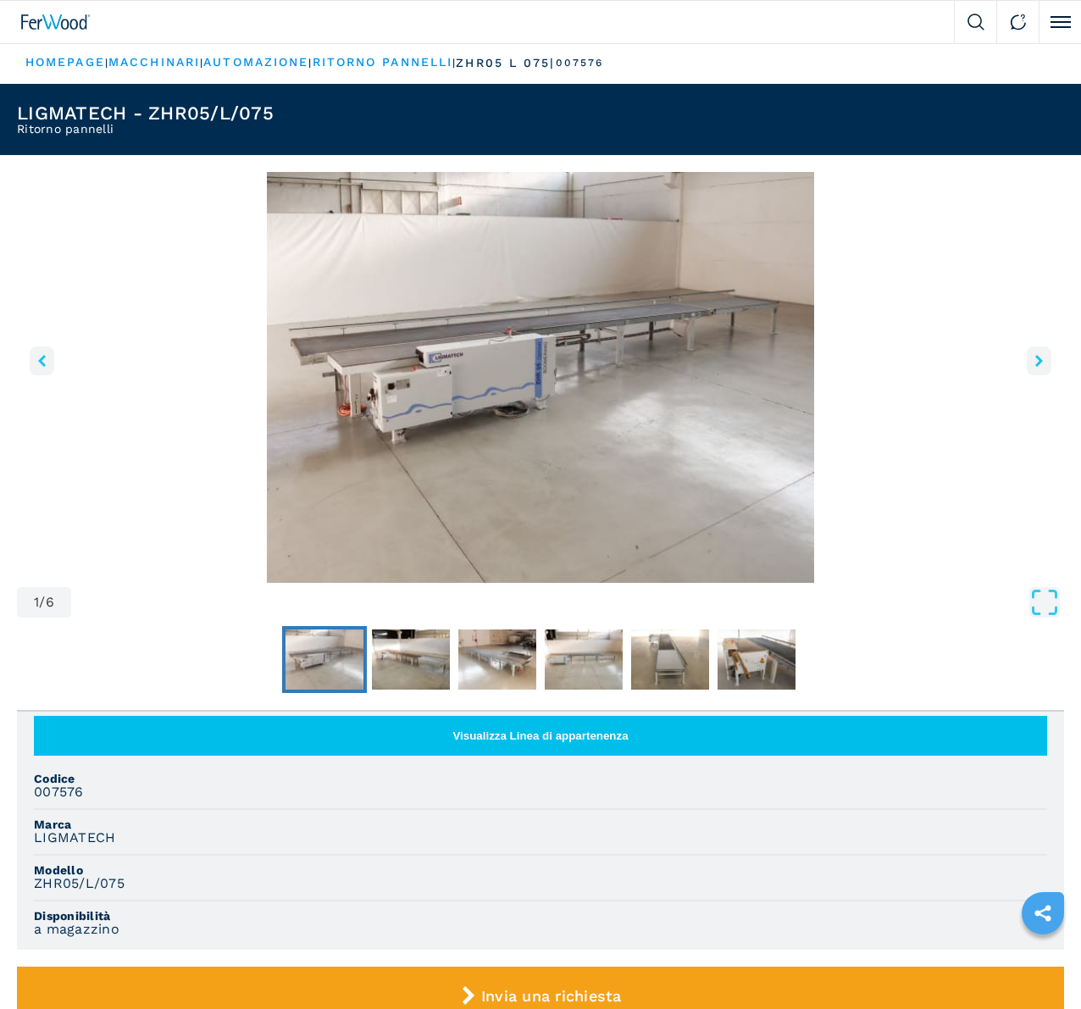
click at [1035, 367] on icon "right-button" at bounding box center [1039, 361] width 8 height 12
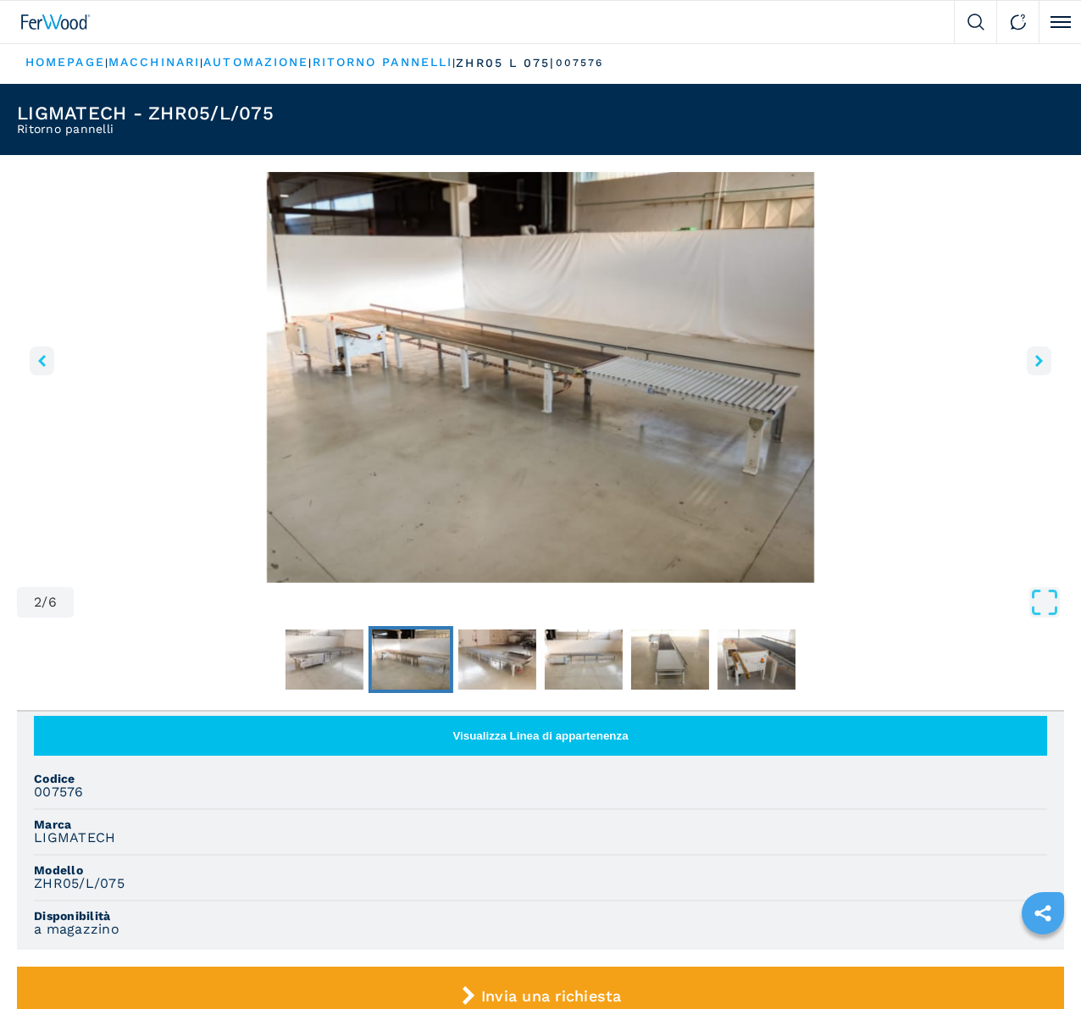
click at [1035, 367] on icon "right-button" at bounding box center [1039, 361] width 8 height 12
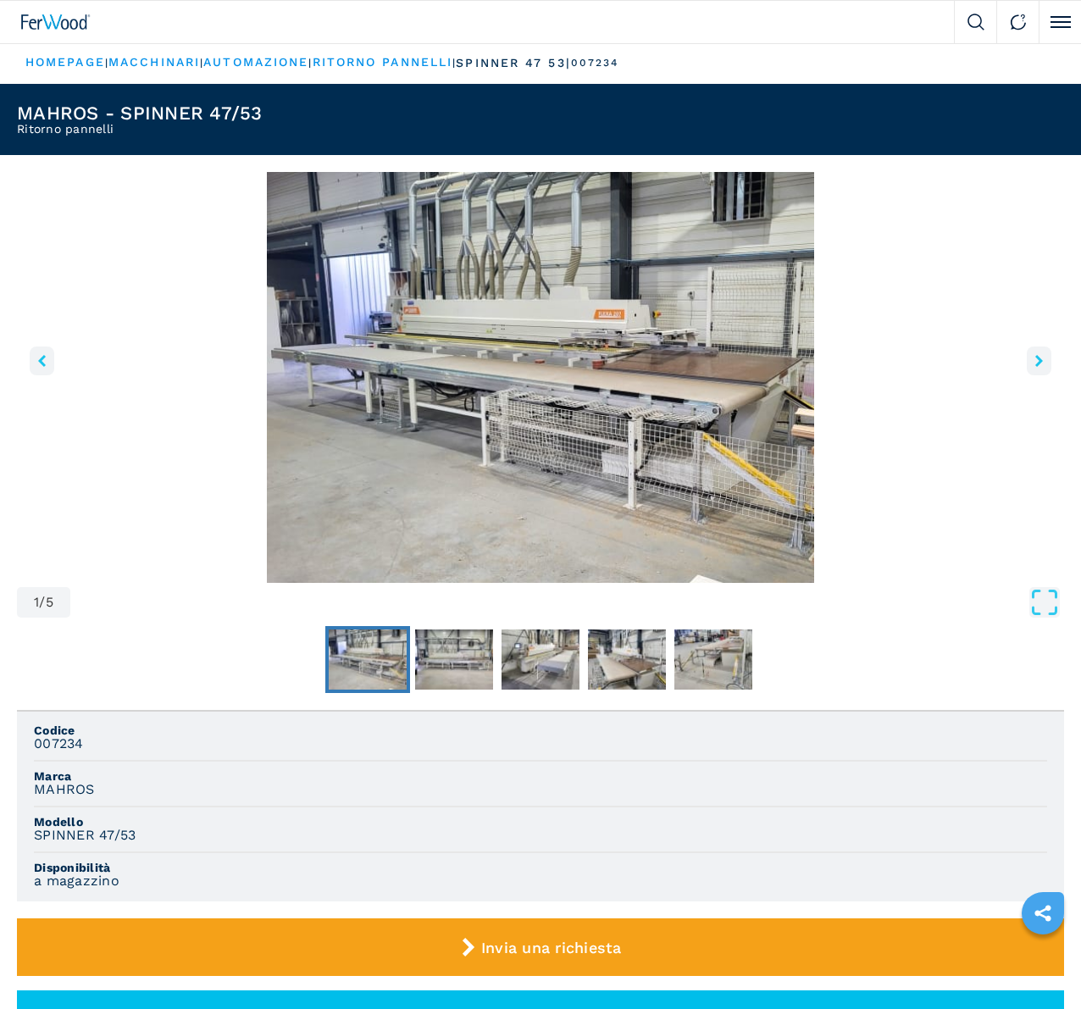
click at [413, 468] on img "Go to Slide 1" at bounding box center [540, 377] width 1047 height 411
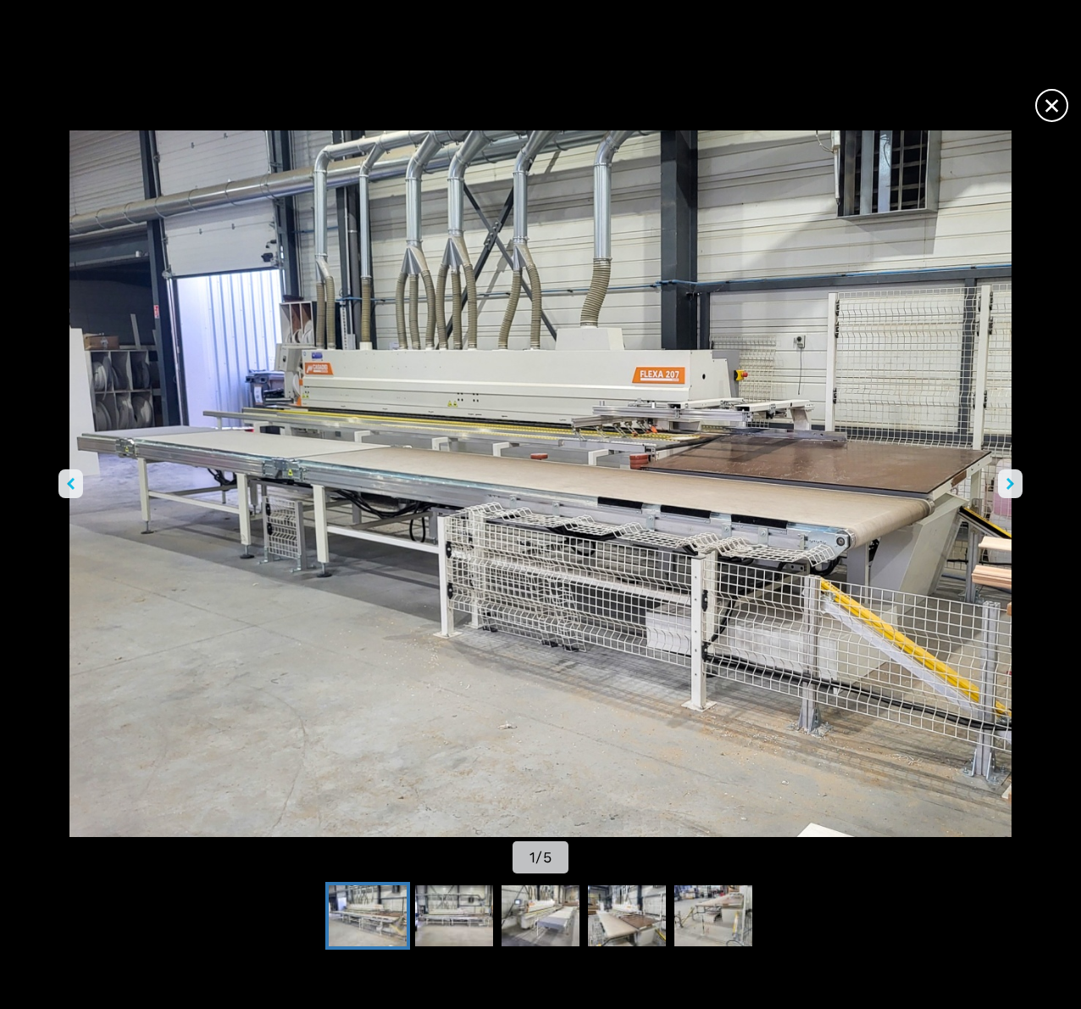
scroll to position [85, 0]
click at [998, 470] on button "right-button" at bounding box center [1010, 483] width 25 height 29
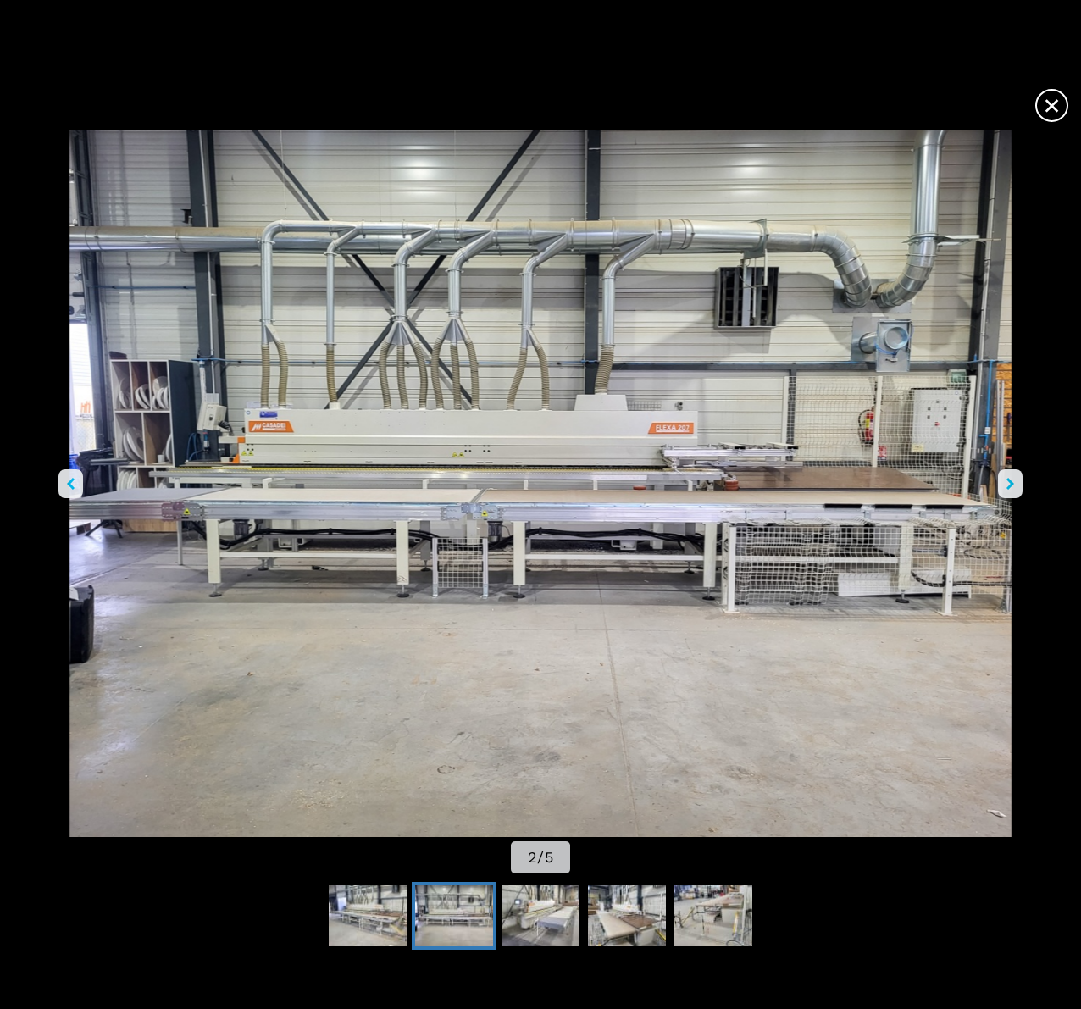
click at [1006, 478] on icon "right-button" at bounding box center [1010, 484] width 8 height 12
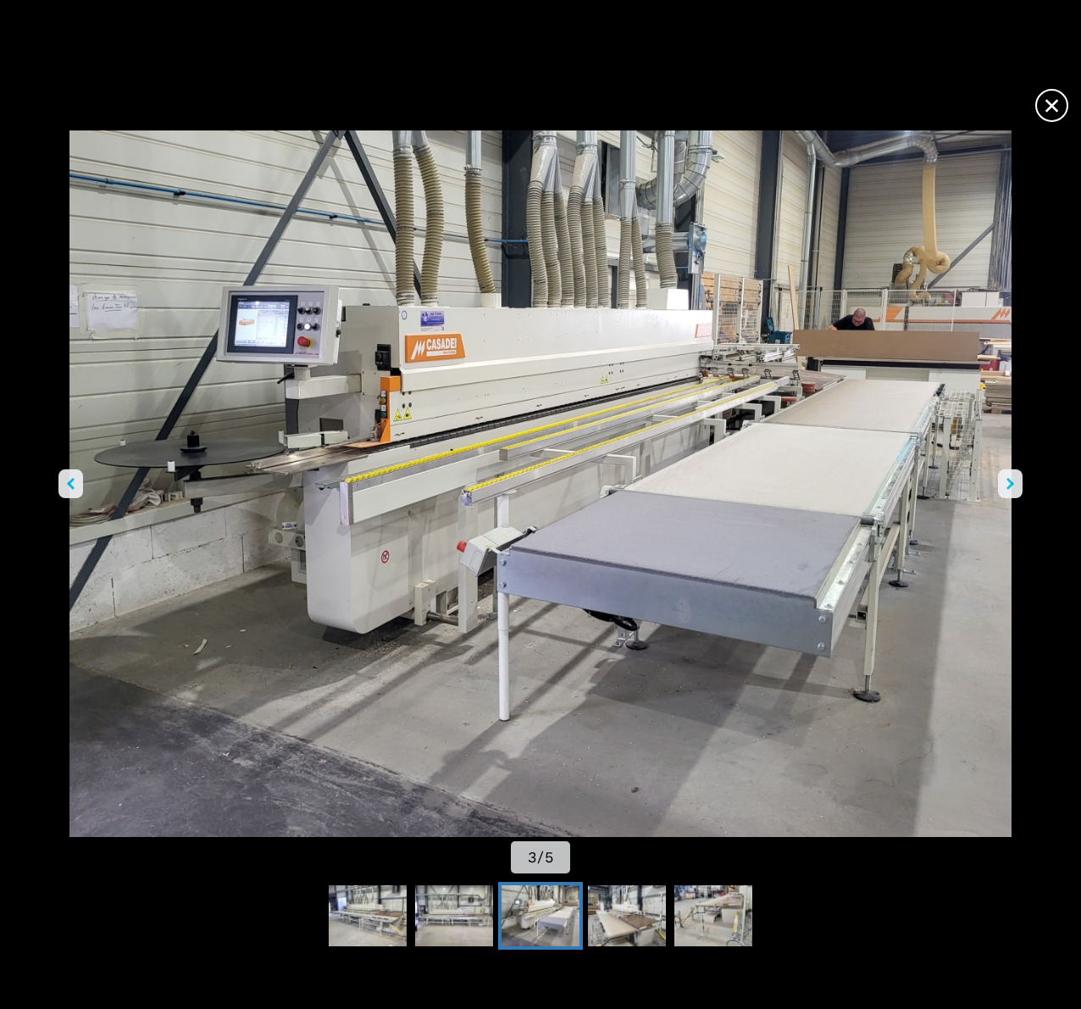
click at [1006, 478] on icon "right-button" at bounding box center [1010, 484] width 8 height 12
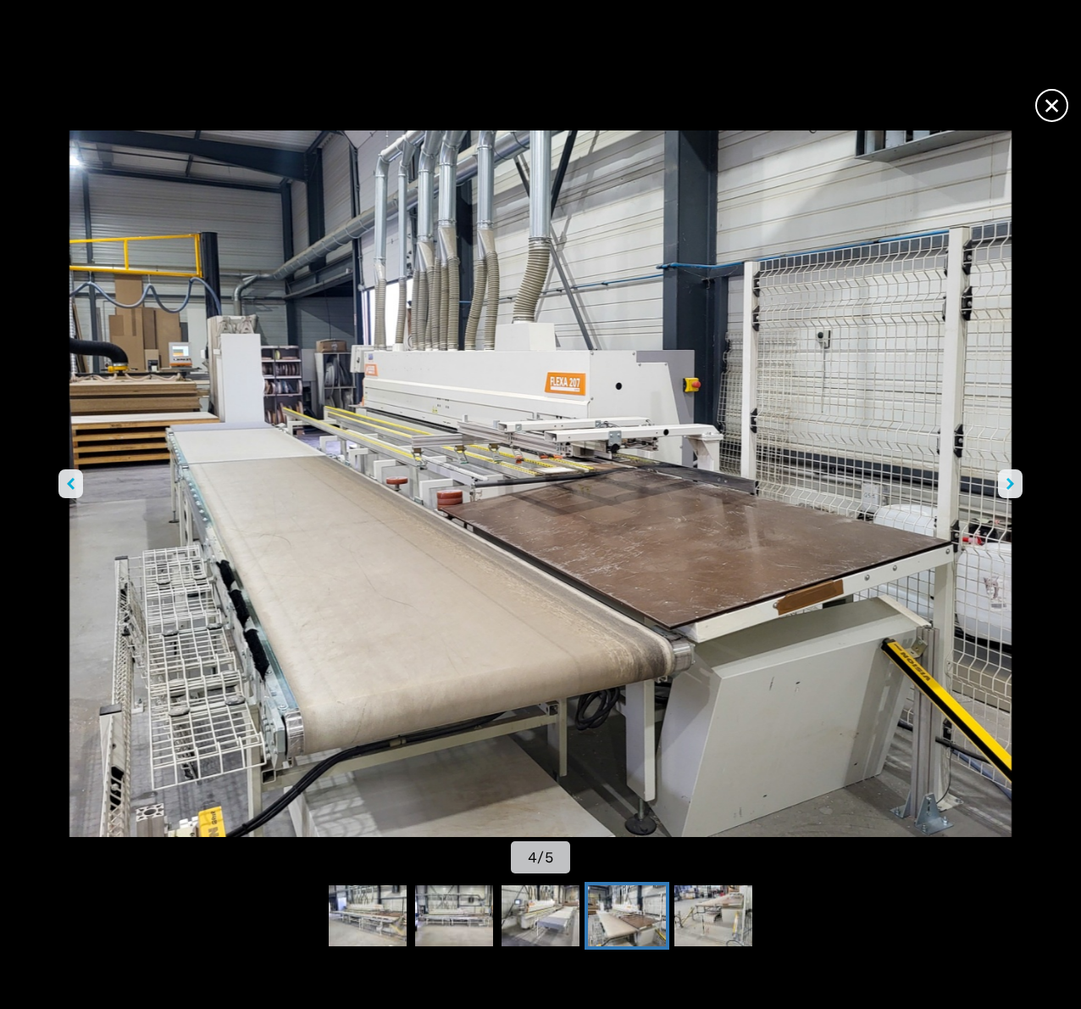
click at [1006, 478] on icon "right-button" at bounding box center [1010, 484] width 8 height 12
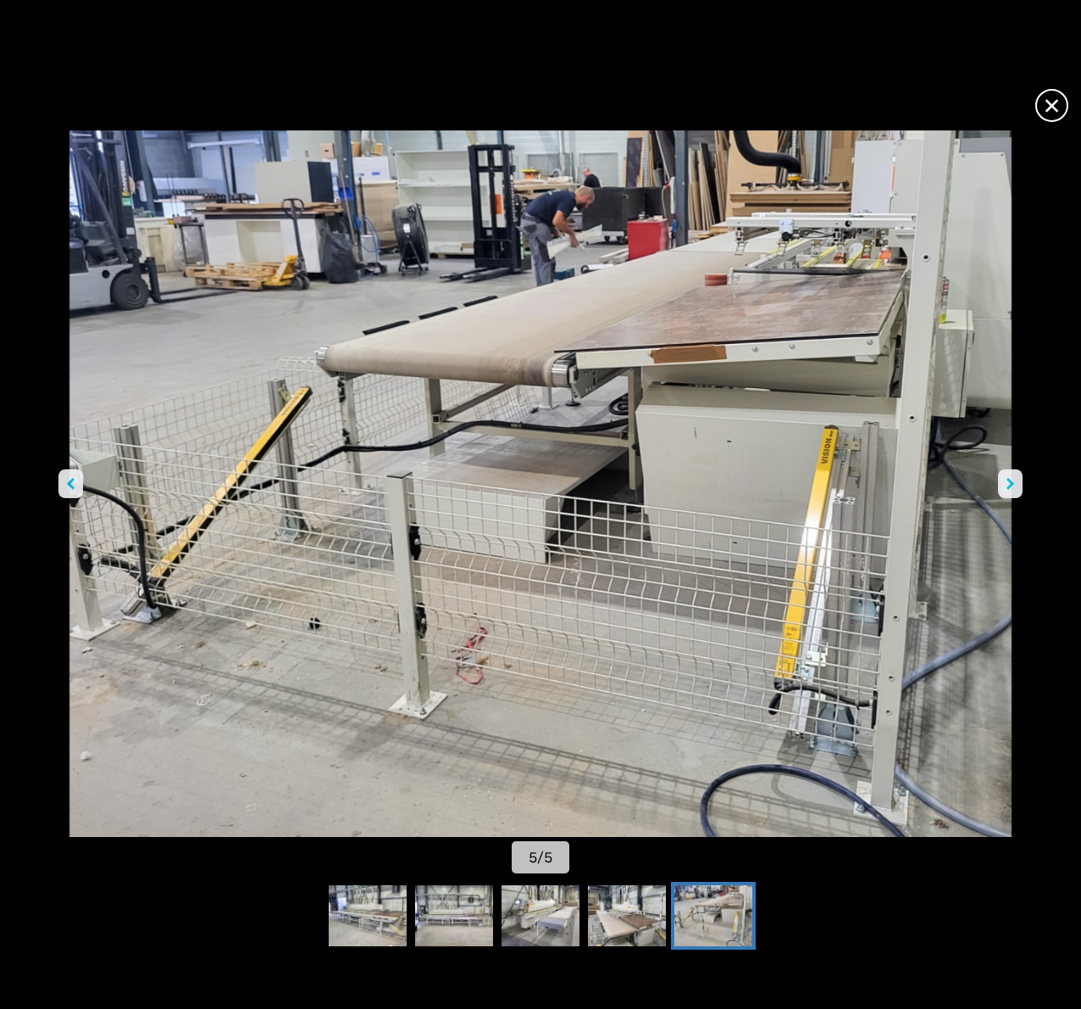
click at [1006, 478] on icon "right-button" at bounding box center [1010, 484] width 8 height 12
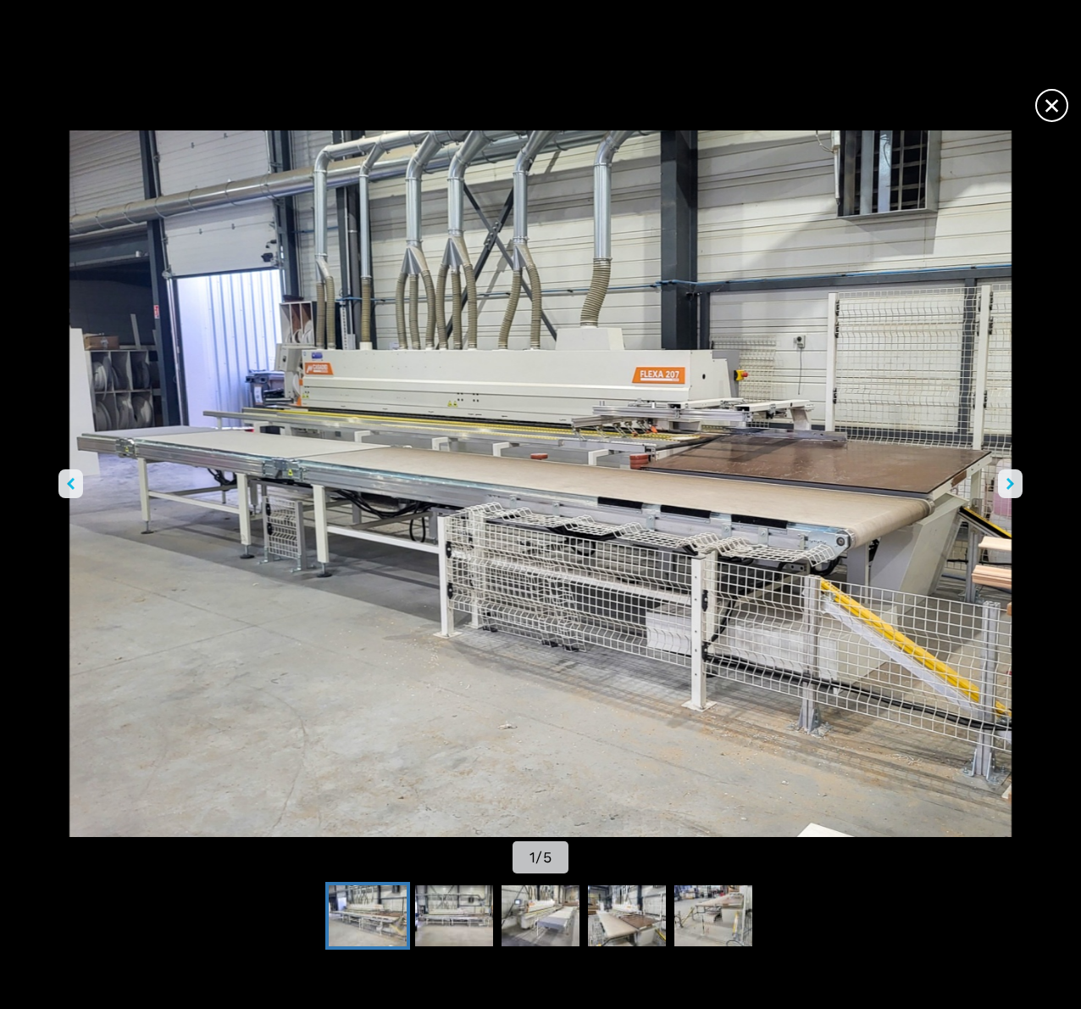
click at [1006, 478] on icon "right-button" at bounding box center [1010, 484] width 8 height 12
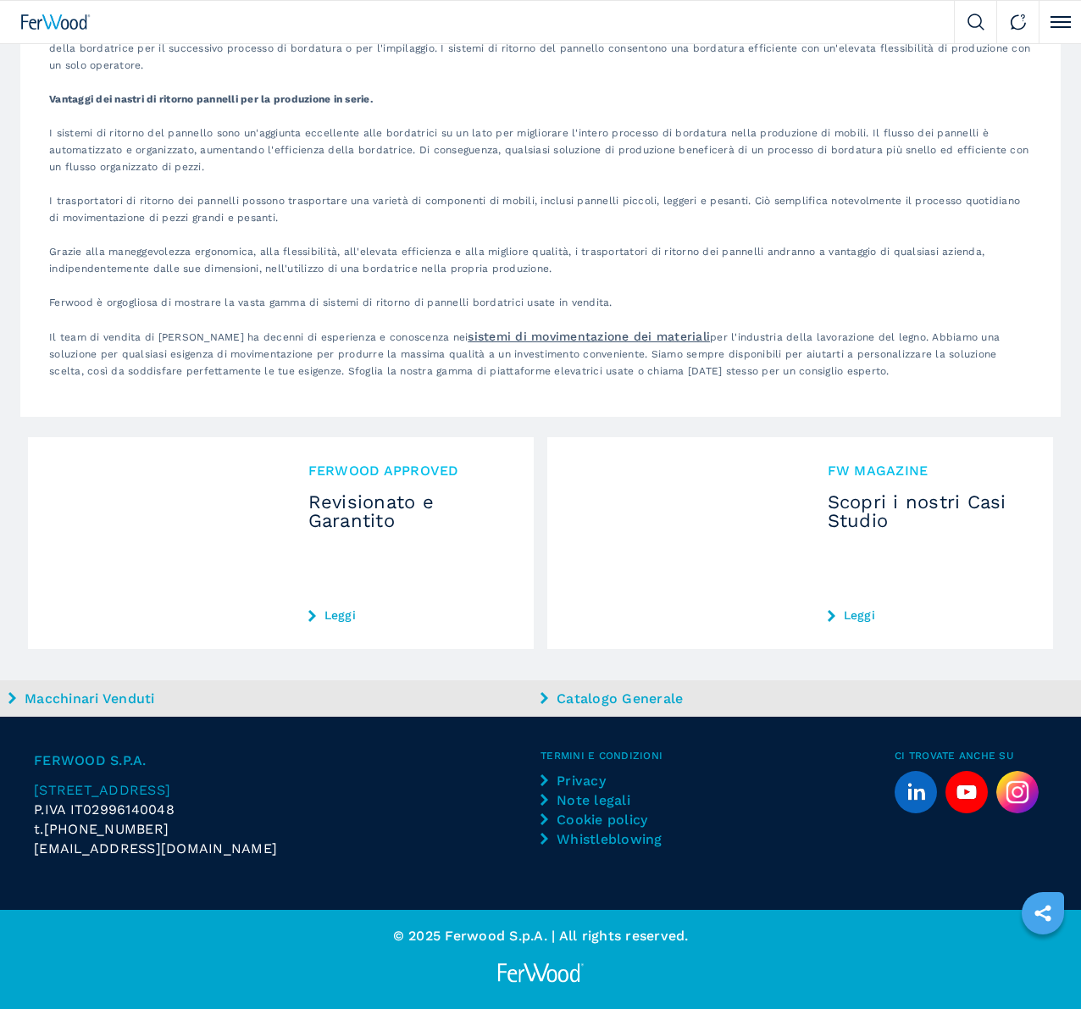
scroll to position [3304, 0]
click at [0, 0] on img at bounding box center [0, 0] width 0 height 0
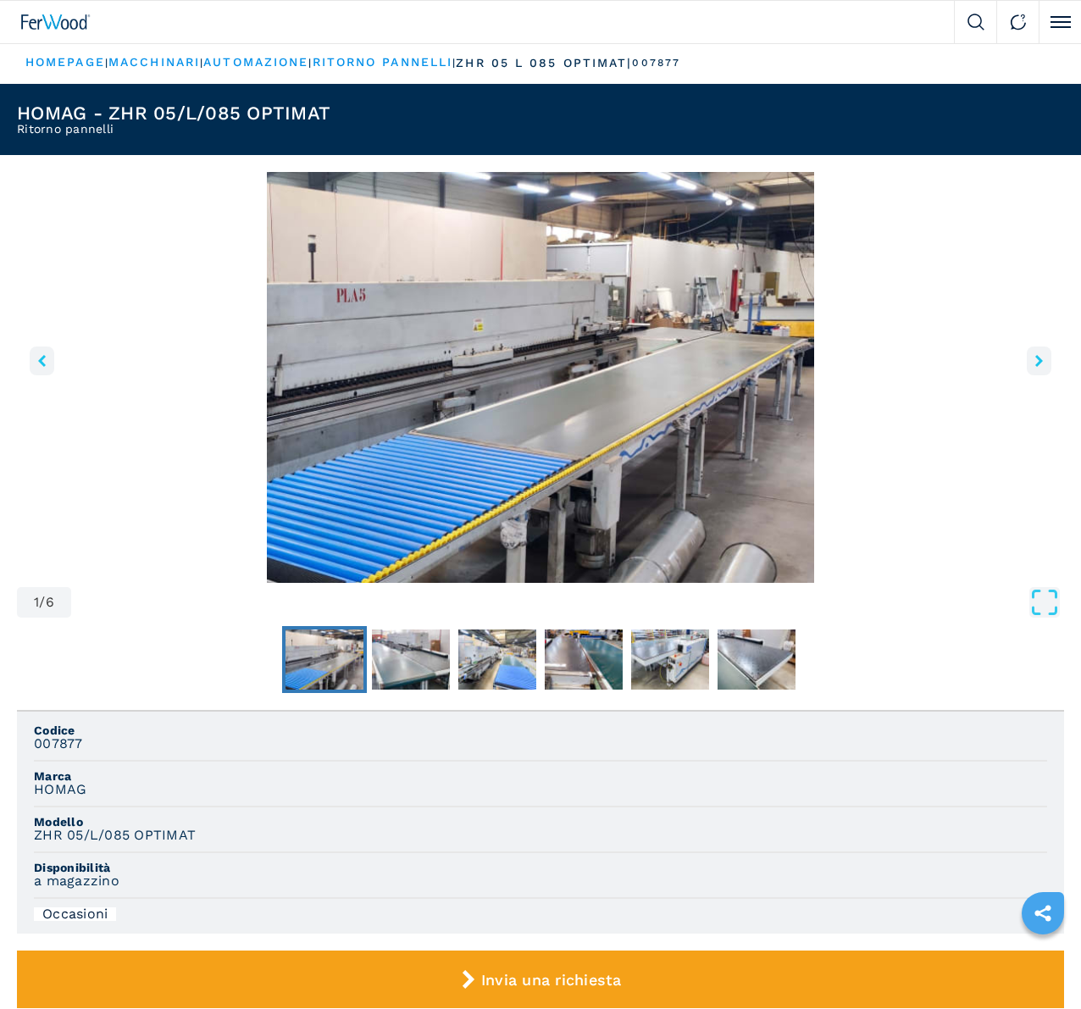
click at [1035, 367] on icon "right-button" at bounding box center [1039, 361] width 8 height 12
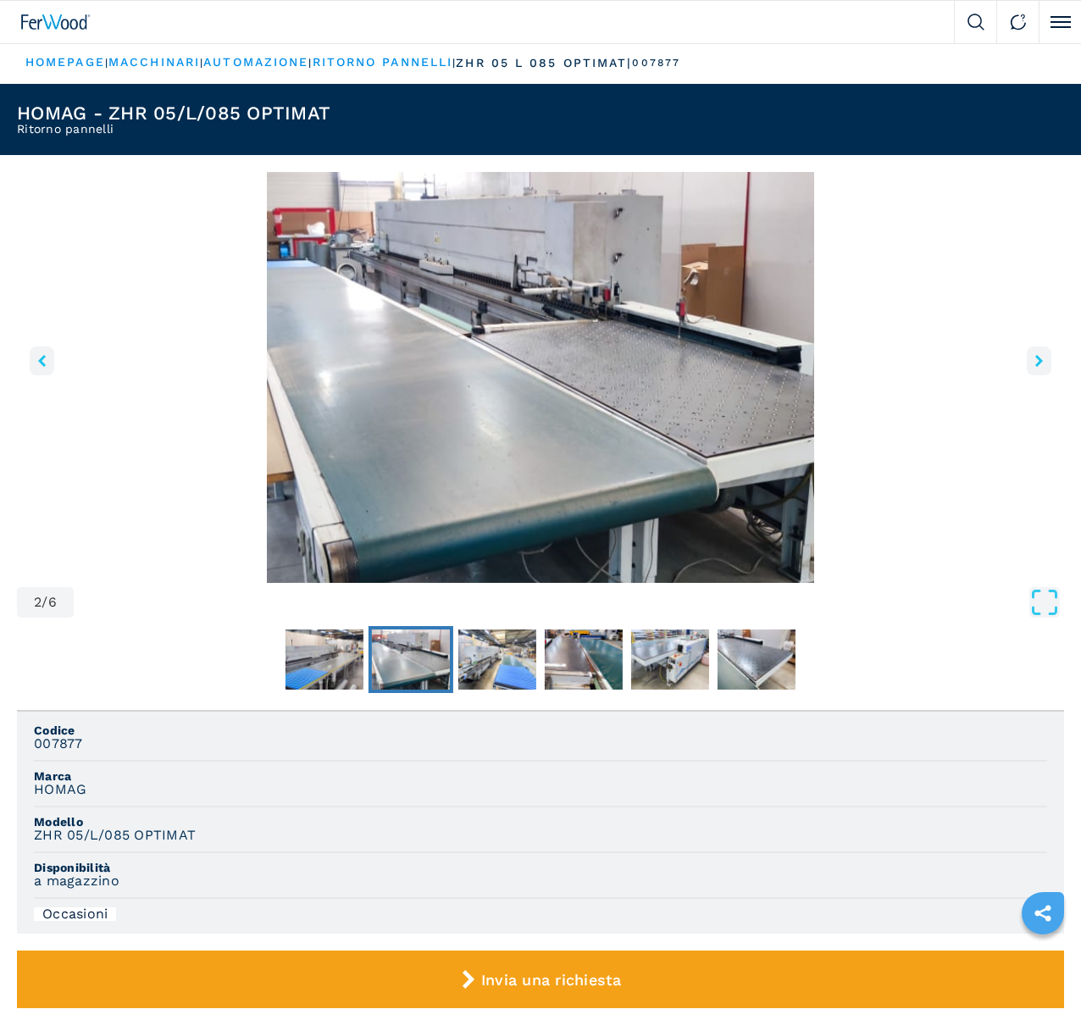
click at [1035, 367] on icon "right-button" at bounding box center [1039, 361] width 8 height 12
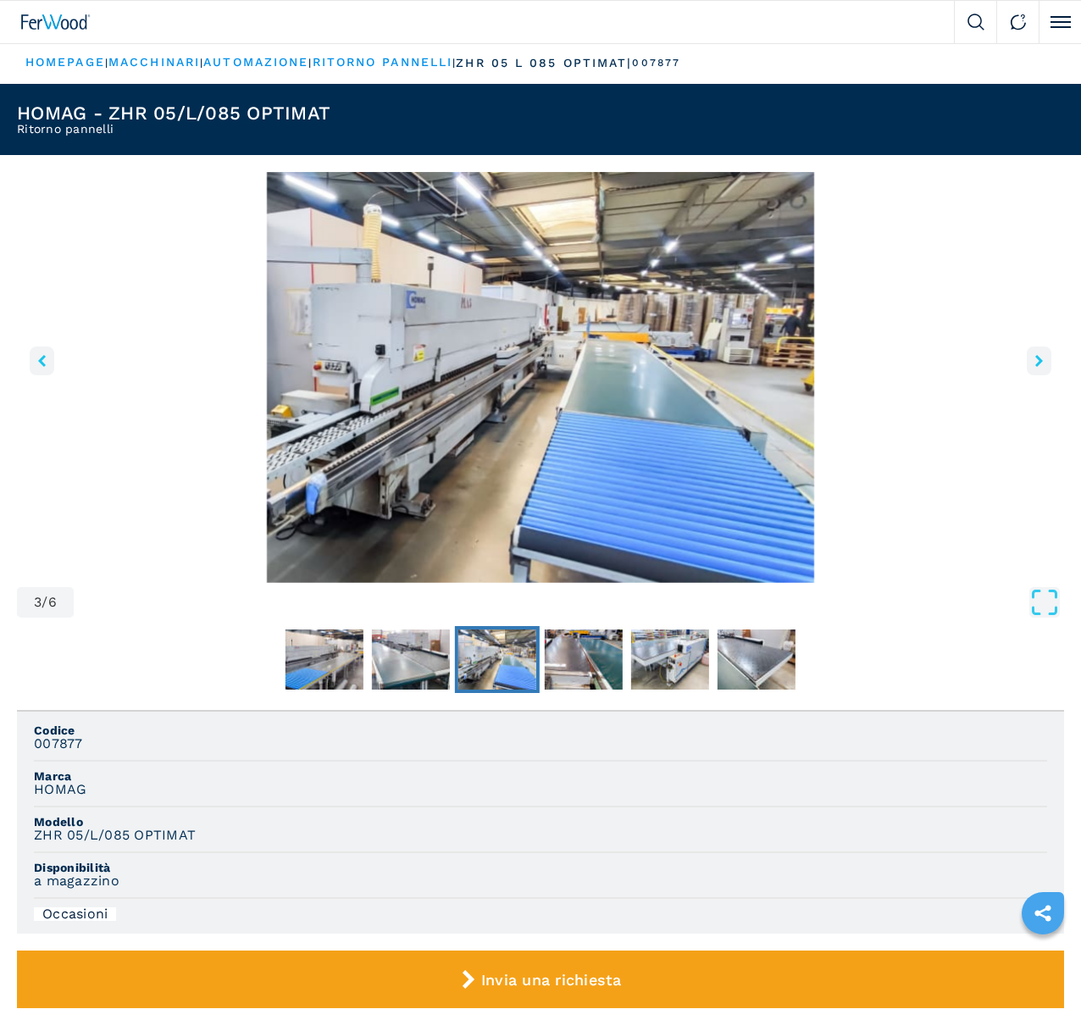
click at [1035, 367] on icon "right-button" at bounding box center [1039, 361] width 8 height 12
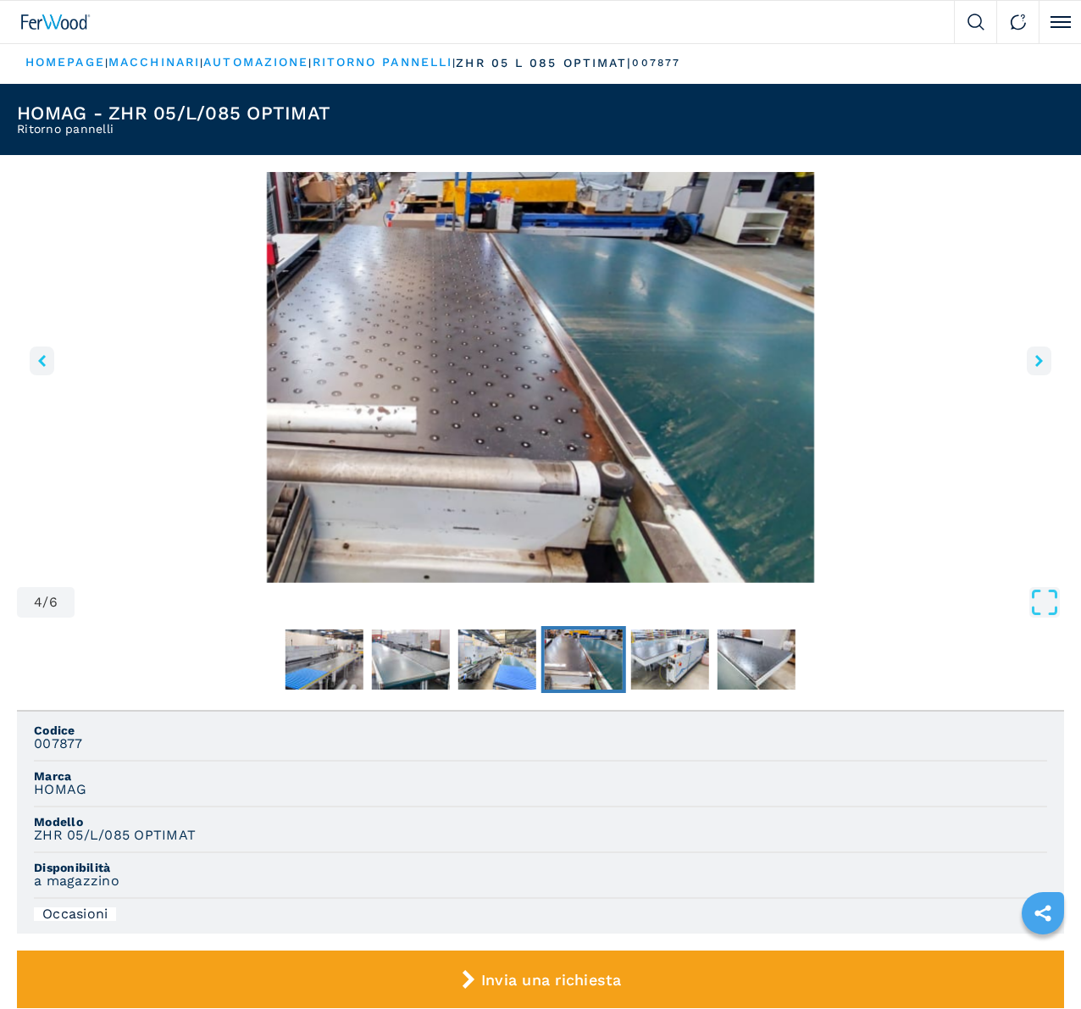
click at [1035, 367] on icon "right-button" at bounding box center [1039, 361] width 8 height 12
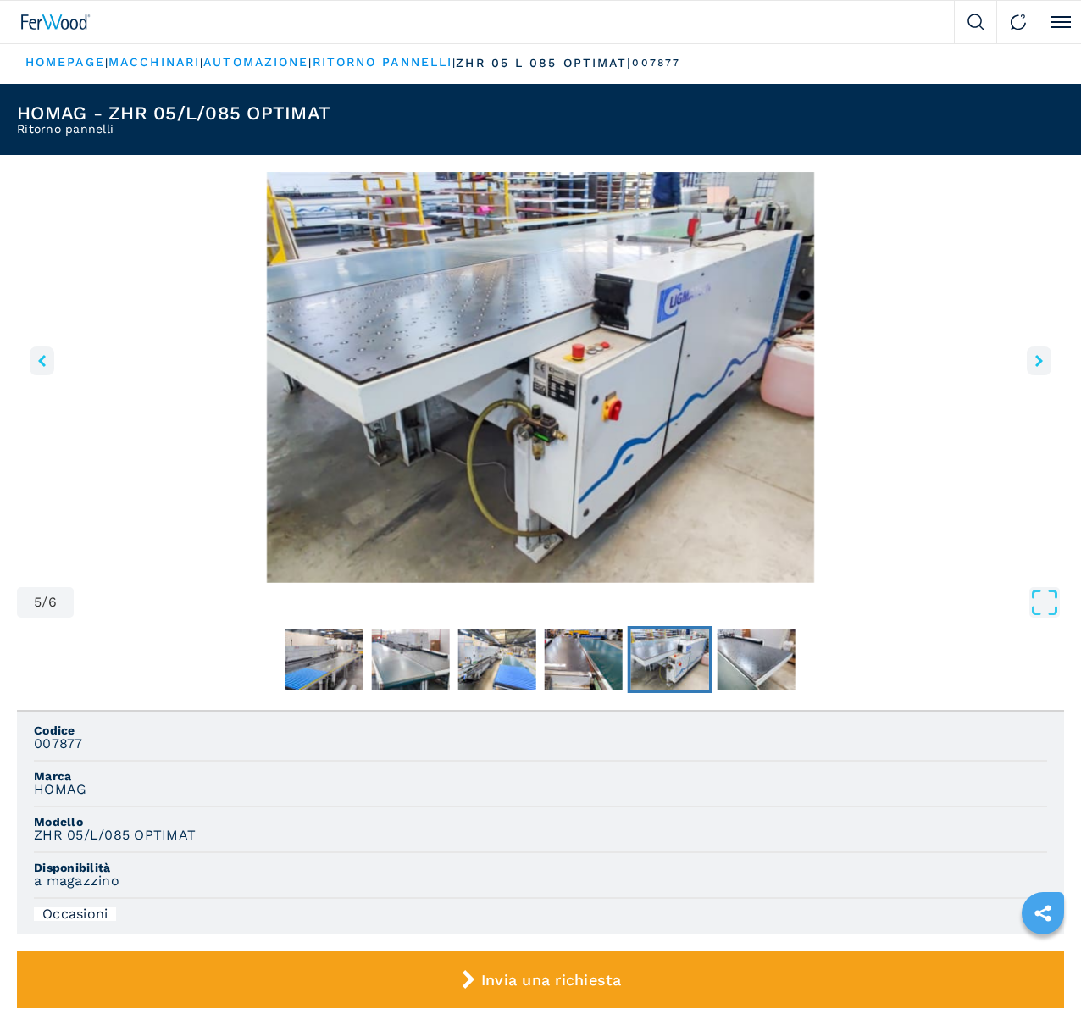
click at [1035, 367] on icon "right-button" at bounding box center [1039, 361] width 8 height 12
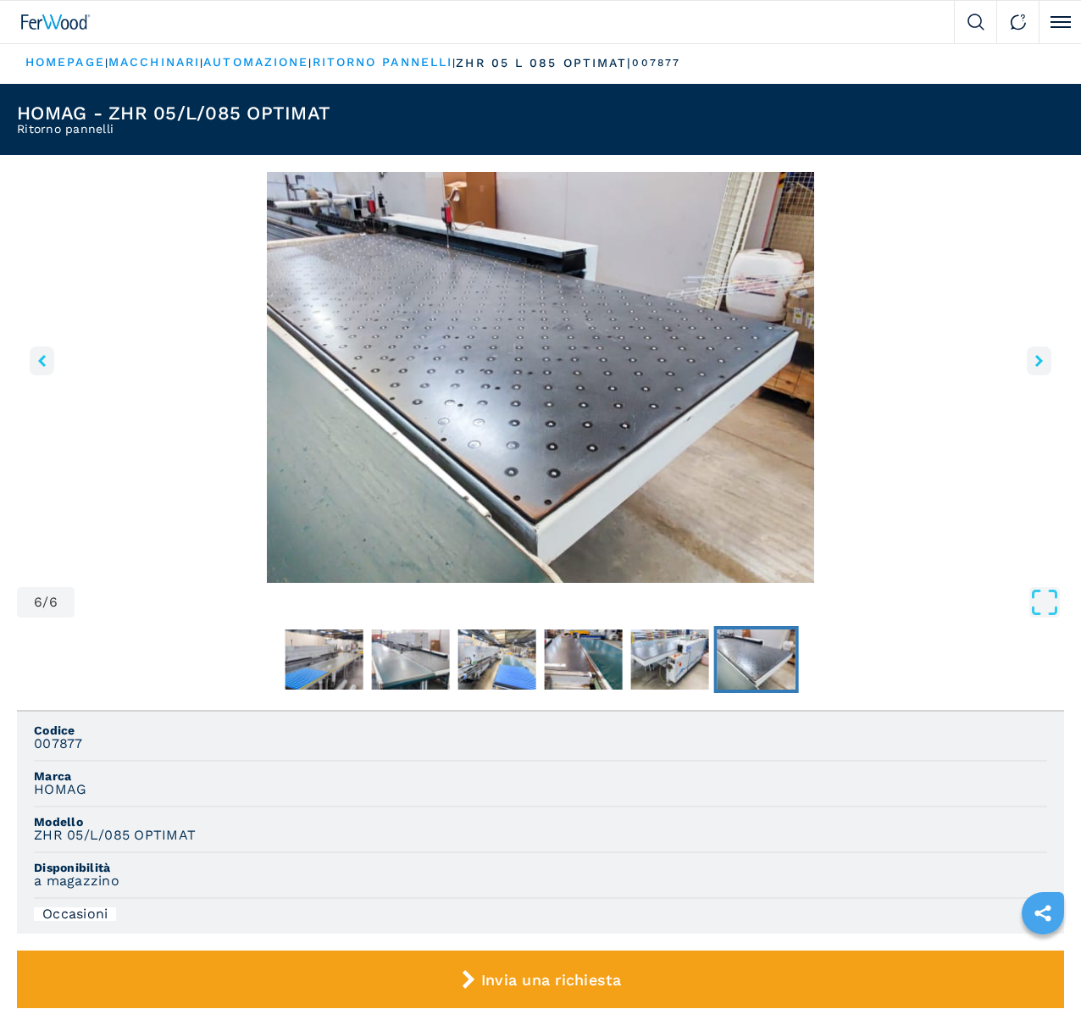
click at [1035, 367] on icon "right-button" at bounding box center [1039, 361] width 8 height 12
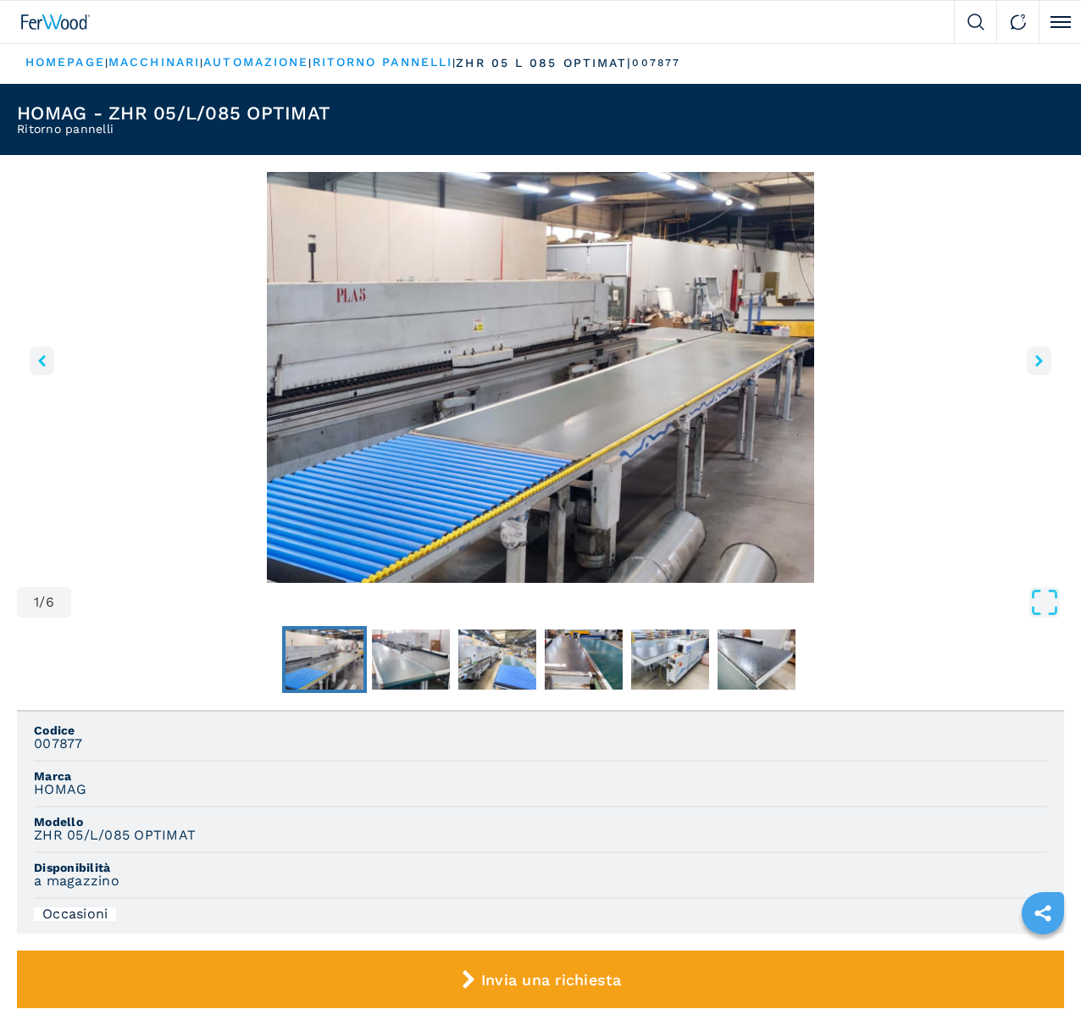
click at [1035, 367] on icon "right-button" at bounding box center [1039, 361] width 8 height 12
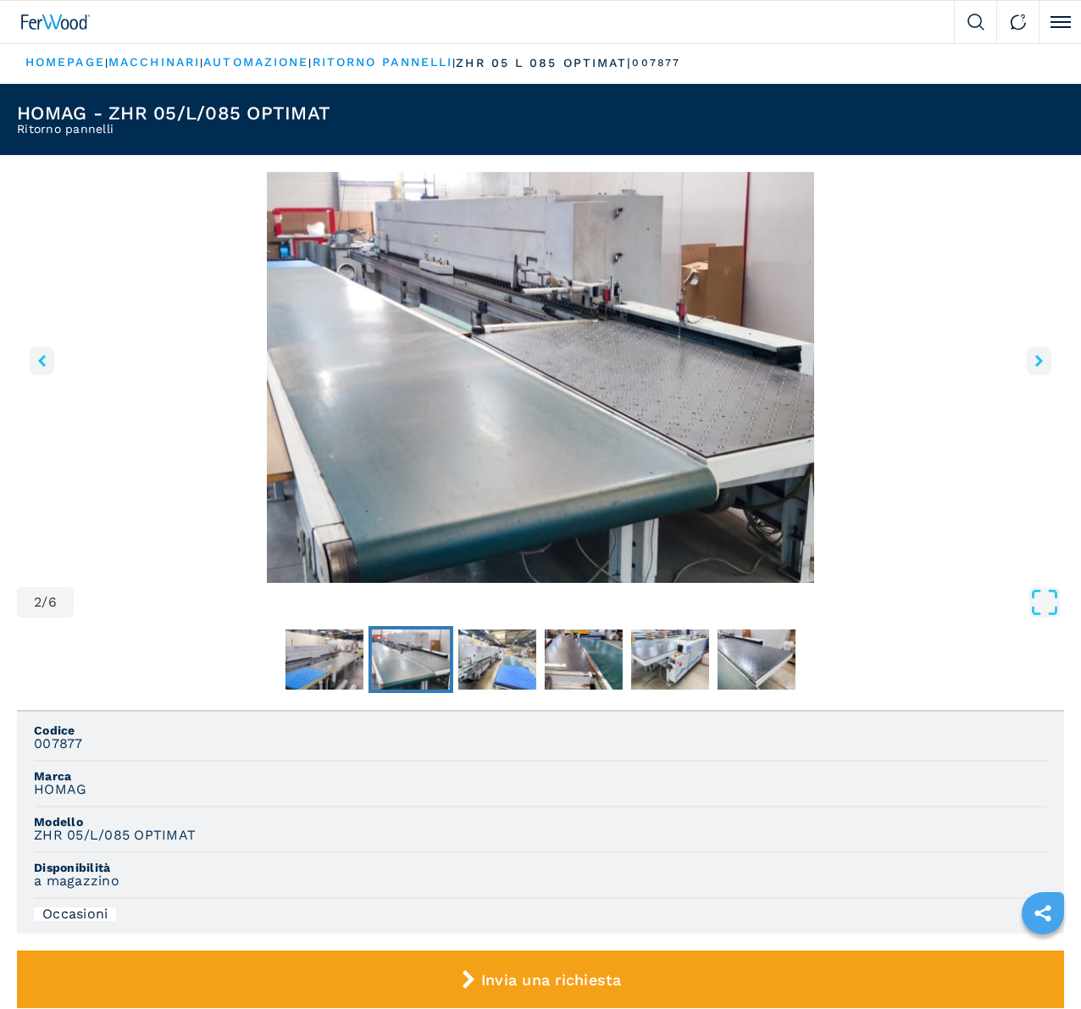
click at [1035, 367] on icon "right-button" at bounding box center [1039, 361] width 8 height 12
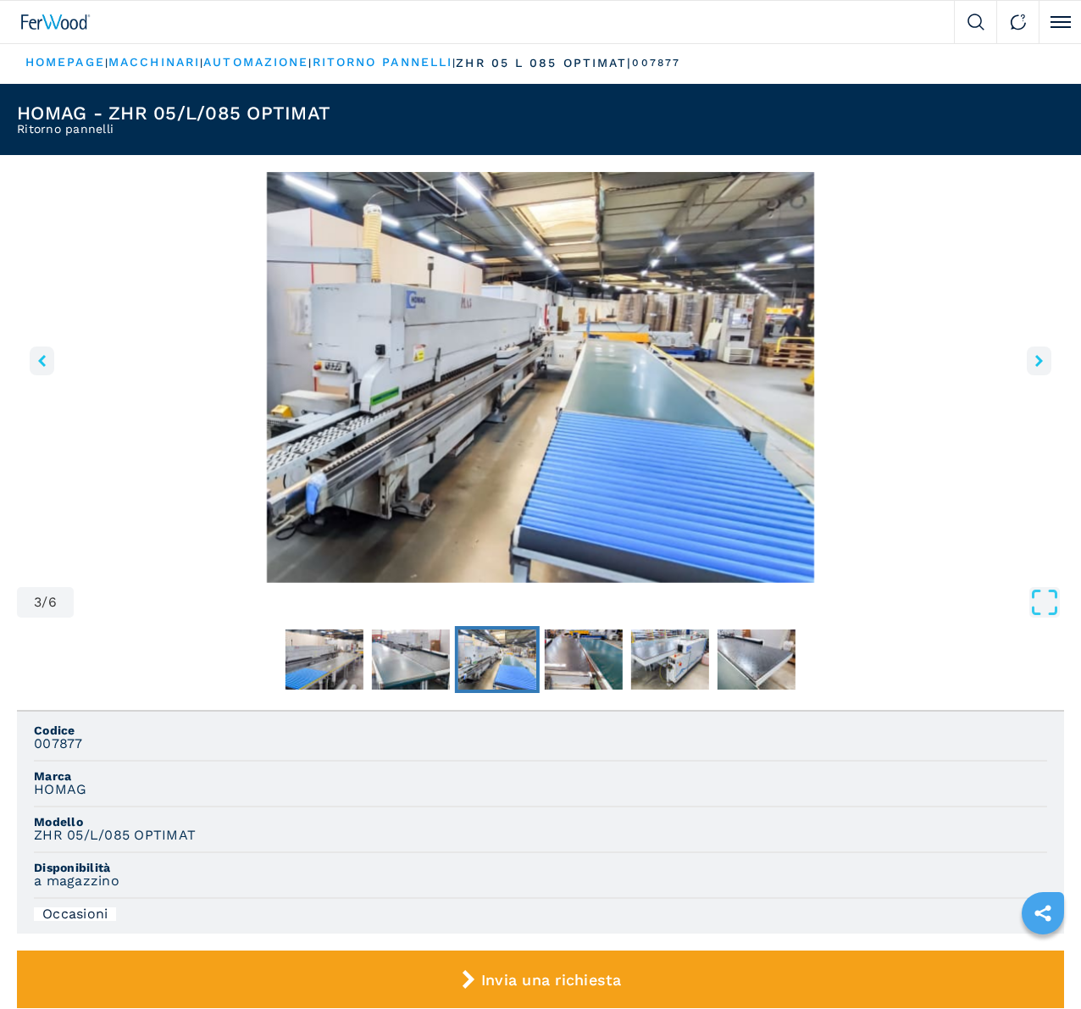
click at [1035, 367] on icon "right-button" at bounding box center [1039, 361] width 8 height 12
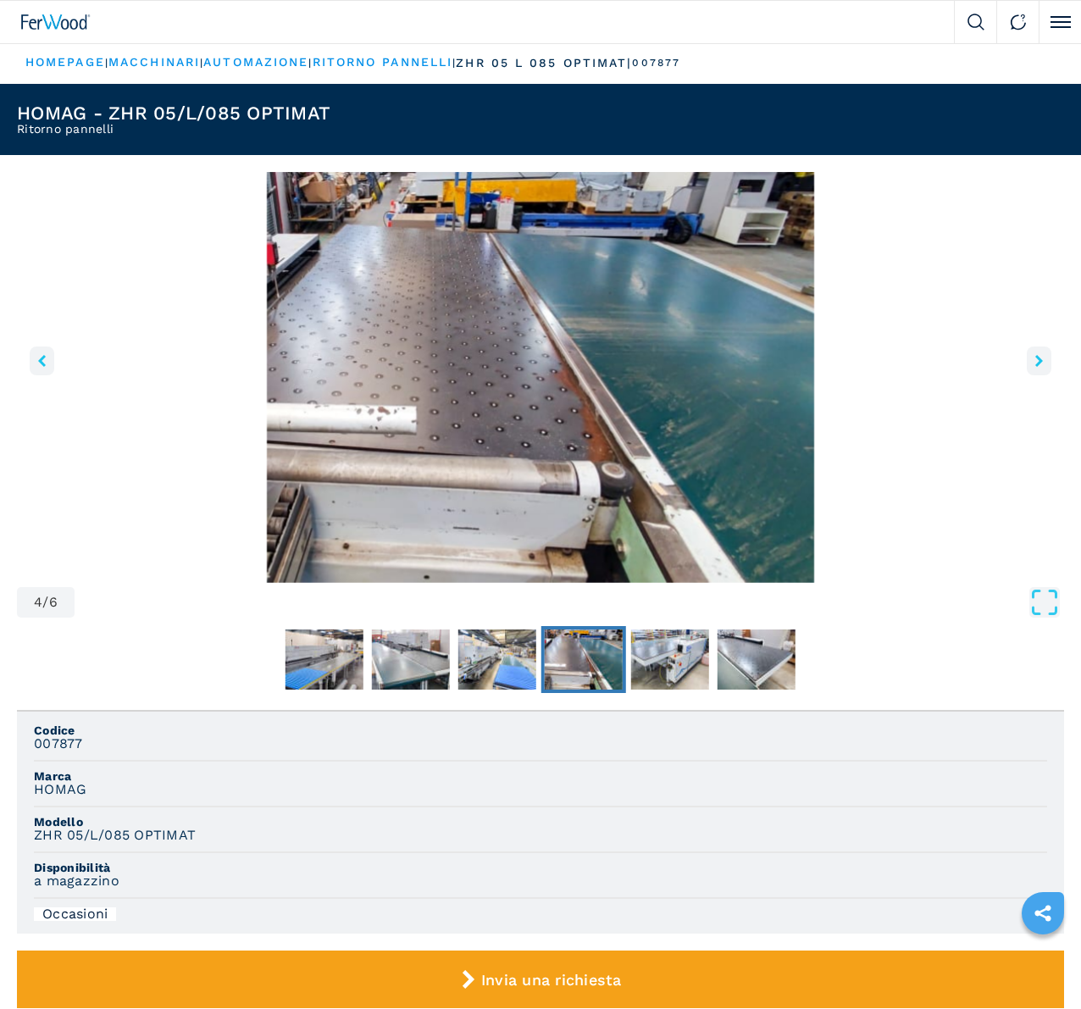
click at [1035, 367] on icon "right-button" at bounding box center [1039, 361] width 8 height 12
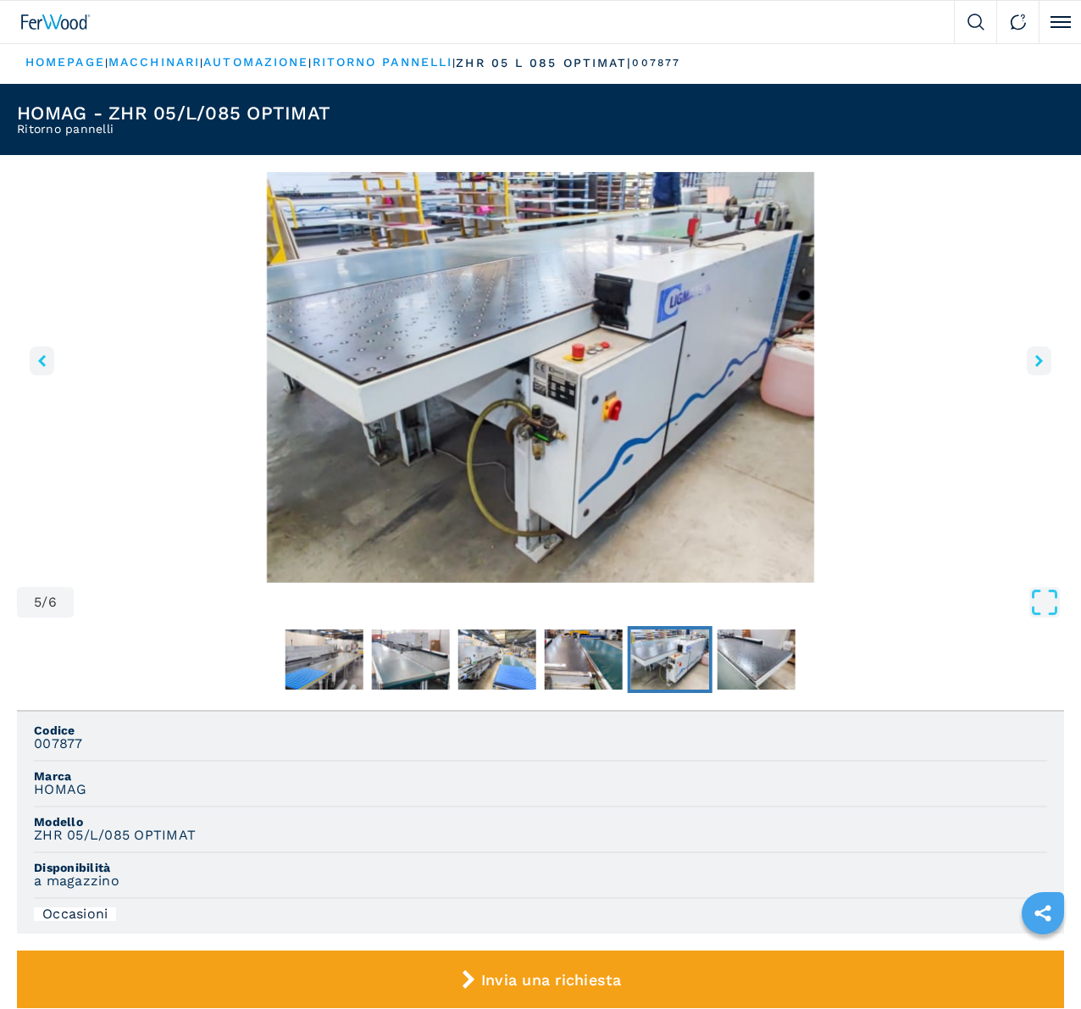
click at [1035, 367] on icon "right-button" at bounding box center [1039, 361] width 8 height 12
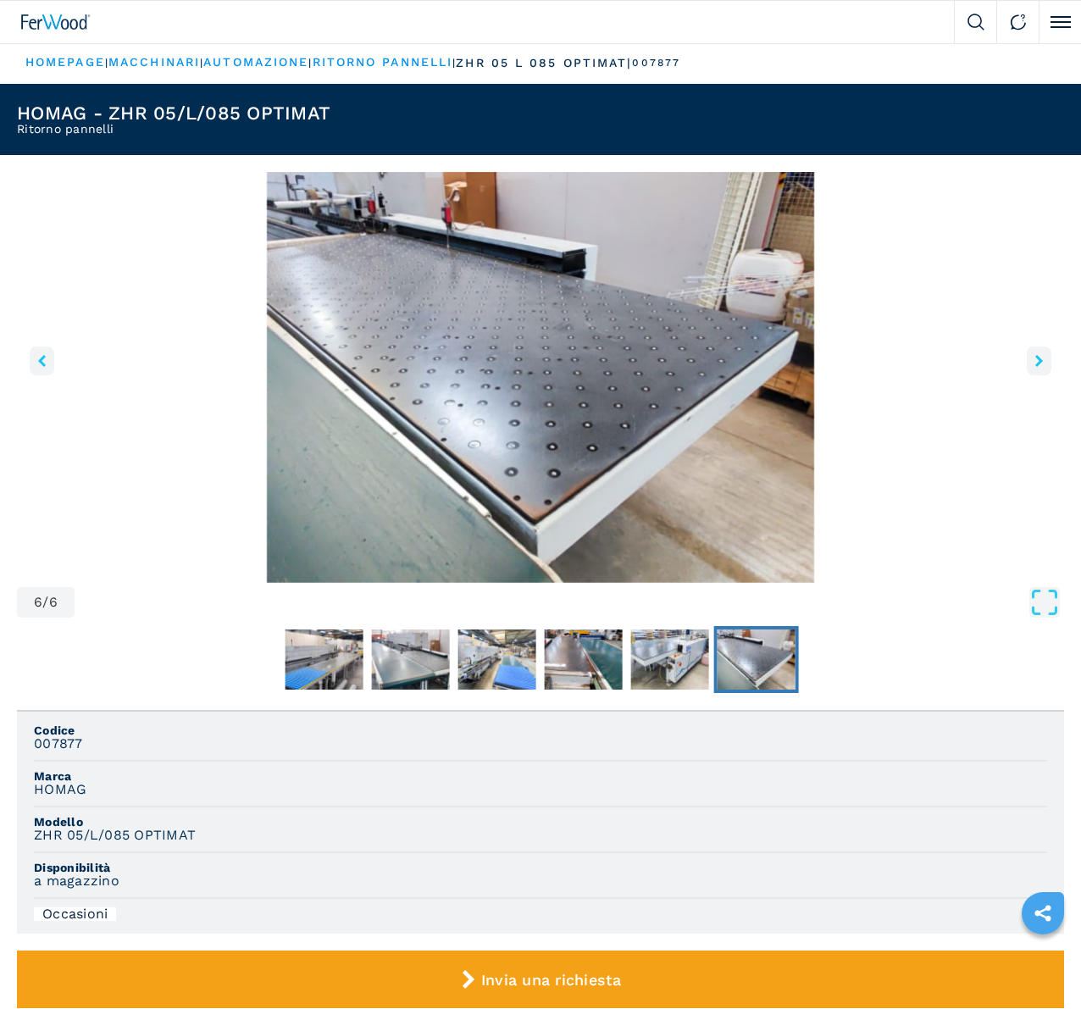
click at [1035, 367] on icon "right-button" at bounding box center [1039, 361] width 8 height 12
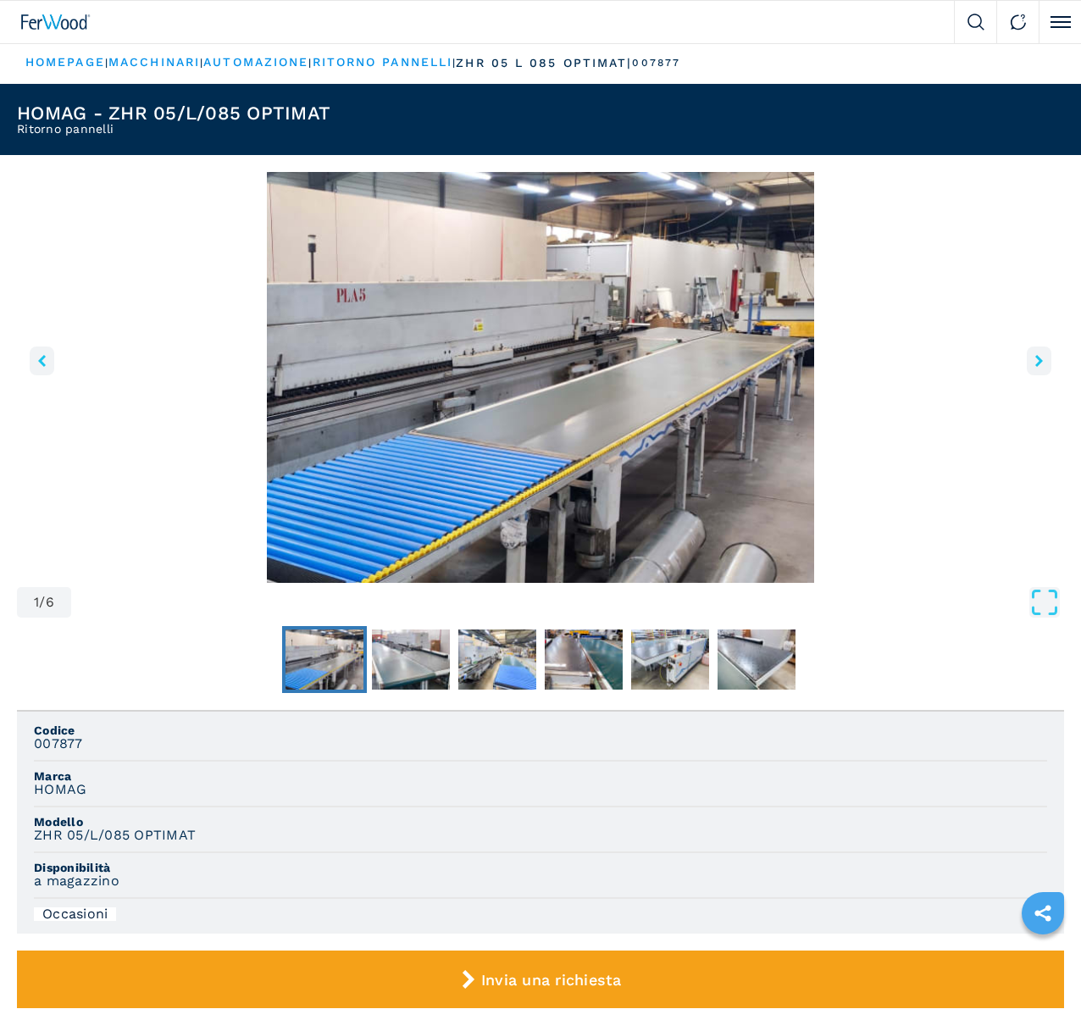
click at [1035, 367] on icon "right-button" at bounding box center [1039, 361] width 8 height 12
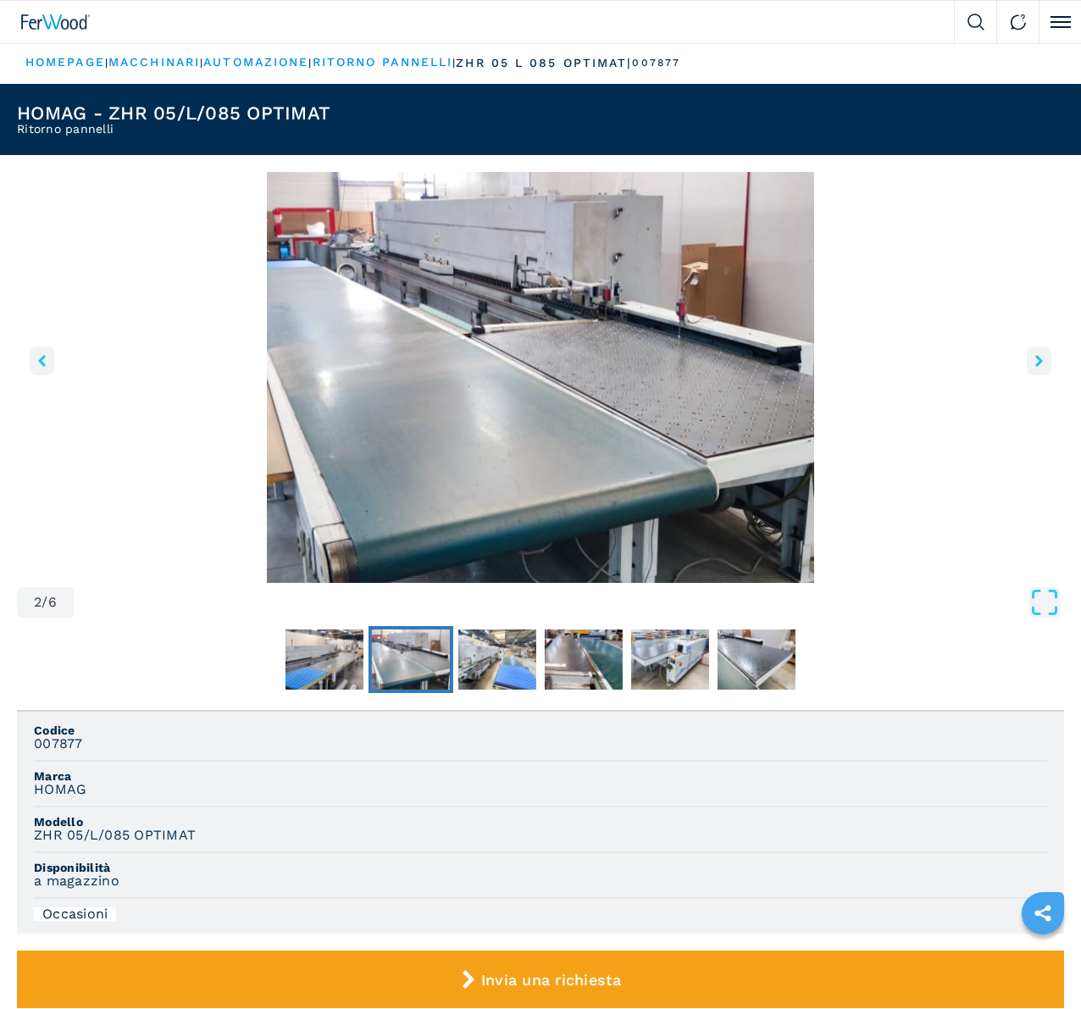
click at [1035, 367] on icon "right-button" at bounding box center [1039, 361] width 8 height 12
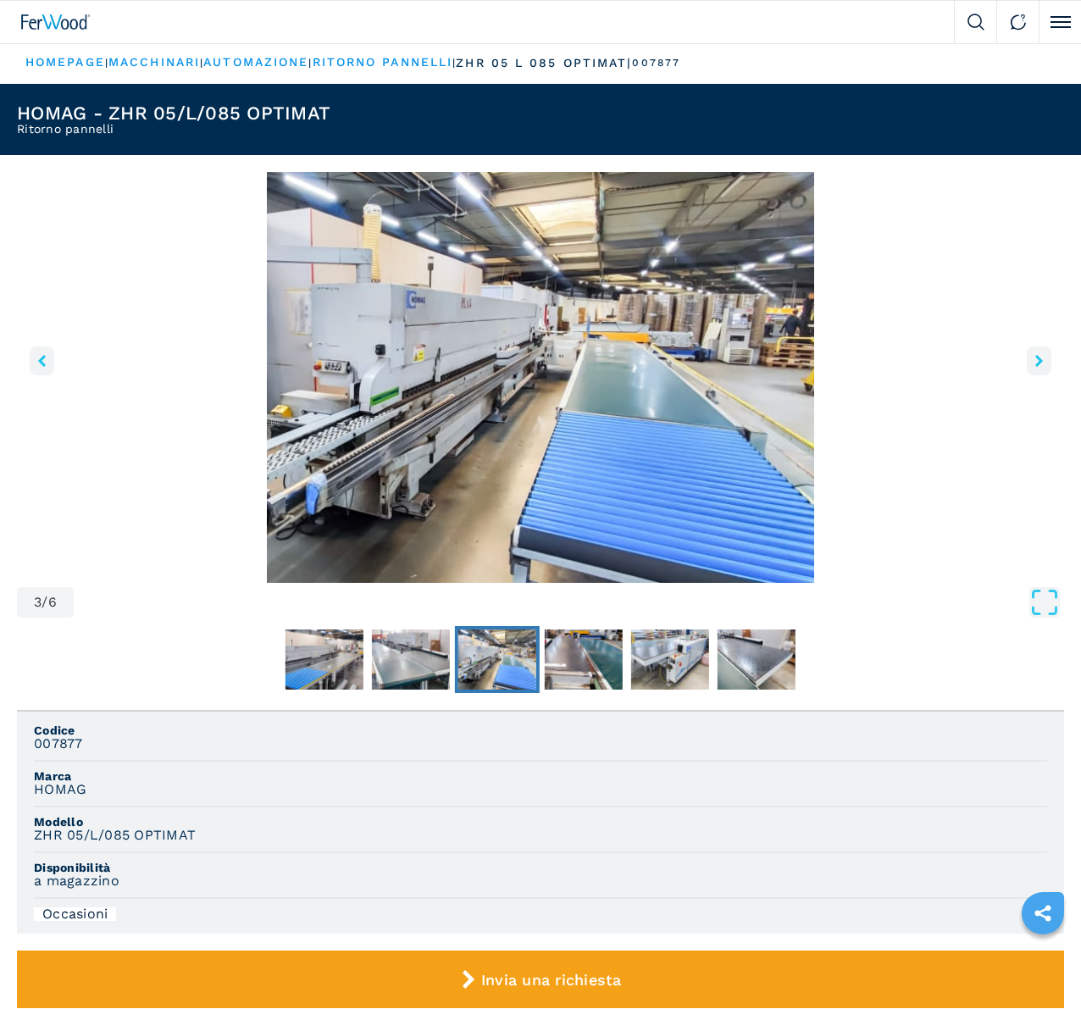
click at [1035, 367] on icon "right-button" at bounding box center [1039, 361] width 8 height 12
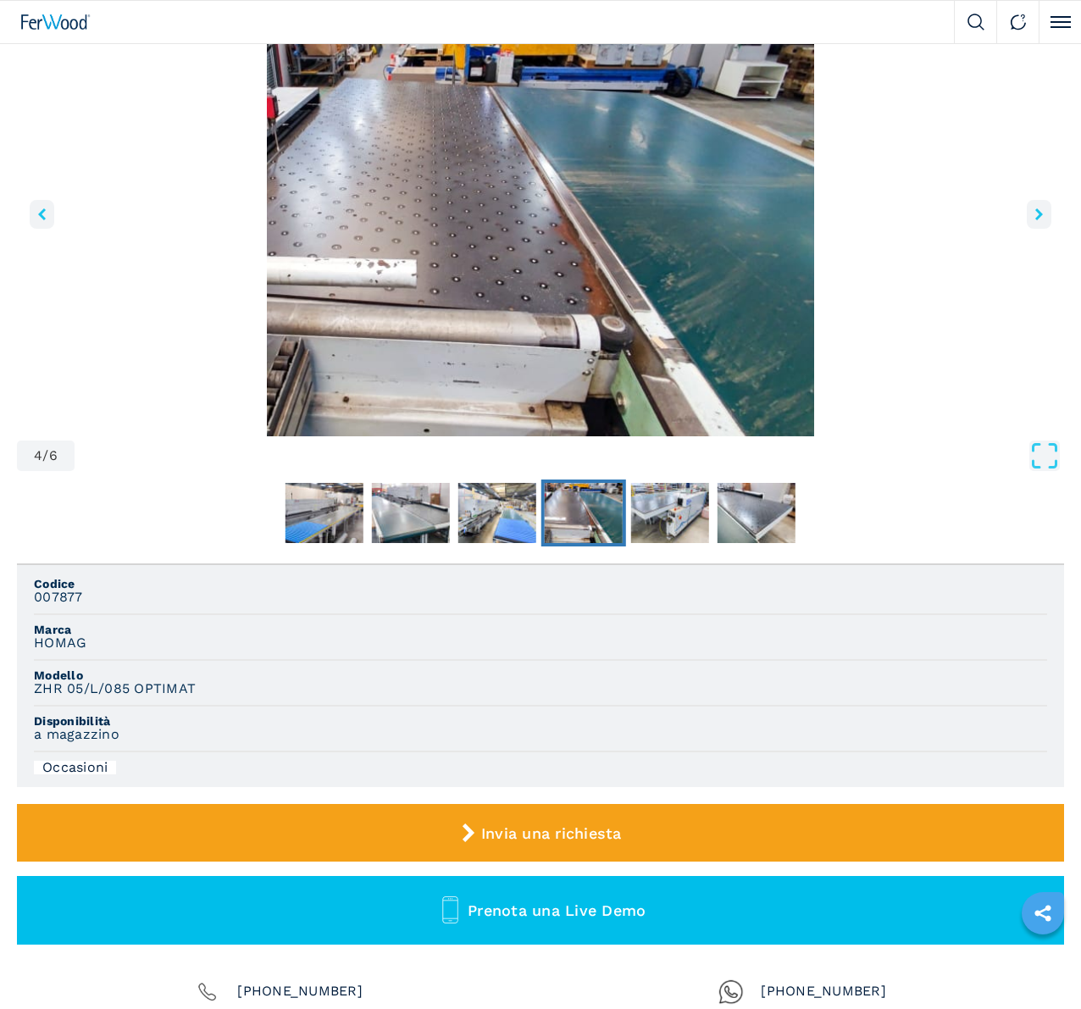
scroll to position [169, 0]
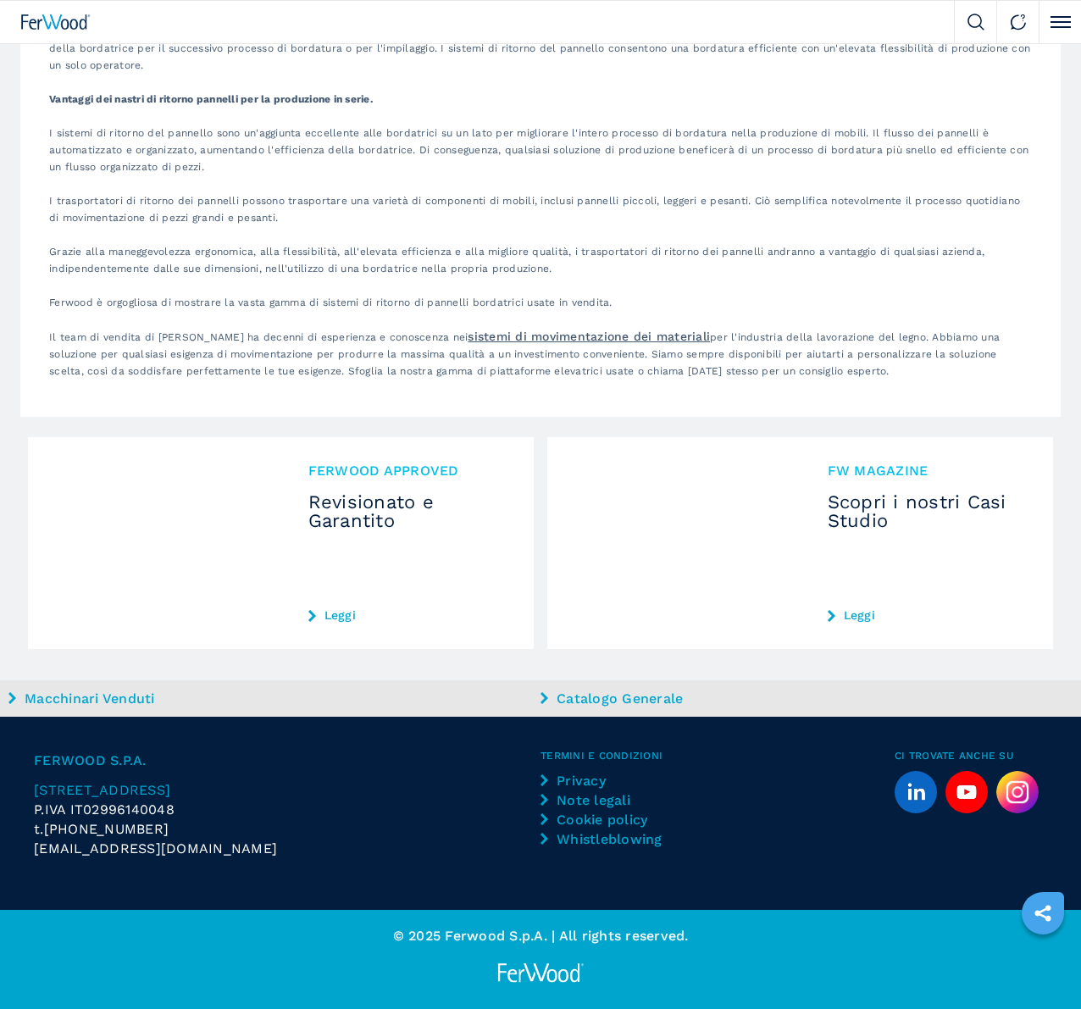
scroll to position [3561, 0]
click at [0, 0] on span "2" at bounding box center [0, 0] width 0 height 0
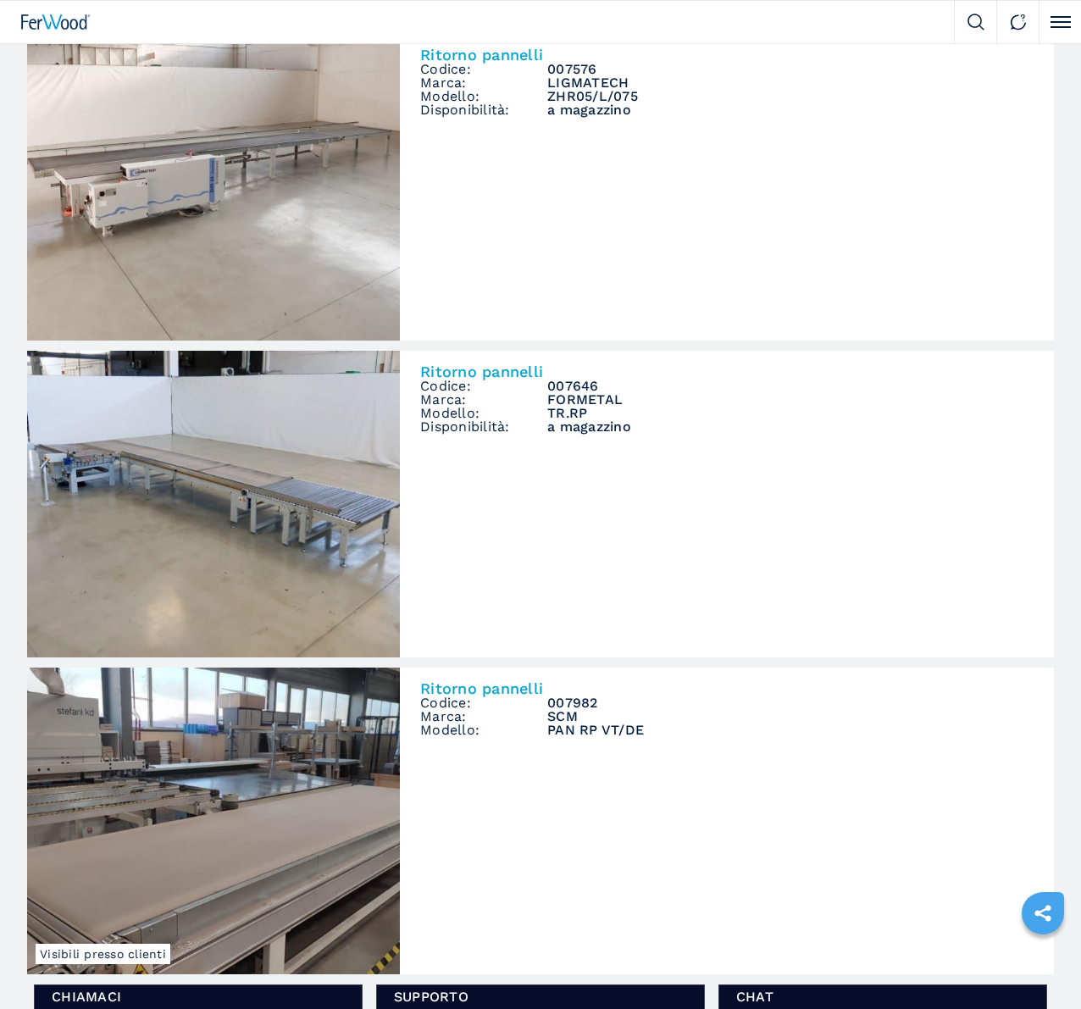
scroll to position [1864, 0]
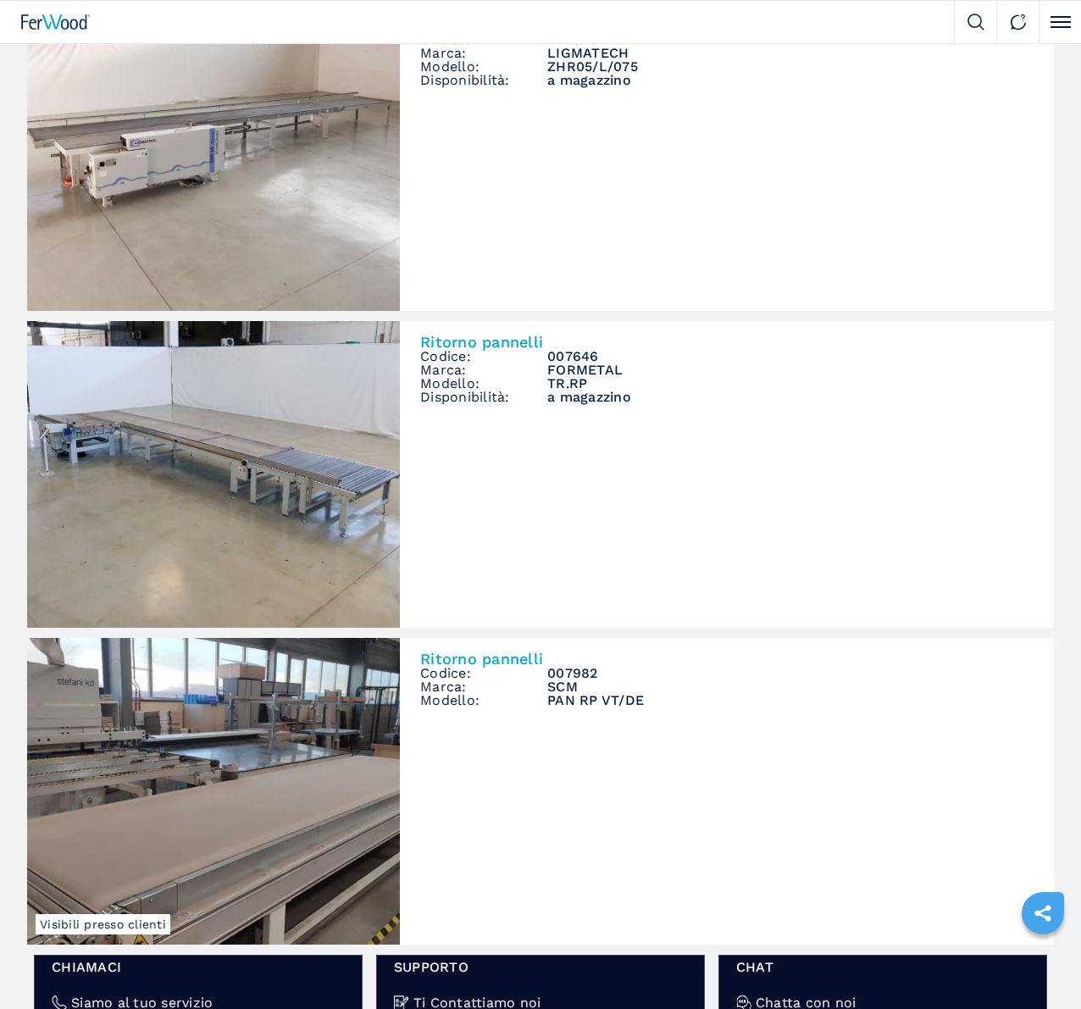
drag, startPoint x: 764, startPoint y: 646, endPoint x: 745, endPoint y: 634, distance: 23.3
click at [0, 0] on img at bounding box center [0, 0] width 0 height 0
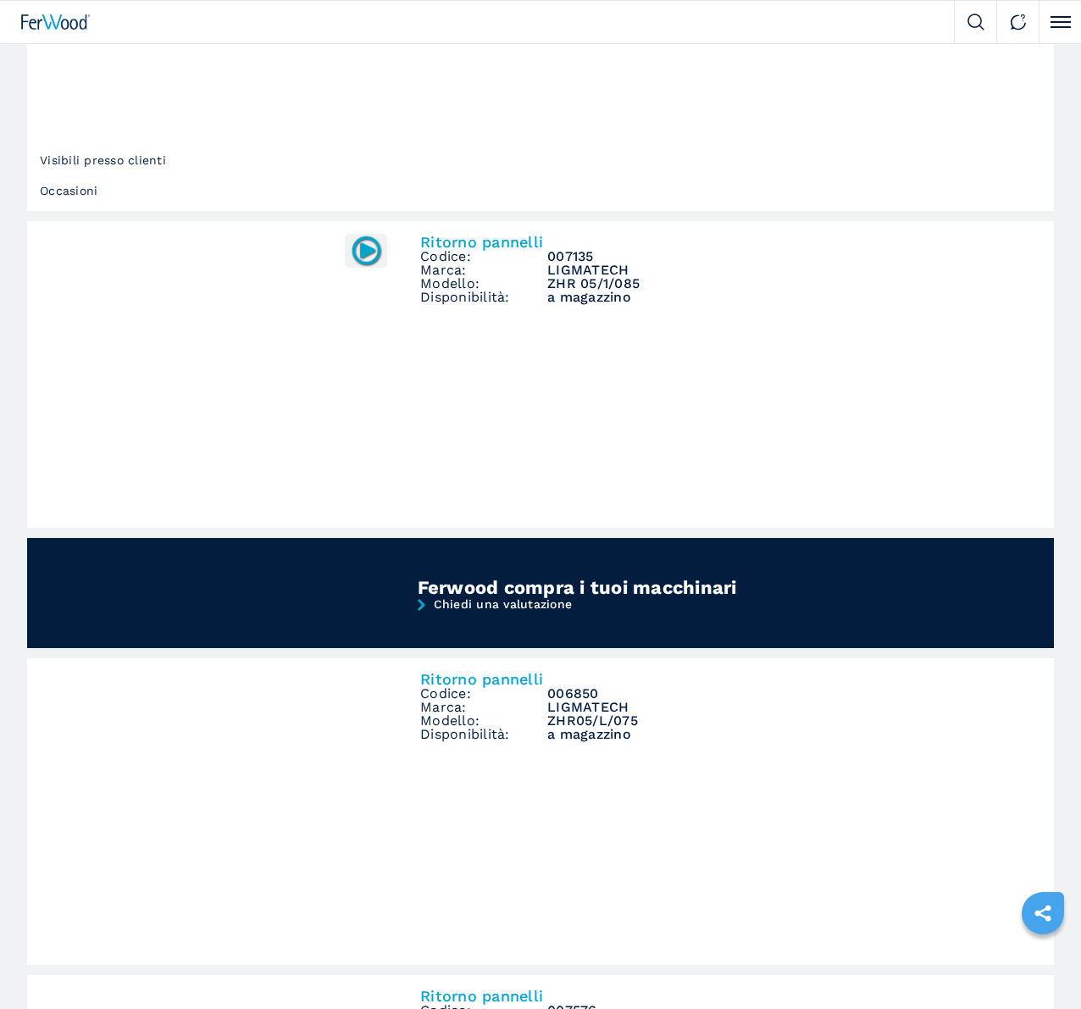
scroll to position [932, 0]
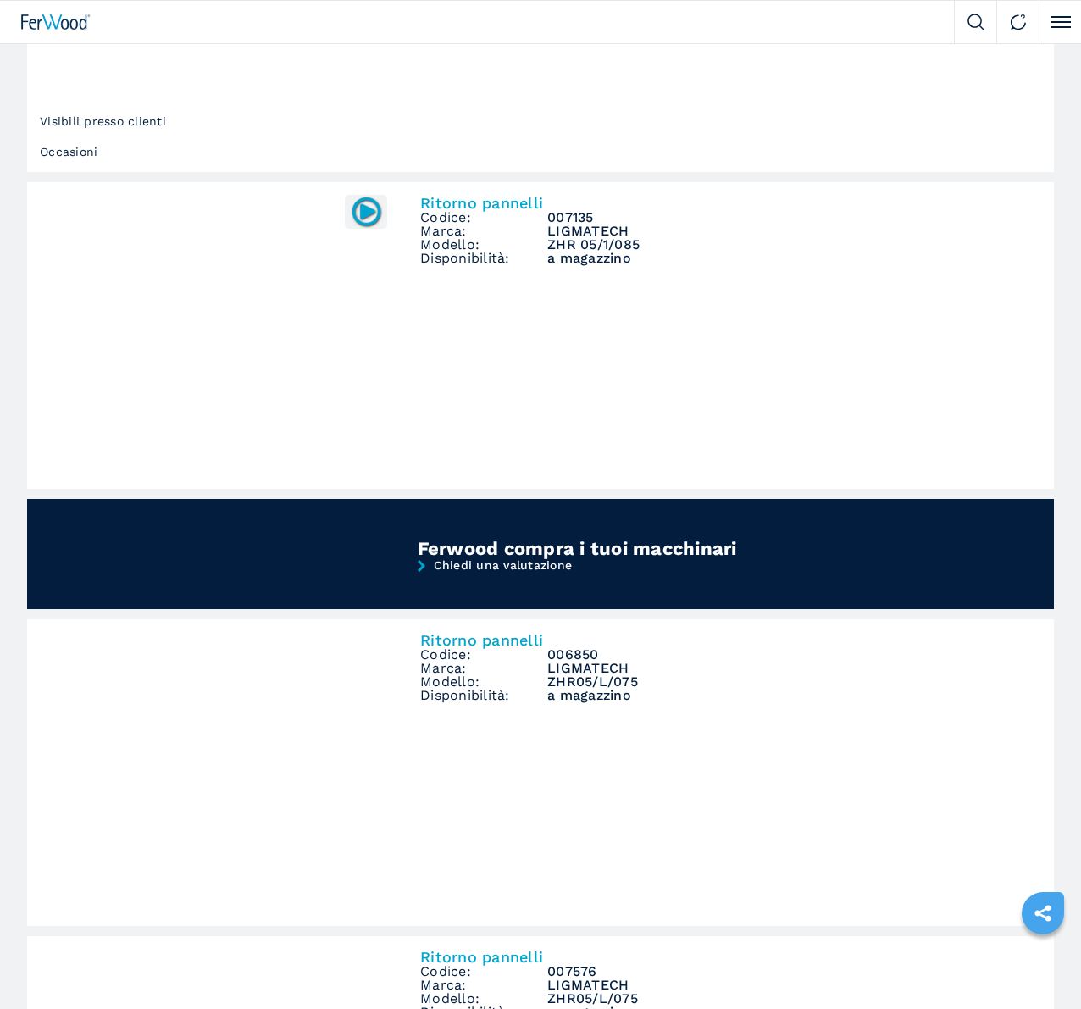
click at [0, 0] on img at bounding box center [0, 0] width 0 height 0
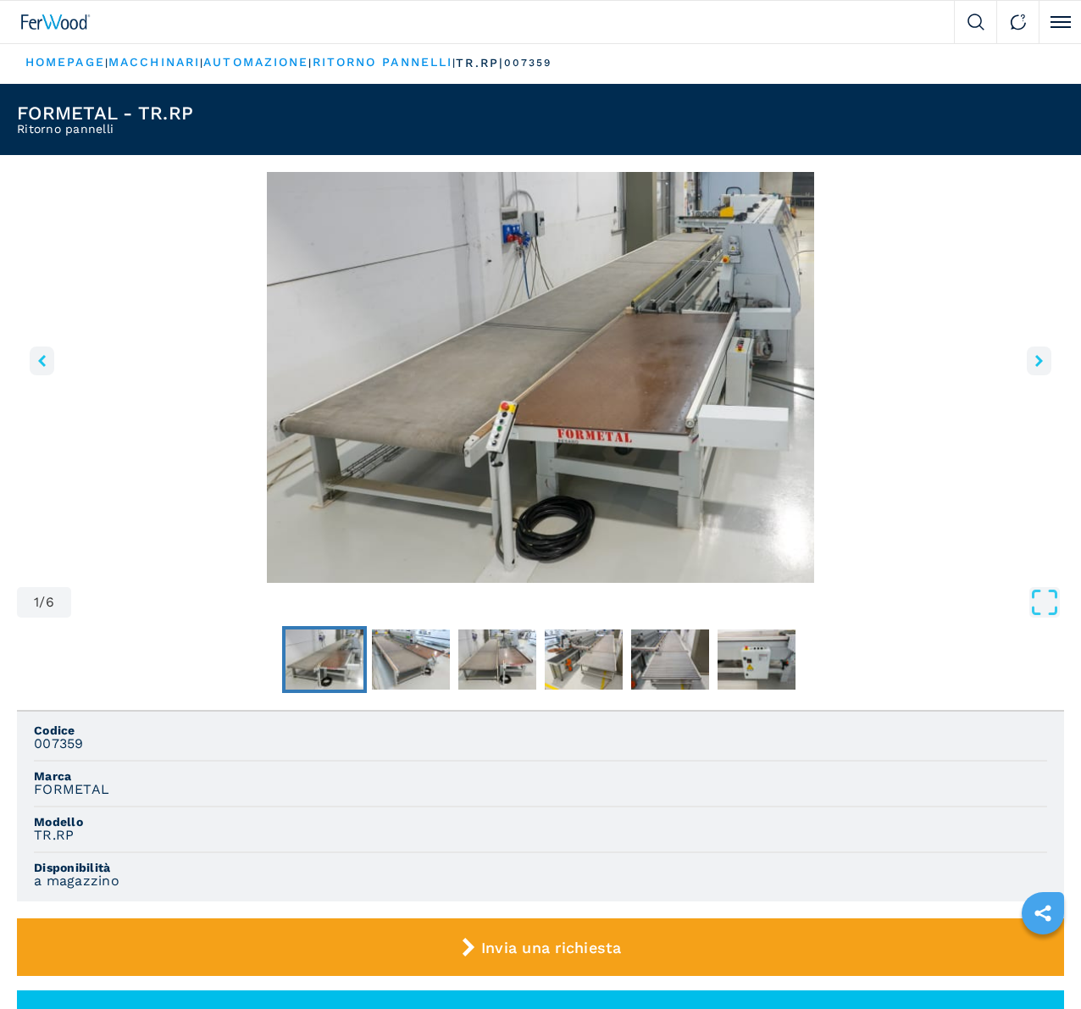
click at [1035, 367] on icon "right-button" at bounding box center [1039, 361] width 8 height 12
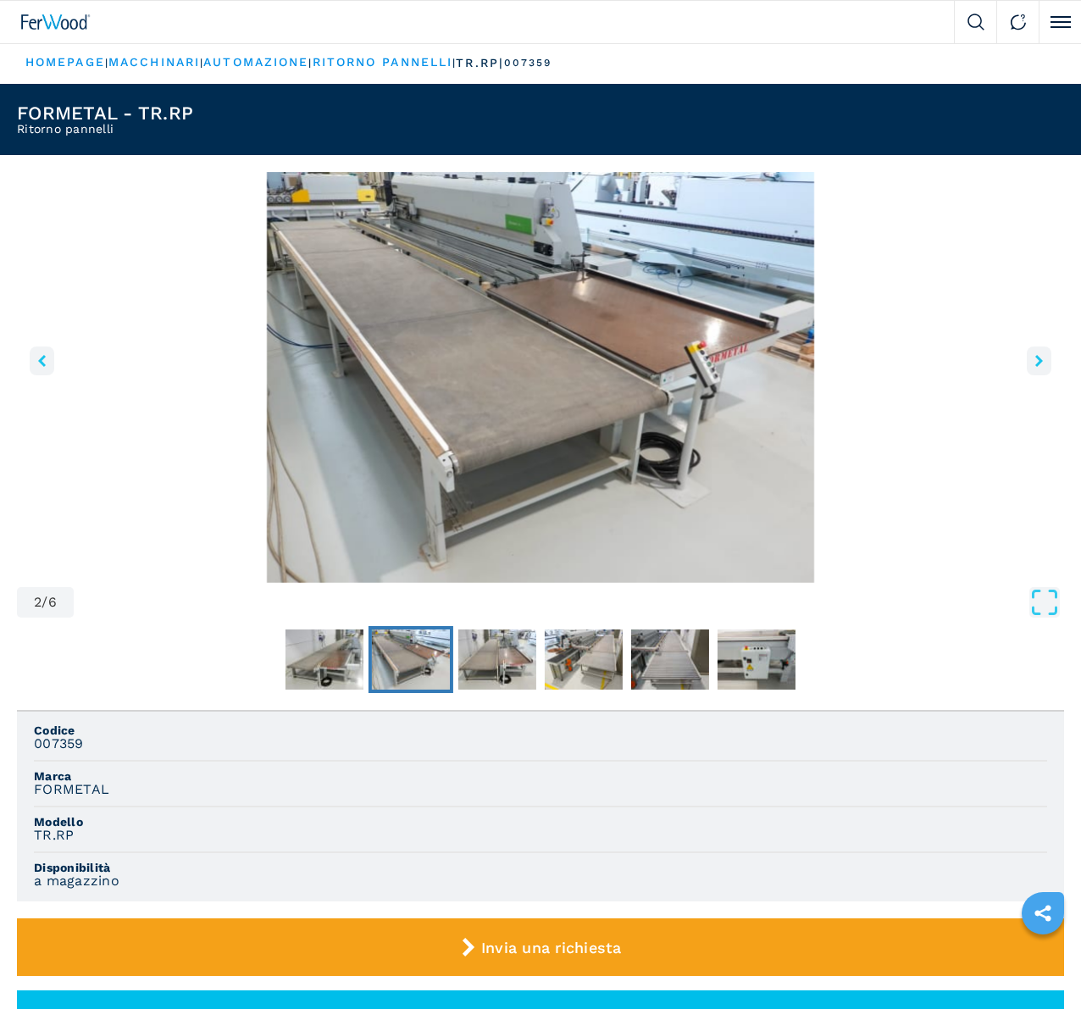
click at [1035, 367] on icon "right-button" at bounding box center [1039, 361] width 8 height 12
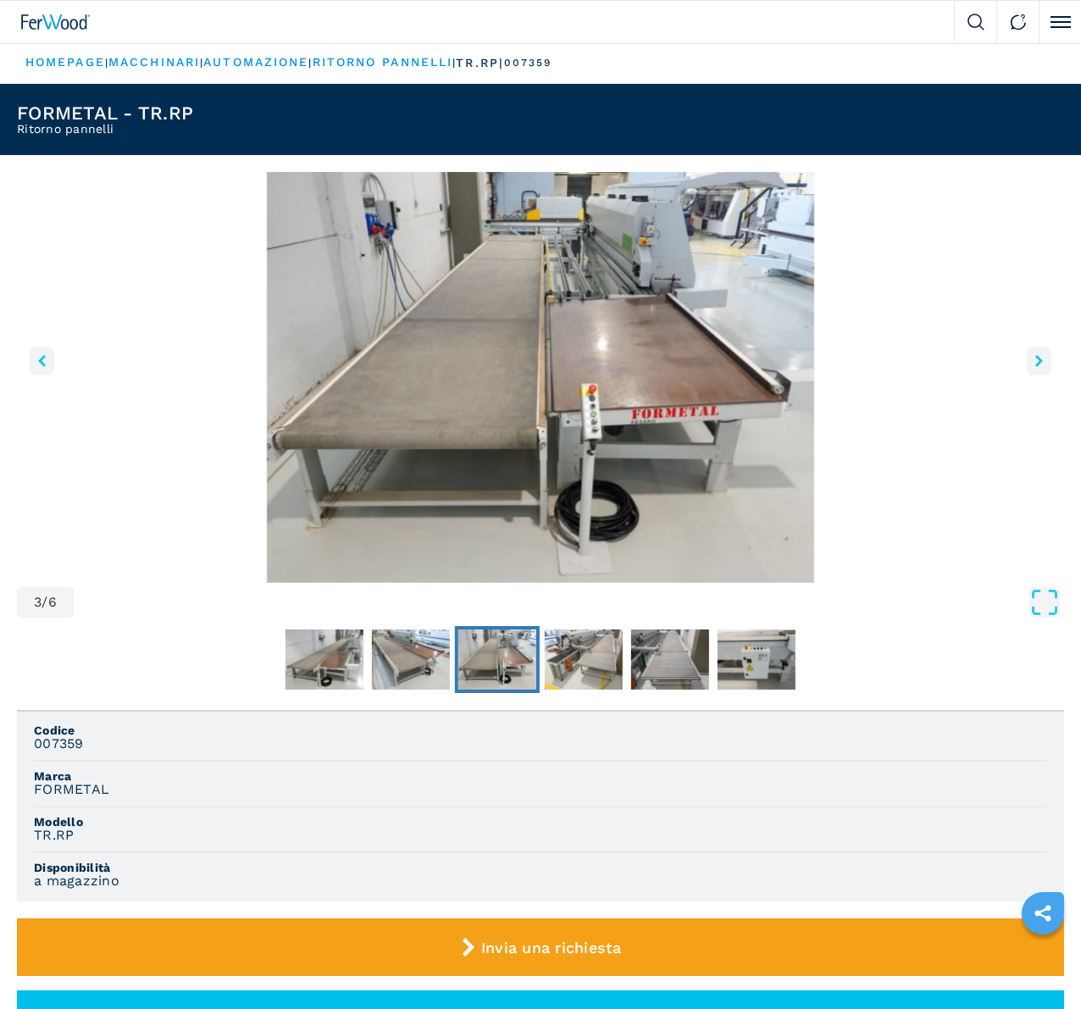
click at [428, 511] on img "Go to Slide 3" at bounding box center [540, 377] width 1047 height 411
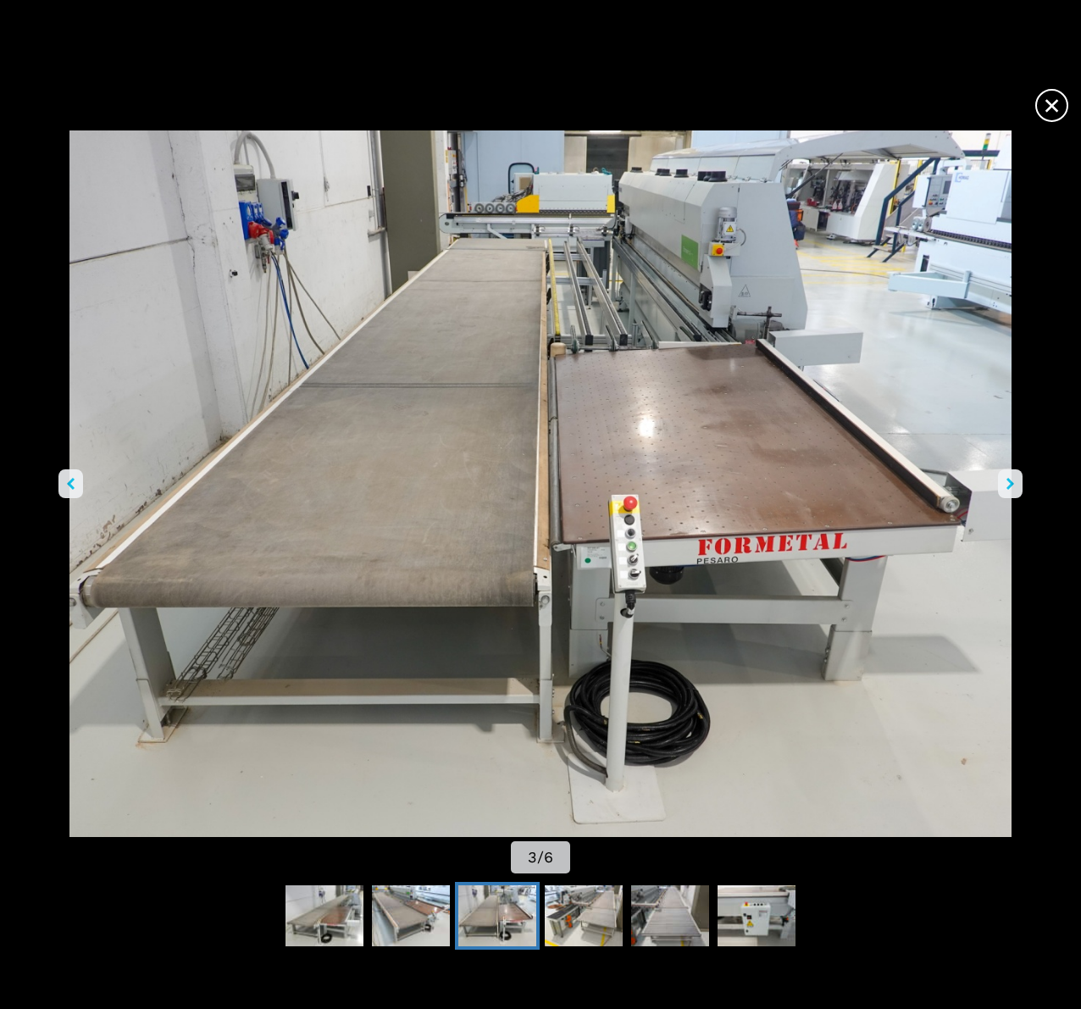
click at [644, 526] on img "Go to Slide 3" at bounding box center [540, 483] width 972 height 706
click at [998, 482] on button "right-button" at bounding box center [1010, 483] width 25 height 29
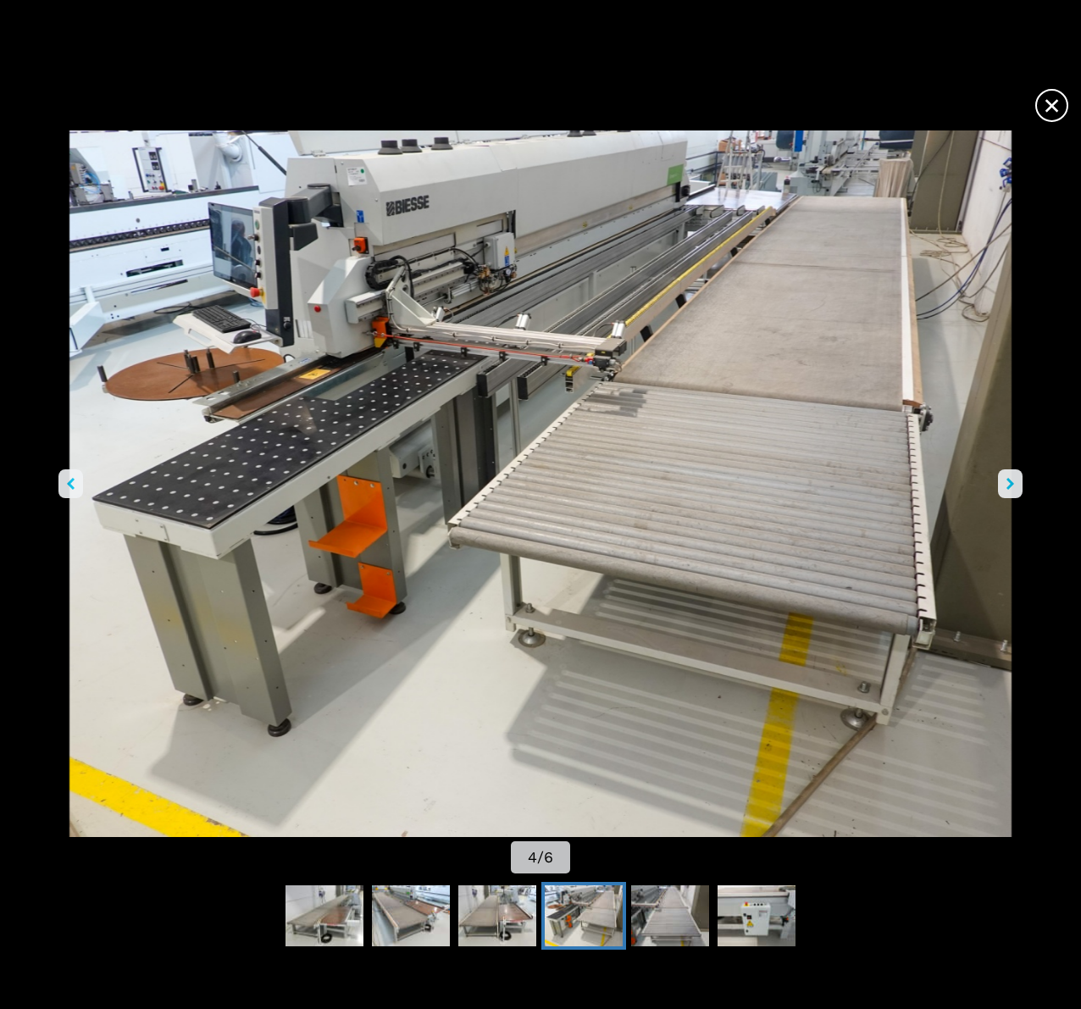
click at [1006, 481] on icon "right-button" at bounding box center [1010, 484] width 8 height 12
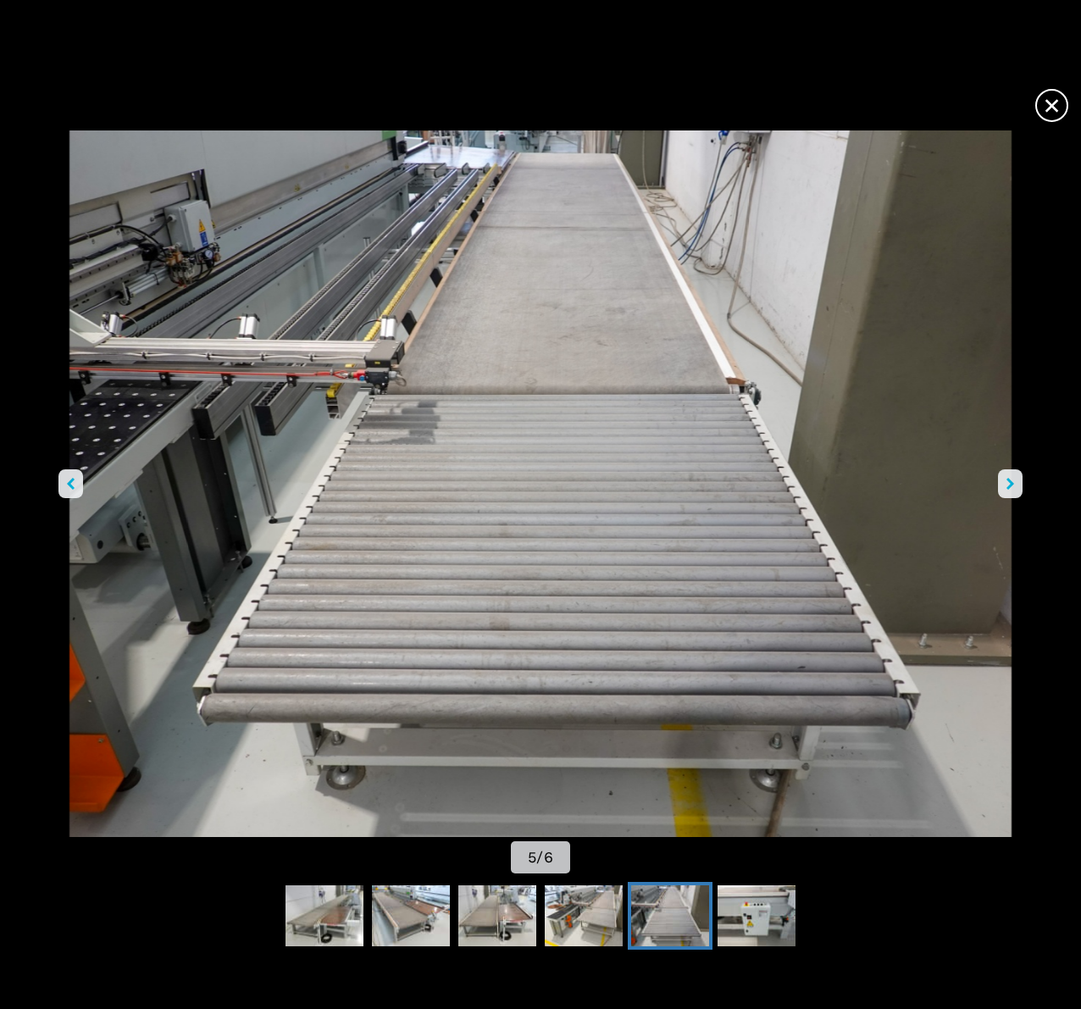
click at [1006, 481] on icon "right-button" at bounding box center [1010, 484] width 8 height 12
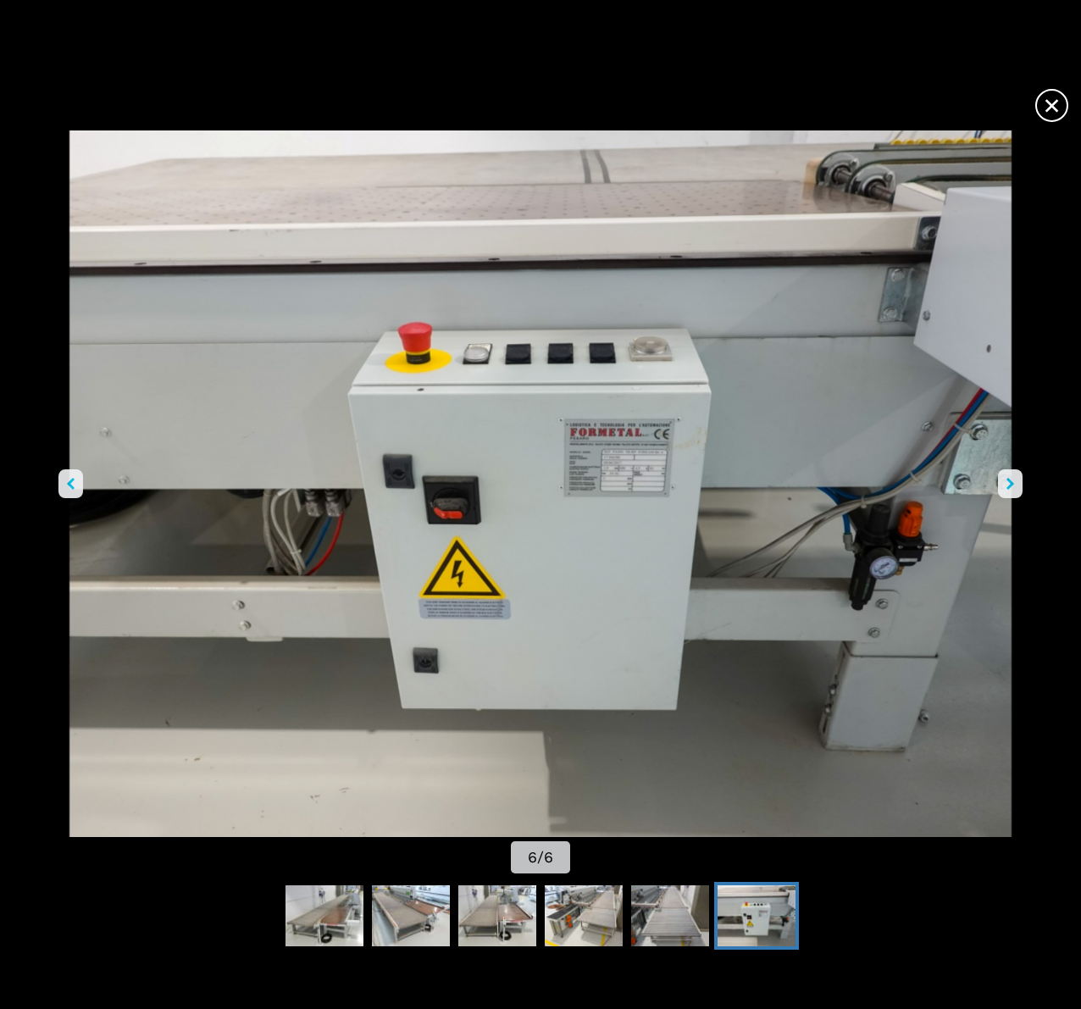
click at [1006, 479] on icon "right-button" at bounding box center [1010, 484] width 8 height 12
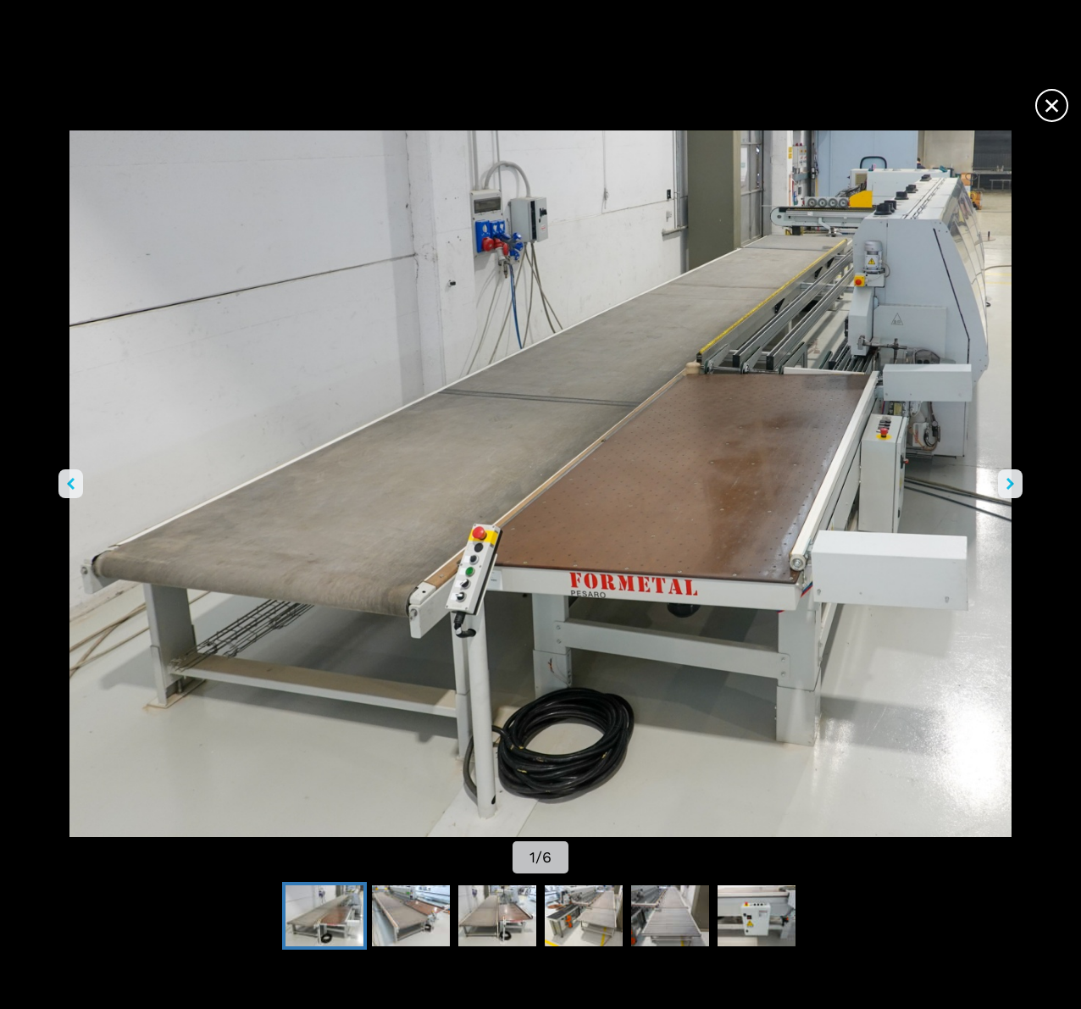
click at [1006, 478] on icon "right-button" at bounding box center [1010, 484] width 8 height 12
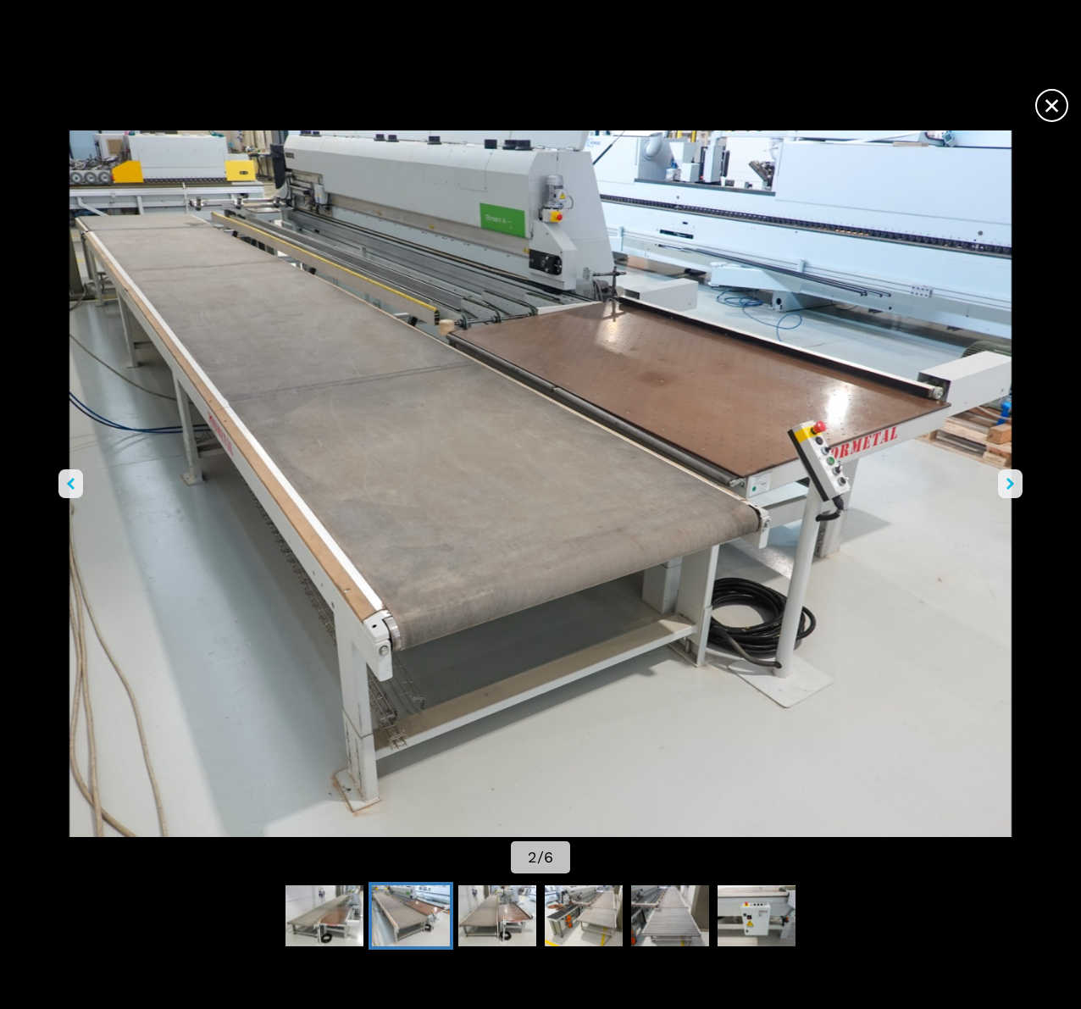
click at [1006, 478] on icon "right-button" at bounding box center [1010, 484] width 8 height 12
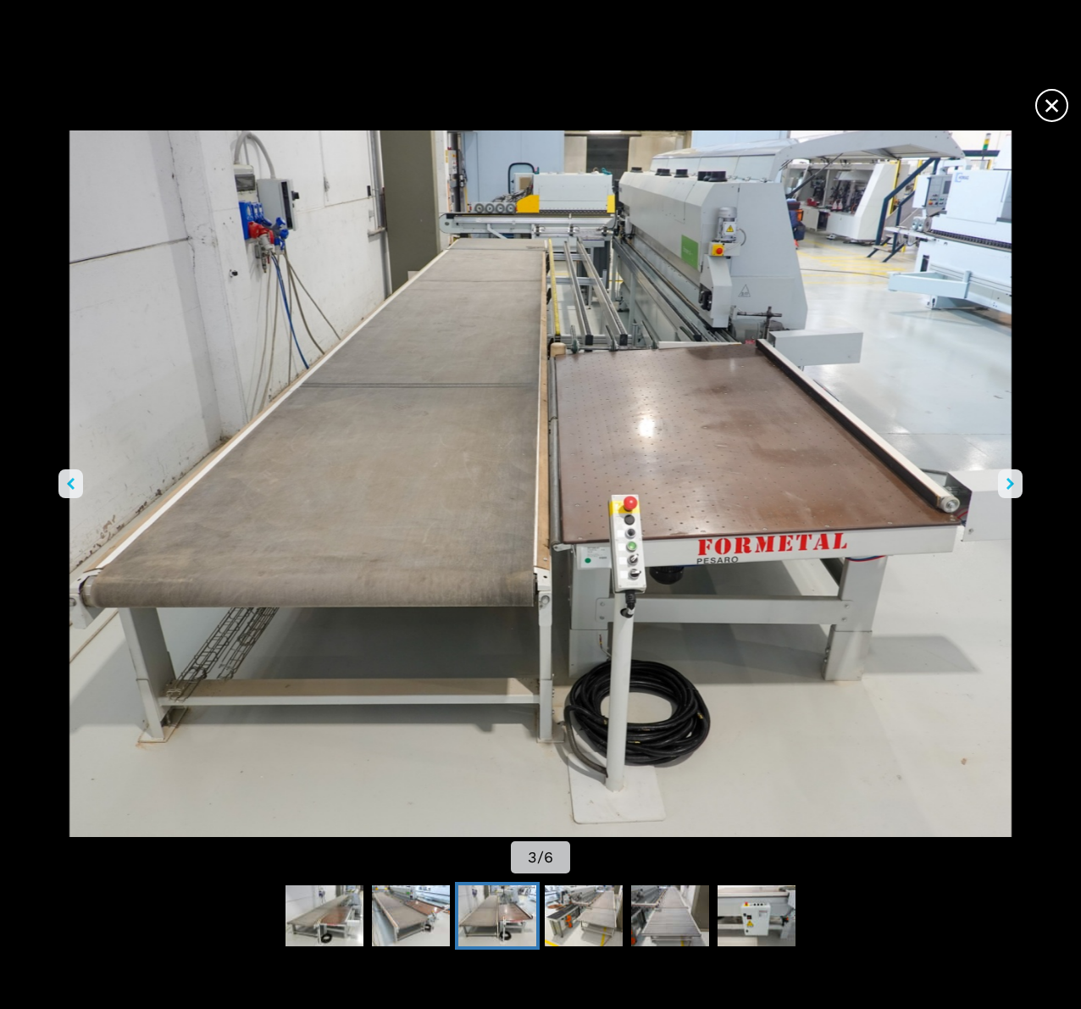
click at [1006, 478] on icon "right-button" at bounding box center [1010, 484] width 8 height 12
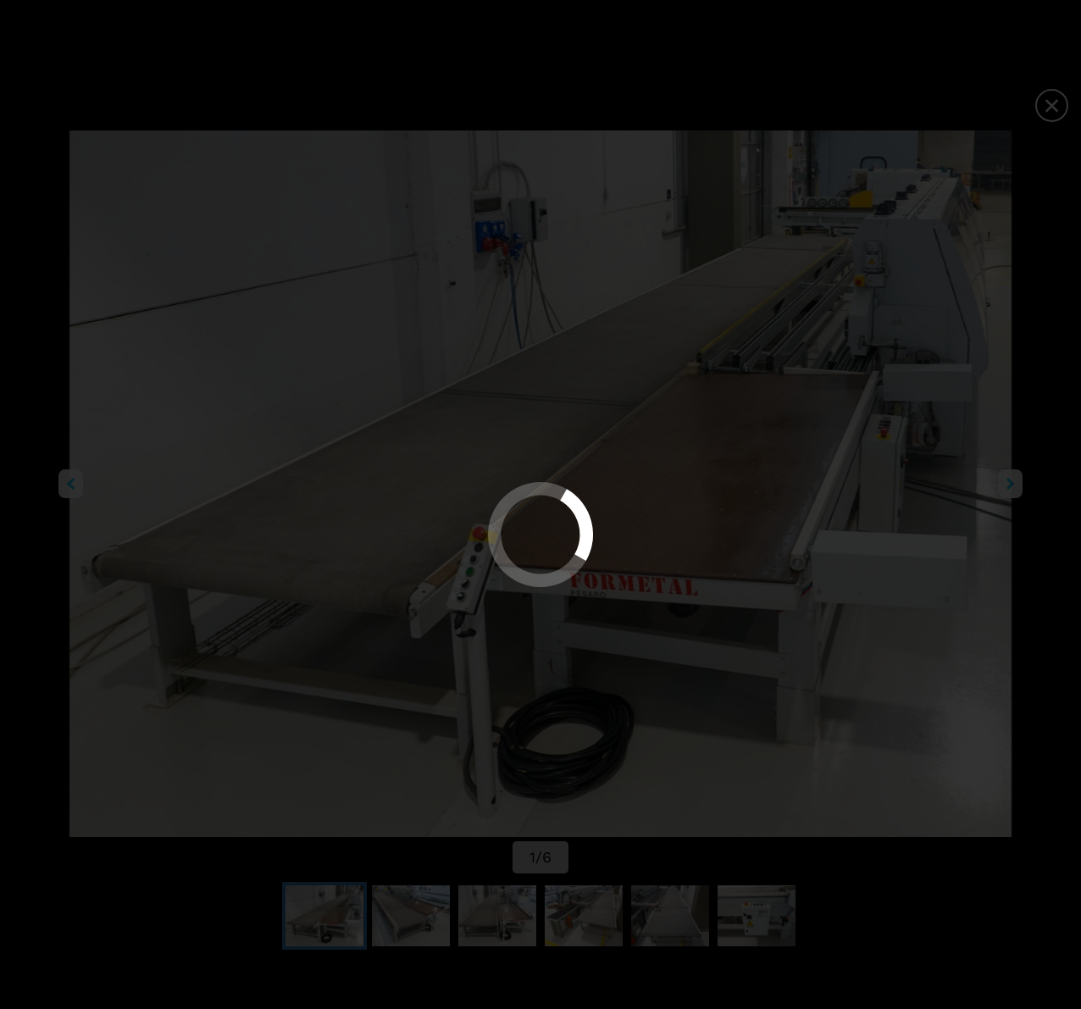
select select "**********"
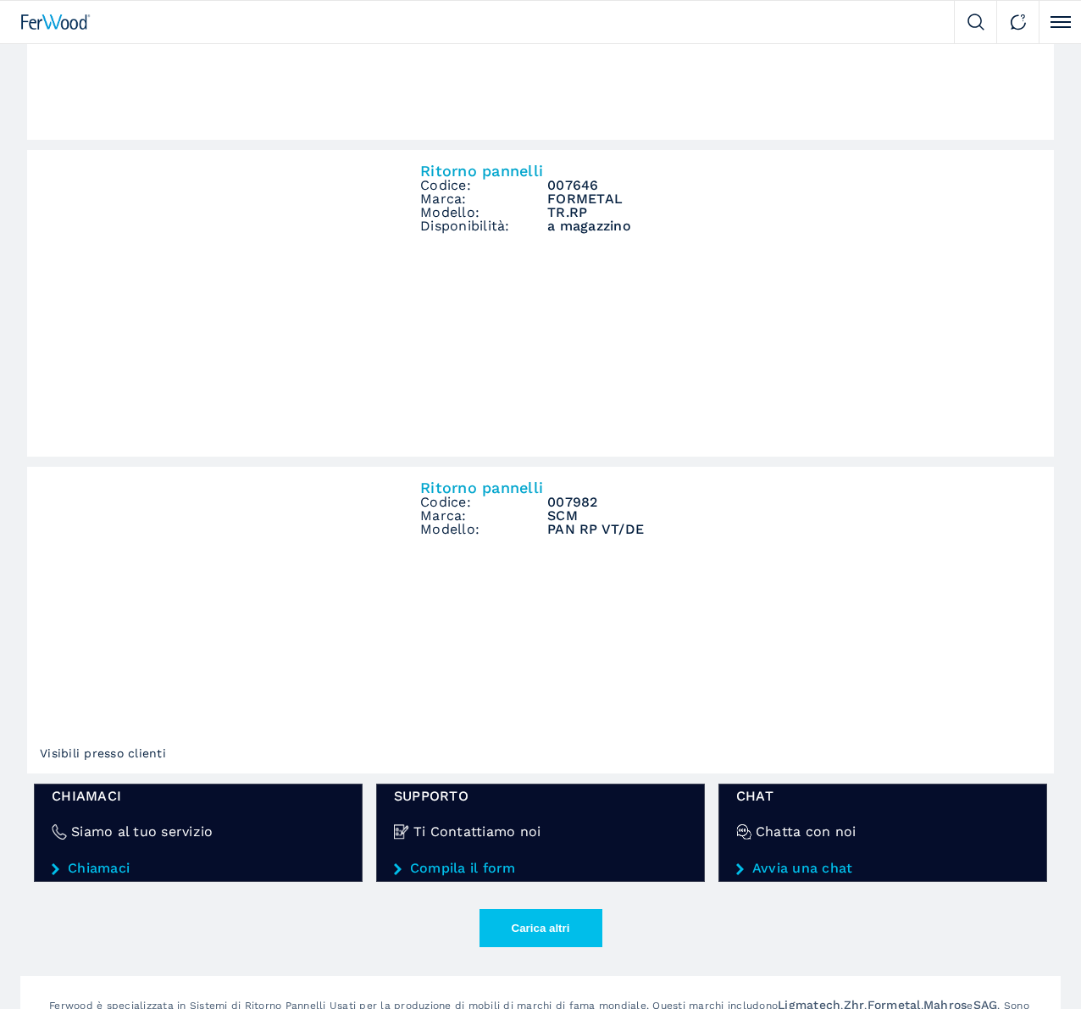
scroll to position [2033, 0]
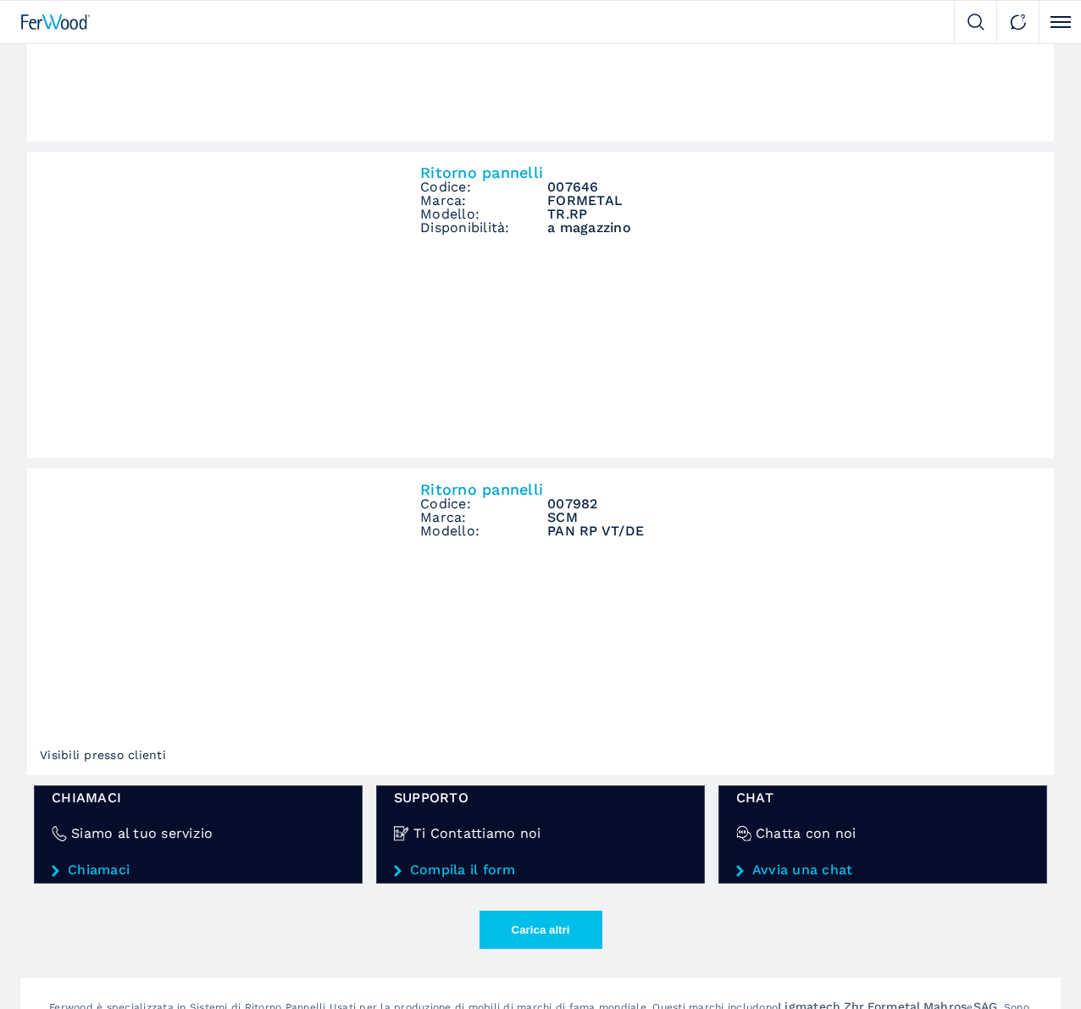
click at [0, 0] on img at bounding box center [0, 0] width 0 height 0
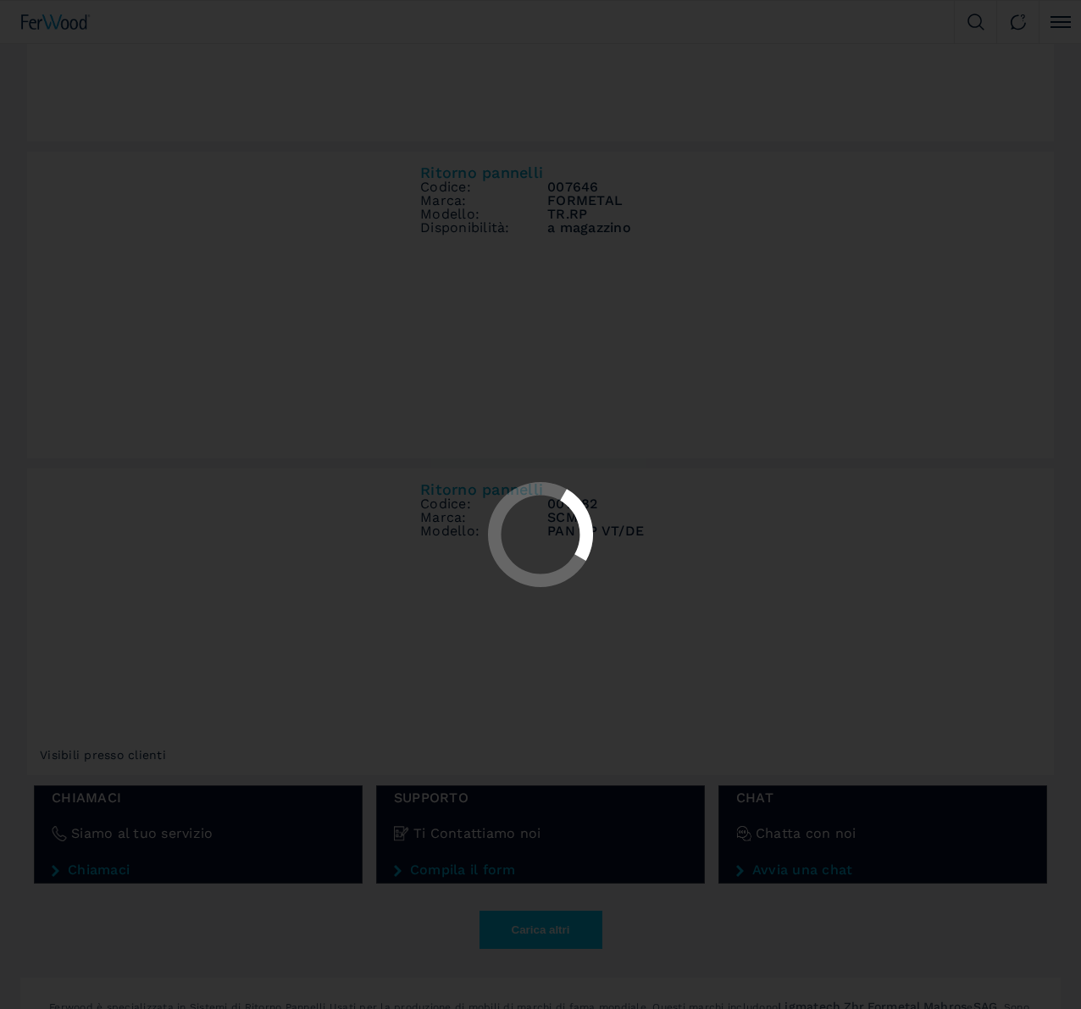
scroll to position [0, 0]
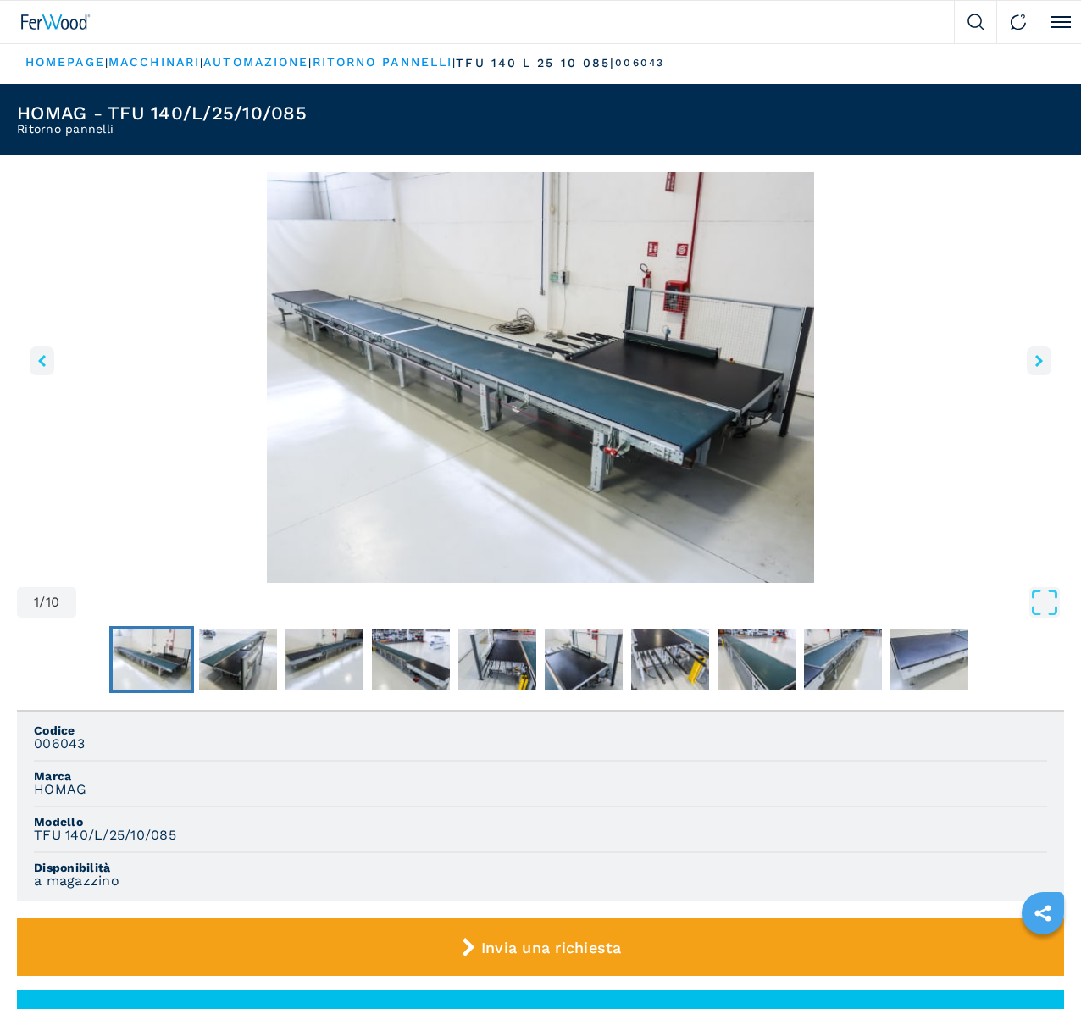
click at [487, 493] on img "Go to Slide 1" at bounding box center [540, 377] width 1047 height 411
